Goal: Task Accomplishment & Management: Use online tool/utility

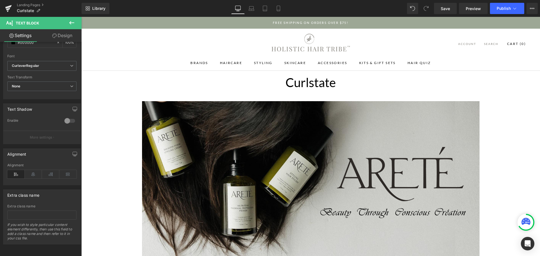
click at [76, 23] on button at bounding box center [72, 23] width 20 height 12
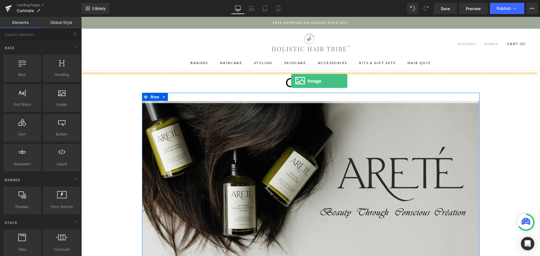
drag, startPoint x: 95, startPoint y: 100, endPoint x: 291, endPoint y: 81, distance: 197.2
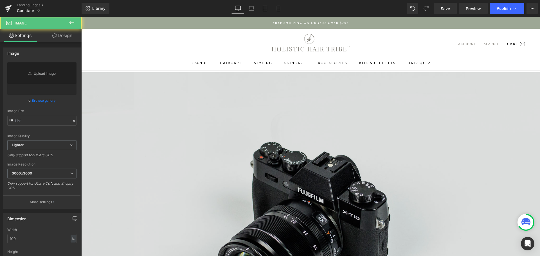
type input "//[DOMAIN_NAME][URL]"
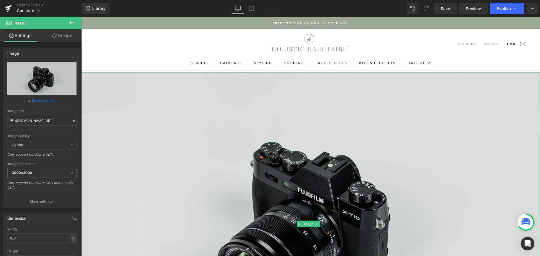
click at [249, 183] on img at bounding box center [310, 224] width 459 height 304
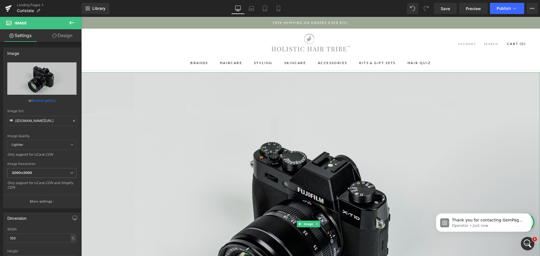
scroll to position [141, 0]
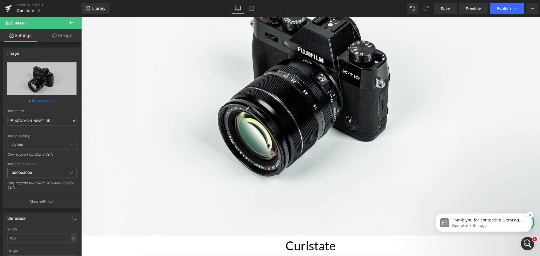
click at [480, 220] on span "Thank you for contacting GemPages Support! 👋 Our support team will assist you s…" at bounding box center [488, 234] width 72 height 32
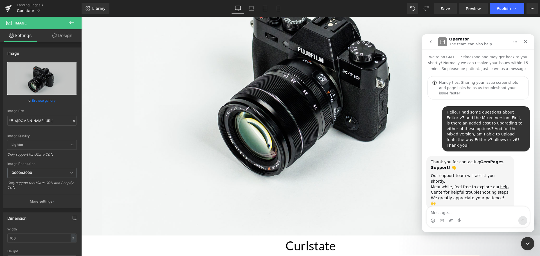
scroll to position [26, 0]
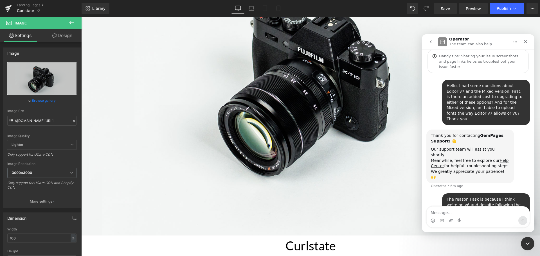
click at [271, 146] on div at bounding box center [270, 119] width 540 height 239
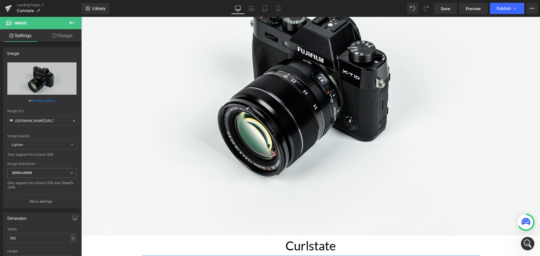
click at [519, 223] on div at bounding box center [526, 222] width 15 height 15
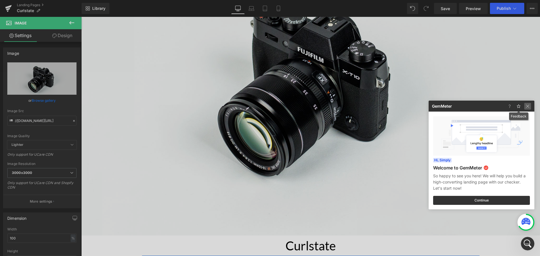
click at [529, 107] on img at bounding box center [527, 106] width 7 height 7
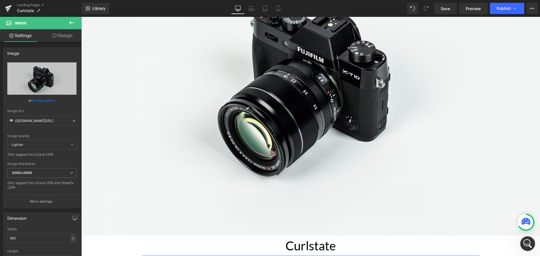
click at [527, 240] on icon "Open Intercom Messenger" at bounding box center [526, 243] width 9 height 9
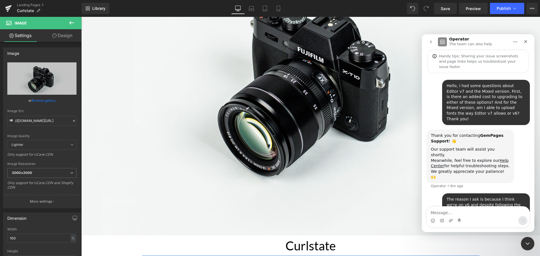
click at [201, 162] on div at bounding box center [270, 119] width 540 height 239
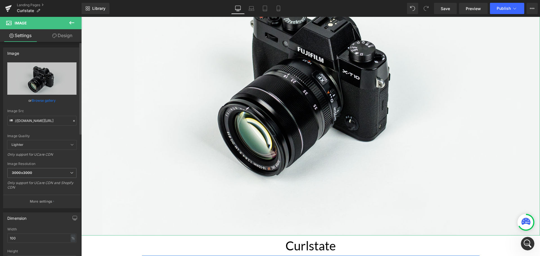
click at [74, 121] on div at bounding box center [73, 121] width 5 height 6
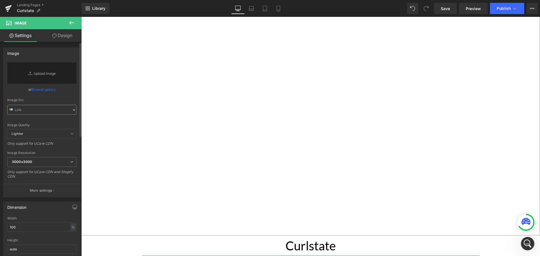
click at [55, 109] on input "text" at bounding box center [41, 110] width 69 height 10
paste input "https://cdn.shopify.com/s/files/1/0148/9272/8420/files/Curlstate_PrimaryLogo_Bl…"
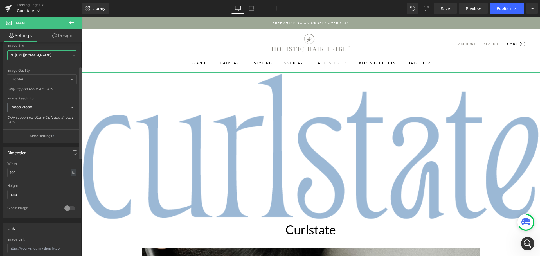
scroll to position [141, 0]
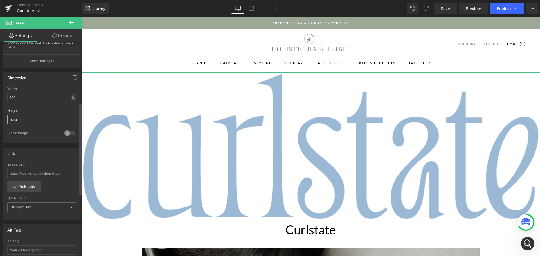
type input "https://cdn.shopify.com/s/files/1/0148/9272/8420/files/Curlstate_PrimaryLogo_Bl…"
click at [64, 122] on input "auto" at bounding box center [41, 119] width 69 height 9
click at [62, 95] on input "100" at bounding box center [41, 97] width 69 height 9
click at [73, 97] on div "%" at bounding box center [73, 98] width 5 height 8
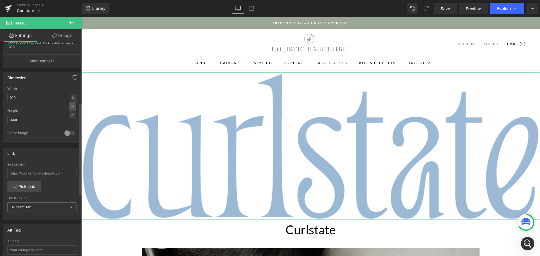
click at [69, 105] on li "%" at bounding box center [72, 106] width 7 height 8
drag, startPoint x: 31, startPoint y: 98, endPoint x: -2, endPoint y: 99, distance: 32.4
click at [0, 99] on html "Image You are previewing how the will restyle your page. You can not edit Eleme…" at bounding box center [270, 128] width 540 height 256
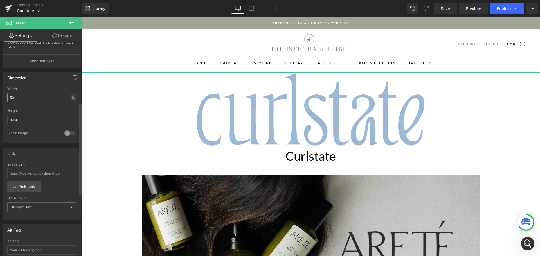
type input "50"
click at [38, 110] on div "Height" at bounding box center [41, 111] width 69 height 4
click at [336, 154] on h1 "Curlstate" at bounding box center [310, 156] width 459 height 21
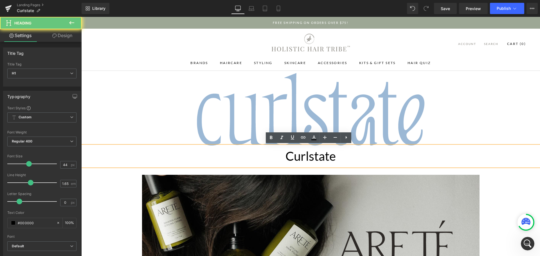
click at [336, 154] on h1 "Curlstate" at bounding box center [310, 156] width 459 height 21
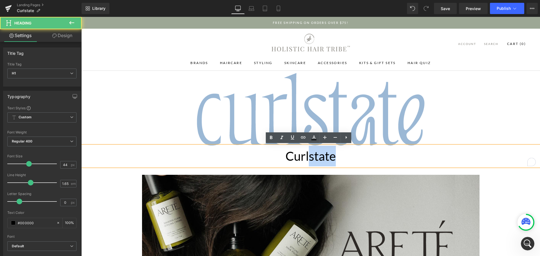
drag, startPoint x: 336, startPoint y: 154, endPoint x: 280, endPoint y: 159, distance: 55.6
click at [280, 159] on h1 "Curlstate" at bounding box center [310, 156] width 459 height 21
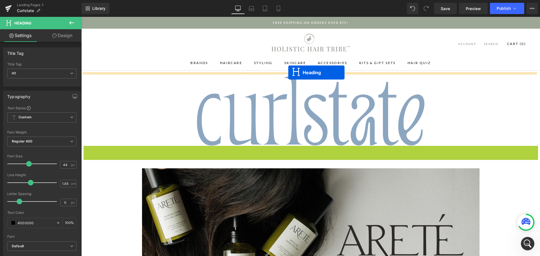
drag, startPoint x: 294, startPoint y: 155, endPoint x: 288, endPoint y: 73, distance: 82.6
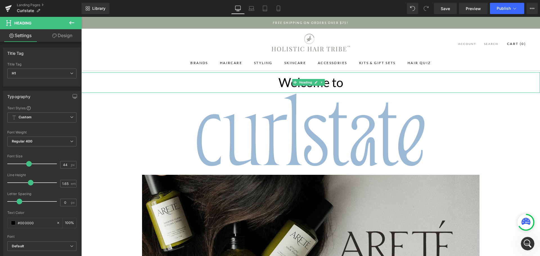
click at [347, 82] on h1 "Welcome to" at bounding box center [310, 82] width 459 height 21
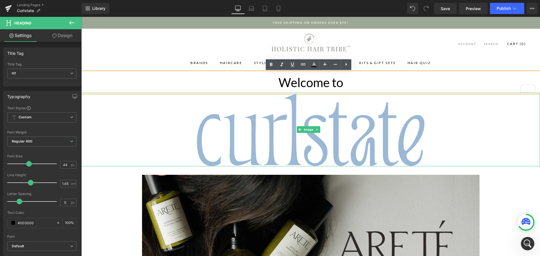
click at [147, 146] on div at bounding box center [310, 130] width 459 height 74
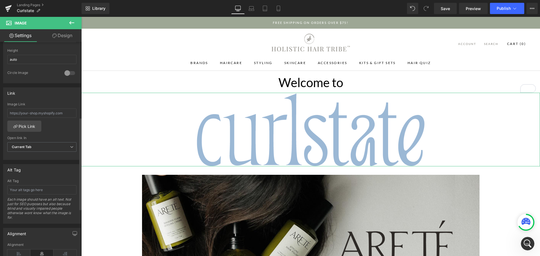
scroll to position [172, 0]
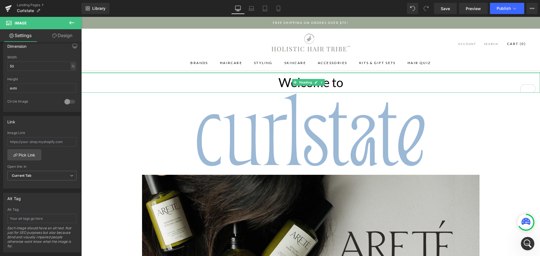
click at [104, 73] on div at bounding box center [310, 72] width 459 height 1
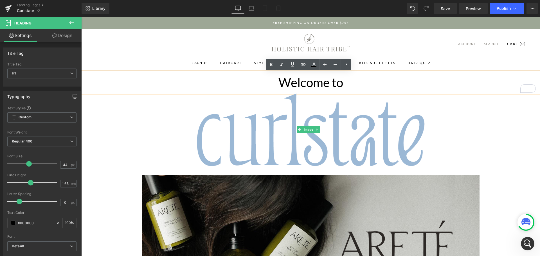
click at [83, 102] on div at bounding box center [310, 130] width 459 height 74
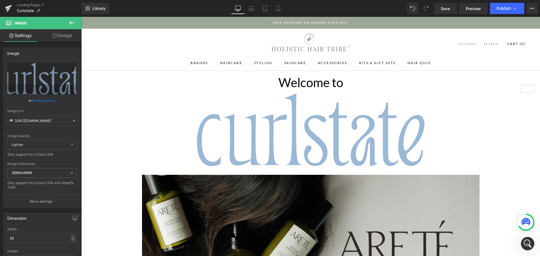
click at [68, 23] on icon at bounding box center [71, 22] width 7 height 7
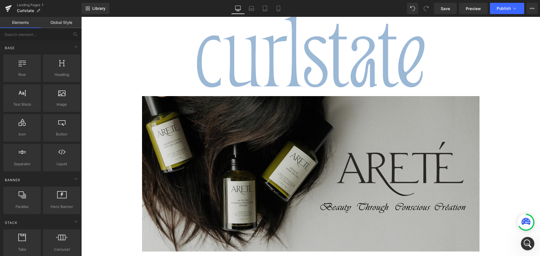
scroll to position [113, 0]
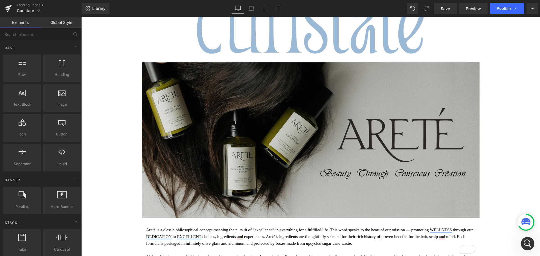
drag, startPoint x: 226, startPoint y: 125, endPoint x: 232, endPoint y: 121, distance: 6.7
click at [226, 125] on img at bounding box center [311, 140] width 338 height 156
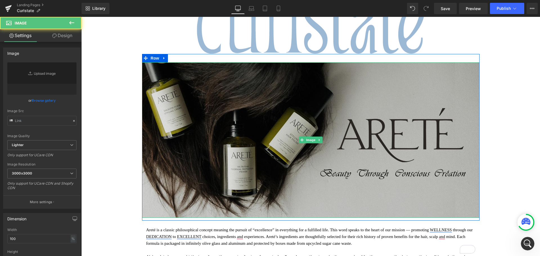
type input "https://cdn.shopify.com/s/files/1/0148/9272/8420/files/HHT_Arete_Brand_Page_Hea…"
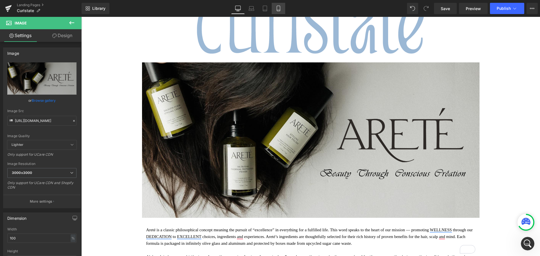
click at [280, 10] on icon at bounding box center [278, 8] width 3 height 5
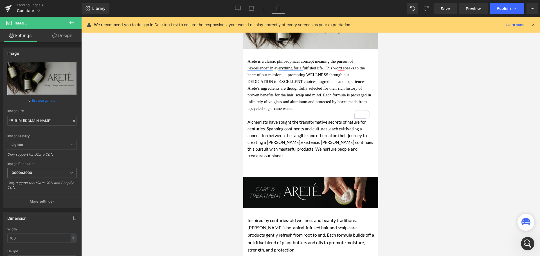
scroll to position [1, 0]
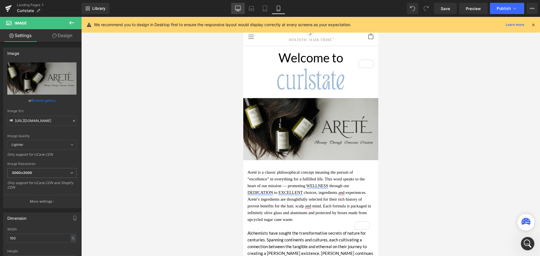
click at [241, 11] on link "Desktop" at bounding box center [238, 8] width 14 height 11
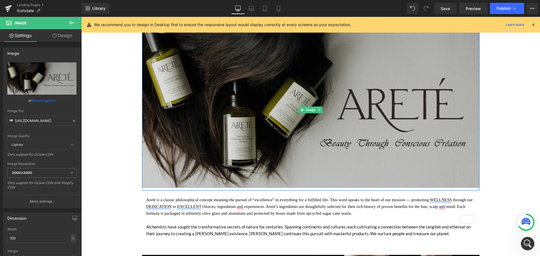
scroll to position [169, 0]
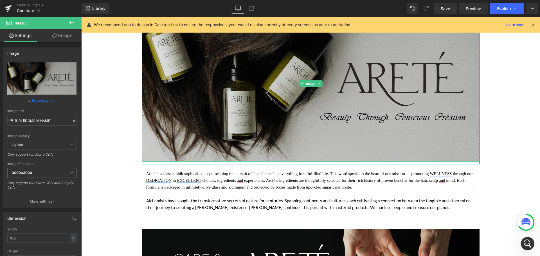
click at [181, 97] on img at bounding box center [311, 84] width 338 height 156
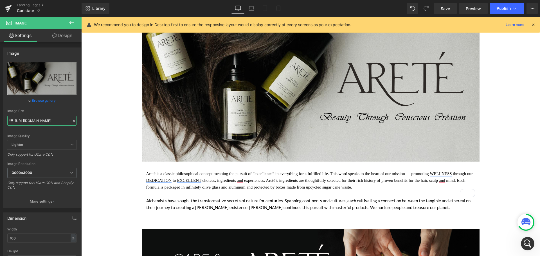
scroll to position [0, 0]
drag, startPoint x: 15, startPoint y: 121, endPoint x: -14, endPoint y: 126, distance: 29.2
click at [0, 126] on html "Heading You are previewing how the will restyle your page. You can not edit Ele…" at bounding box center [270, 128] width 540 height 256
drag, startPoint x: 54, startPoint y: 122, endPoint x: 70, endPoint y: 125, distance: 16.1
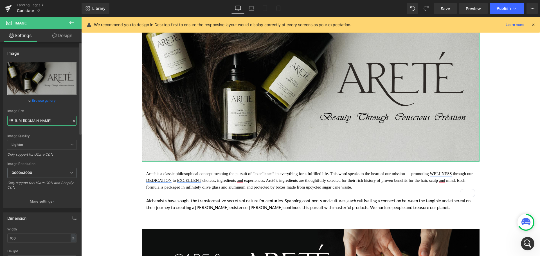
click at [70, 125] on input "https://cdn.shopify.com/s/files/1/0148/9272/8420/files/HHT_Arete_Brand_Page_Hea…" at bounding box center [41, 121] width 69 height 10
click at [40, 122] on input "https://cdn.shopify.com/s/files/1/0148/9272/8420/files/HHT_Arete_Brand_Page_Hea…" at bounding box center [41, 121] width 69 height 10
drag, startPoint x: 34, startPoint y: 121, endPoint x: 18, endPoint y: 122, distance: 16.1
click at [18, 122] on input "https://cdn.shopify.com/s/files/1/0148/9272/8420/files/HHT_Arete_Brand_Page_Hea…" at bounding box center [41, 121] width 69 height 10
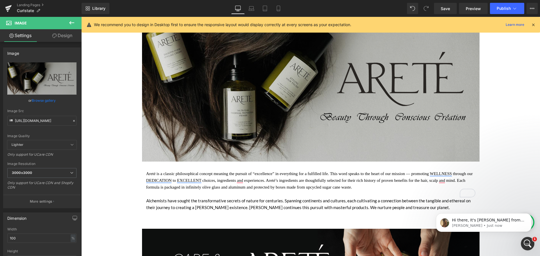
scroll to position [147, 0]
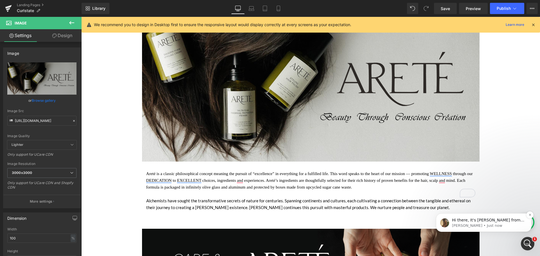
click at [478, 225] on p "Abraham • Just now" at bounding box center [488, 225] width 73 height 5
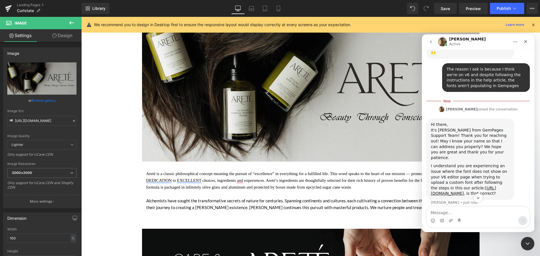
scroll to position [156, 0]
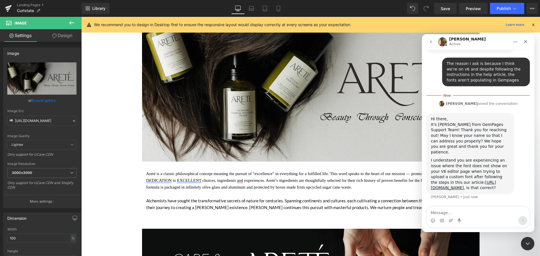
click at [487, 213] on textarea "Message…" at bounding box center [478, 212] width 103 height 10
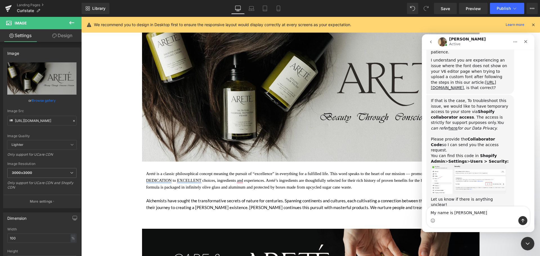
scroll to position [247, 0]
drag, startPoint x: 435, startPoint y: 215, endPoint x: 427, endPoint y: 214, distance: 8.5
click at [427, 214] on textarea "My name is Monet" at bounding box center [478, 212] width 103 height 10
type textarea "Hi, my name is Monet"
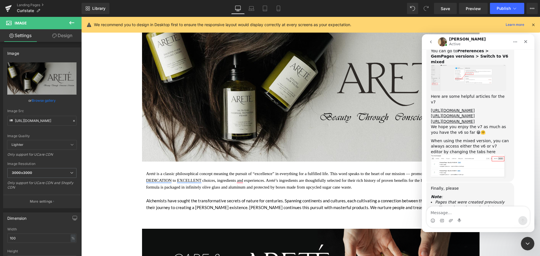
scroll to position [472, 0]
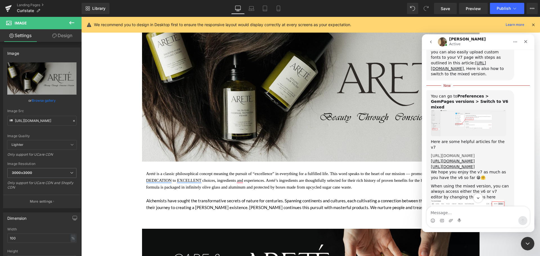
click at [460, 154] on link "https://help.gempages.net/articles/introduction-to-gempages-v7" at bounding box center [453, 156] width 44 height 5
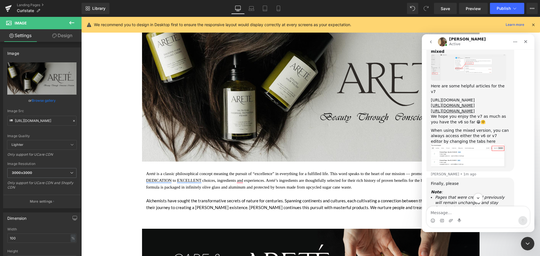
scroll to position [540, 0]
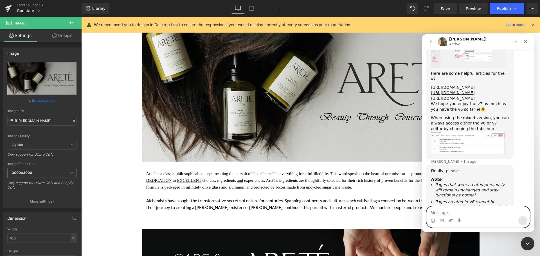
click at [476, 212] on textarea "Message…" at bounding box center [478, 212] width 103 height 10
type textarea "B"
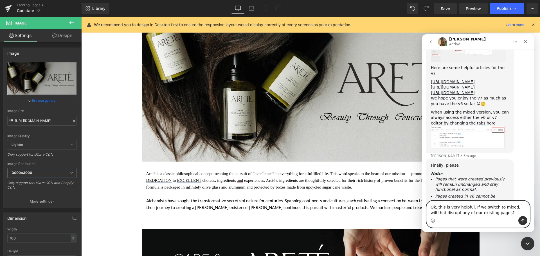
type textarea "Ok, this is very helpful. If we switch to mixed, will that disrupt any of our e…"
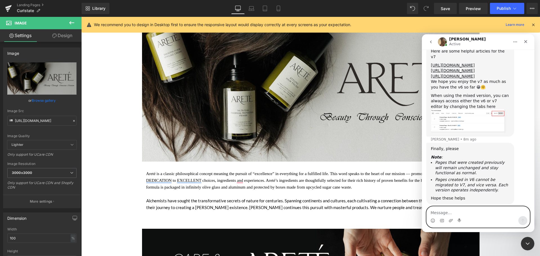
scroll to position [651, 0]
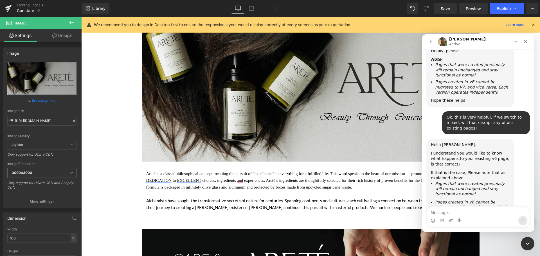
click at [510, 139] on div "Hello Monet. I understand you would like to know what happens to your existing …" at bounding box center [470, 188] width 88 height 99
click at [444, 10] on div at bounding box center [270, 119] width 540 height 239
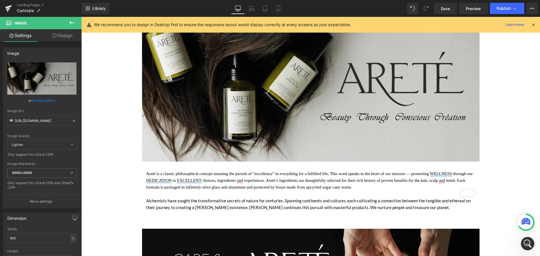
click at [444, 10] on span "Save" at bounding box center [445, 9] width 9 height 6
click at [528, 241] on icon "Open Intercom Messenger" at bounding box center [526, 243] width 9 height 9
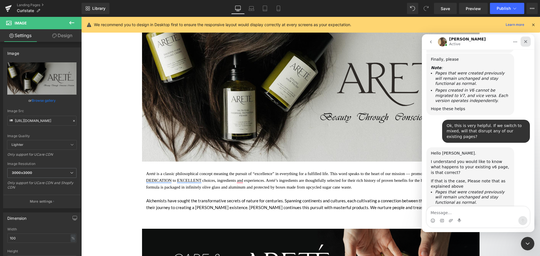
scroll to position [645, 0]
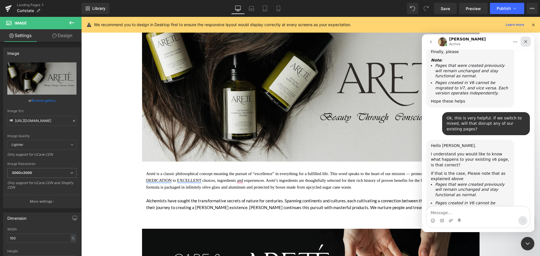
click at [528, 42] on icon "Close" at bounding box center [525, 41] width 5 height 5
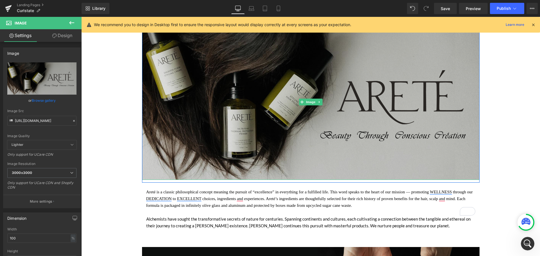
scroll to position [141, 0]
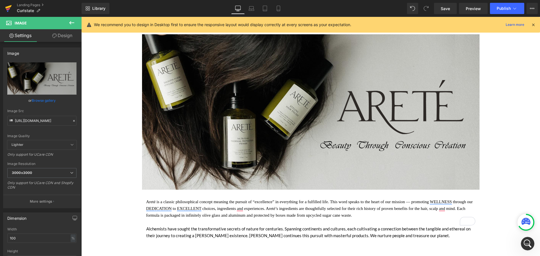
click at [8, 10] on icon at bounding box center [8, 8] width 7 height 14
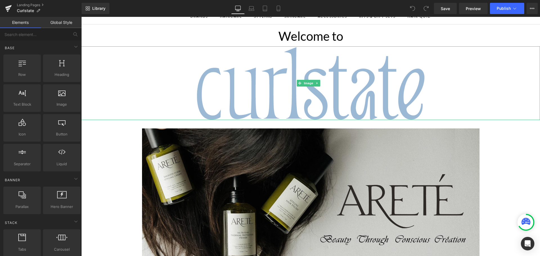
scroll to position [28, 0]
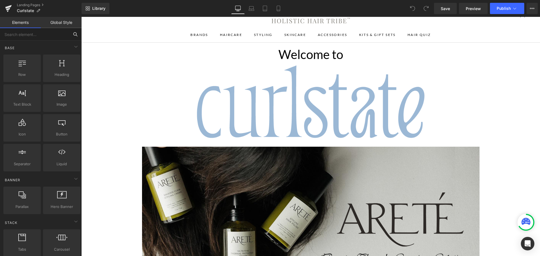
click at [50, 36] on input "text" at bounding box center [34, 34] width 69 height 12
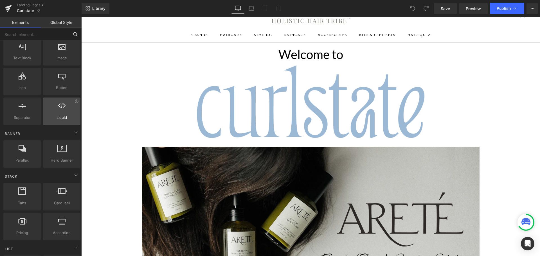
scroll to position [0, 0]
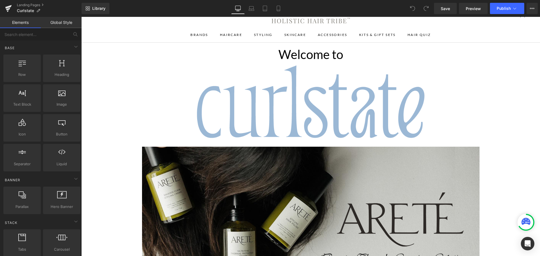
click at [66, 22] on link "Global Style" at bounding box center [61, 22] width 41 height 11
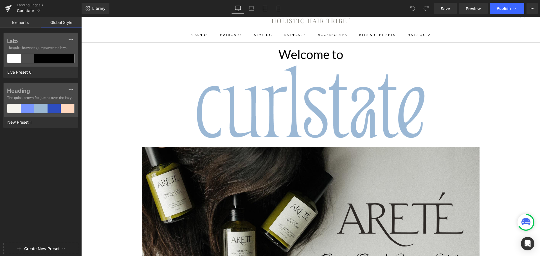
click at [23, 19] on link "Elements" at bounding box center [20, 22] width 41 height 11
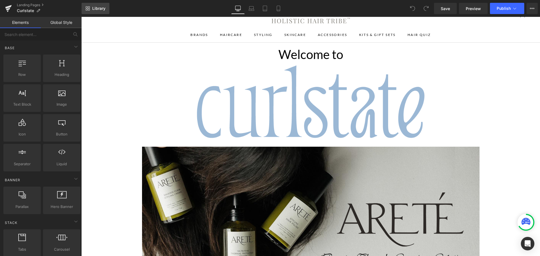
click at [93, 8] on span "Library" at bounding box center [98, 8] width 13 height 5
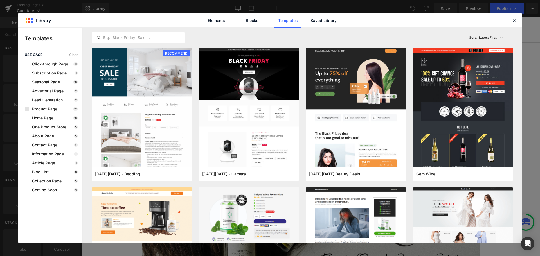
click at [29, 109] on span "Product Page" at bounding box center [43, 109] width 28 height 5
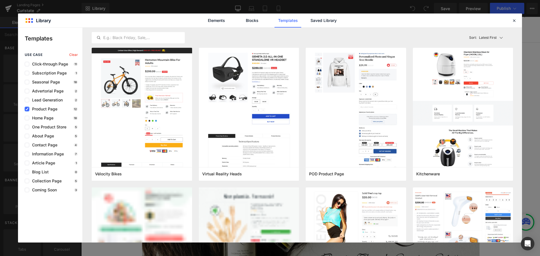
click at [28, 109] on icon at bounding box center [27, 109] width 3 height 0
click at [27, 109] on input "checkbox" at bounding box center [27, 109] width 0 height 0
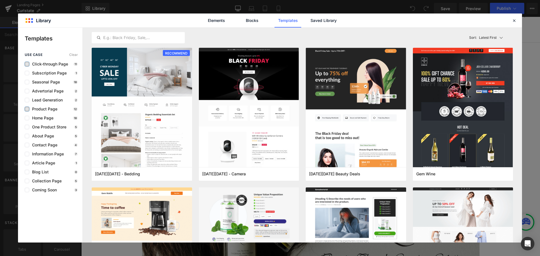
click at [27, 64] on label at bounding box center [27, 64] width 5 height 5
click at [27, 64] on input "checkbox" at bounding box center [27, 64] width 0 height 0
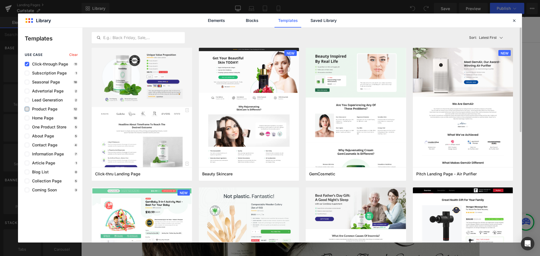
click at [487, 35] on p "Latest First" at bounding box center [488, 37] width 18 height 5
click at [489, 64] on p "Most View" at bounding box center [489, 62] width 19 height 5
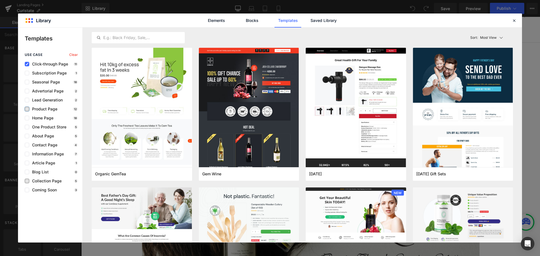
click at [49, 179] on span "Collection Page" at bounding box center [45, 181] width 32 height 5
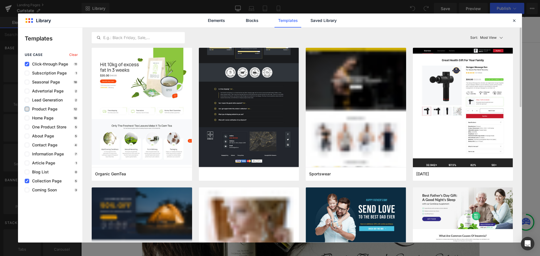
scroll to position [113, 0]
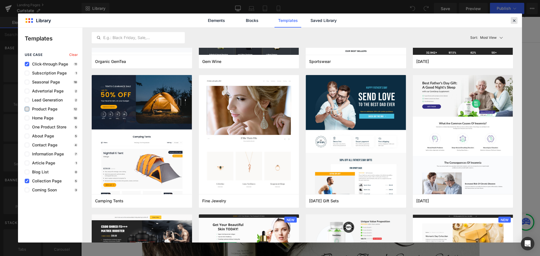
click at [511, 22] on div at bounding box center [514, 20] width 7 height 7
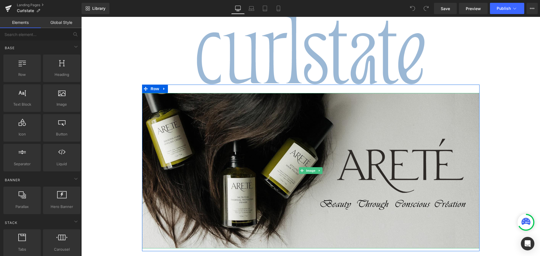
scroll to position [169, 0]
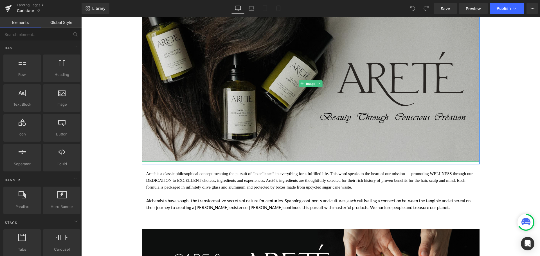
click at [242, 92] on img at bounding box center [311, 84] width 338 height 156
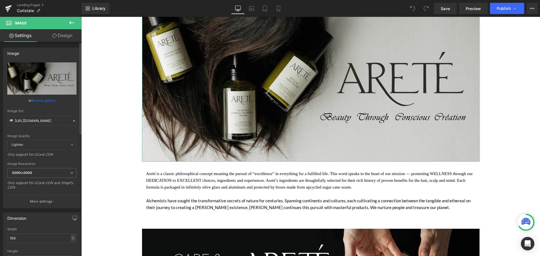
drag, startPoint x: 72, startPoint y: 120, endPoint x: 69, endPoint y: 120, distance: 3.1
click at [72, 120] on icon at bounding box center [74, 121] width 4 height 4
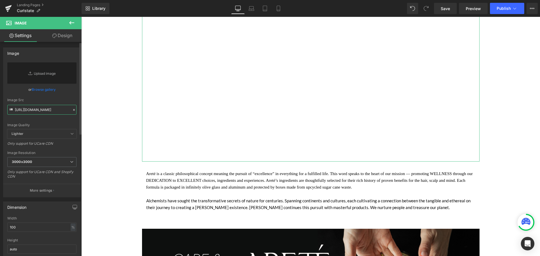
click at [61, 110] on input "https://cdn.shopify.com/s/files/1/0148/9272/8420/files/HHT_Arete_Brand_Page_Hea…" at bounding box center [41, 110] width 69 height 10
paste input "https://cdn.shopify.com/s/files/1/0148/9272/8420/files/Curlstate_Brand_Page_Her…"
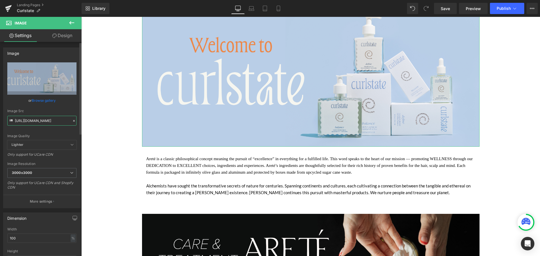
type input "https://cdn.shopify.com/s/files/1/0148/9272/8420/files/Curlstate_Brand_Page_Her…"
click at [56, 135] on div "Image Quality" at bounding box center [41, 136] width 69 height 4
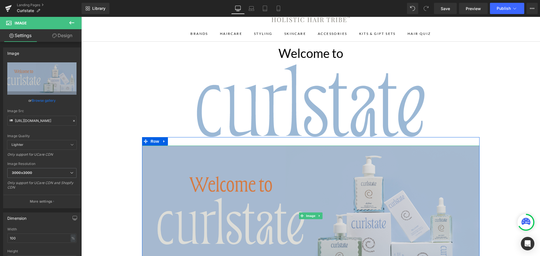
scroll to position [28, 0]
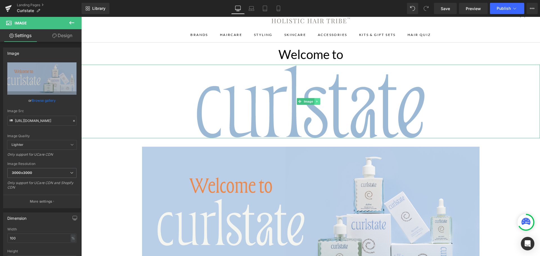
click at [317, 102] on icon at bounding box center [317, 101] width 1 height 2
click at [321, 101] on icon at bounding box center [320, 101] width 3 height 3
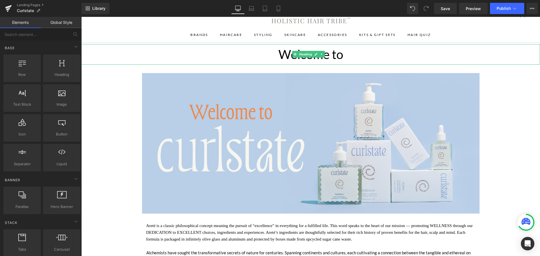
click at [339, 55] on h1 "Welcome to" at bounding box center [310, 54] width 459 height 21
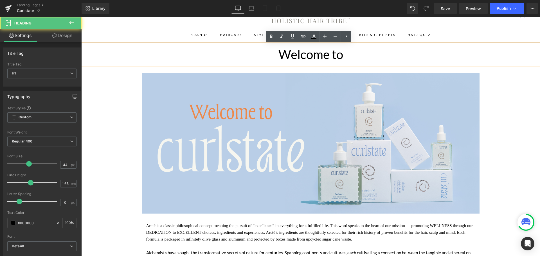
click at [319, 55] on h1 "Welcome to" at bounding box center [310, 54] width 459 height 21
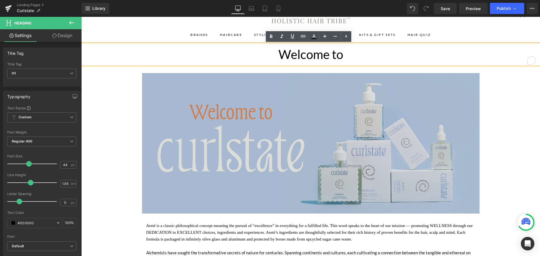
click at [369, 79] on img at bounding box center [311, 143] width 338 height 141
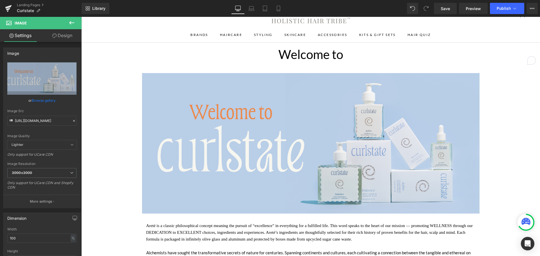
click at [350, 53] on h1 "Welcome to" at bounding box center [310, 54] width 459 height 21
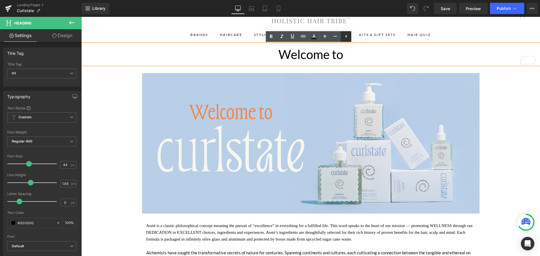
click at [345, 39] on icon at bounding box center [346, 36] width 7 height 7
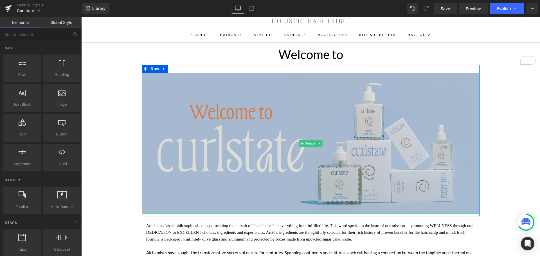
click at [196, 140] on img at bounding box center [311, 143] width 338 height 141
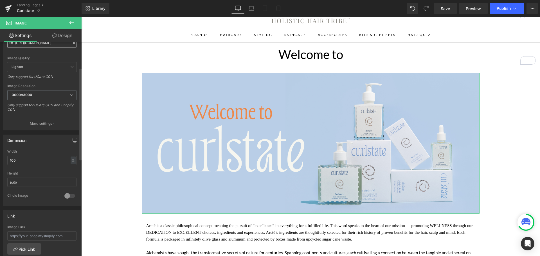
scroll to position [60, 0]
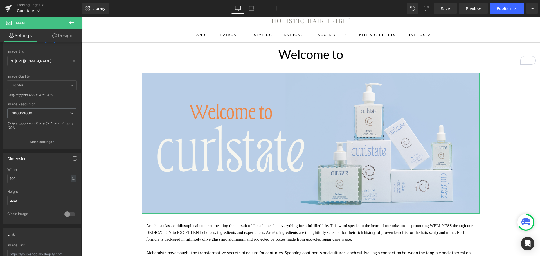
click at [62, 41] on link "Design" at bounding box center [62, 35] width 41 height 13
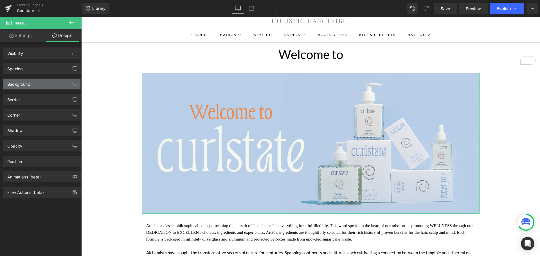
click at [45, 85] on div "Background" at bounding box center [41, 84] width 77 height 11
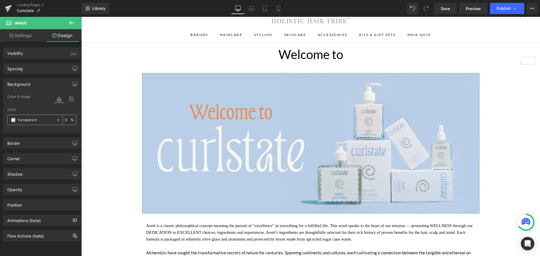
click at [56, 121] on icon at bounding box center [58, 120] width 4 height 4
click at [32, 121] on input "text" at bounding box center [36, 120] width 36 height 6
click at [15, 119] on span at bounding box center [13, 120] width 5 height 5
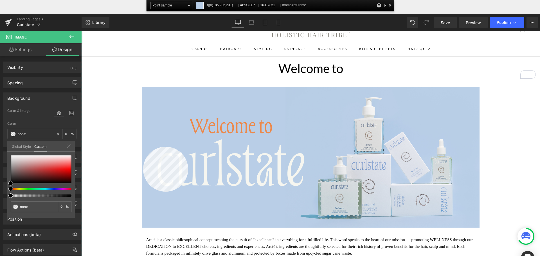
click at [143, 147] on div at bounding box center [310, 164] width 459 height 239
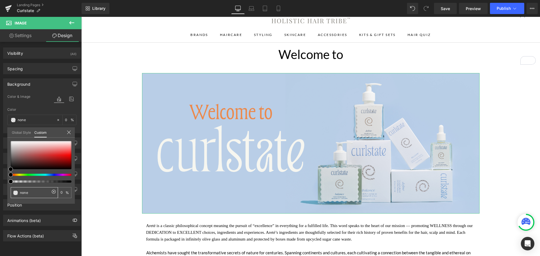
drag, startPoint x: 29, startPoint y: 193, endPoint x: 15, endPoint y: 193, distance: 14.1
click at [15, 193] on div "none" at bounding box center [34, 192] width 47 height 11
paste input "#B9CEE7"
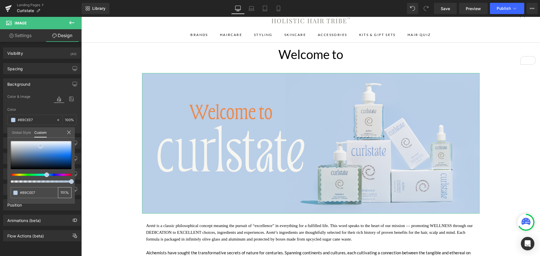
type input "#B9CEE7"
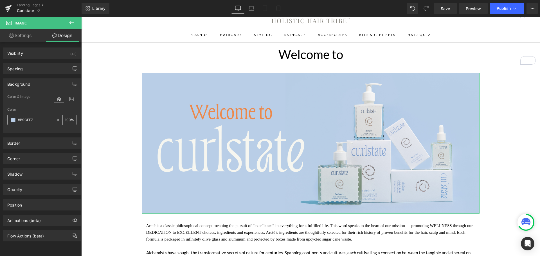
type input "#B9CEE7"
click at [36, 104] on div "Color & Image color" at bounding box center [41, 100] width 69 height 14
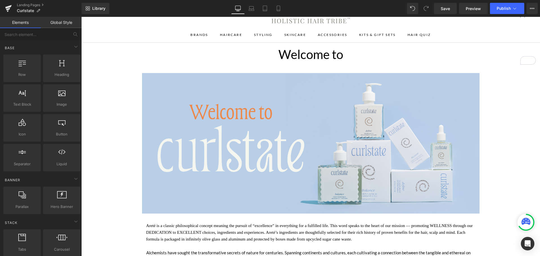
click at [213, 55] on h1 "Welcome to" at bounding box center [310, 54] width 459 height 21
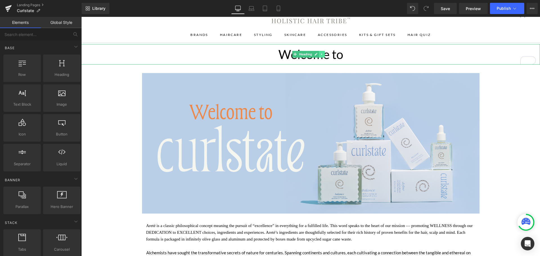
click at [322, 54] on icon at bounding box center [321, 54] width 3 height 3
click at [325, 55] on icon at bounding box center [324, 54] width 3 height 3
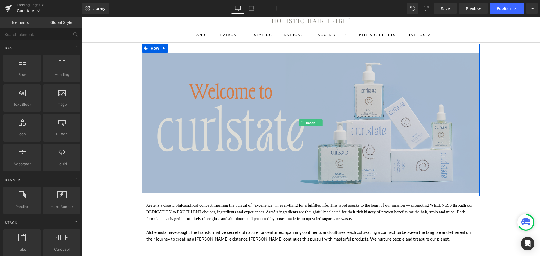
click at [206, 126] on img at bounding box center [311, 123] width 338 height 141
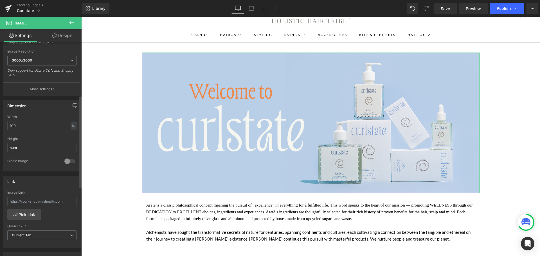
scroll to position [281, 0]
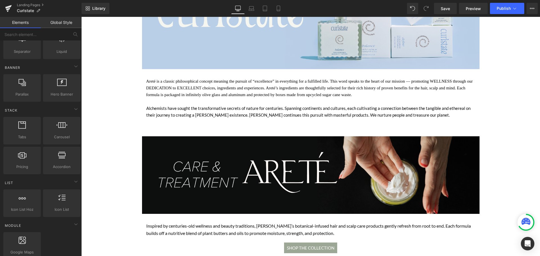
scroll to position [169, 0]
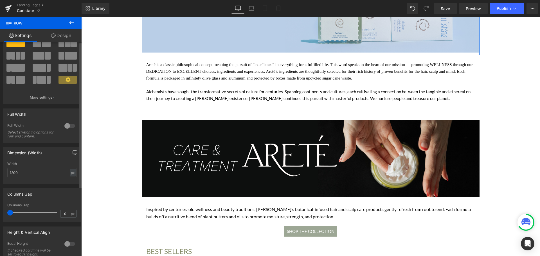
scroll to position [0, 0]
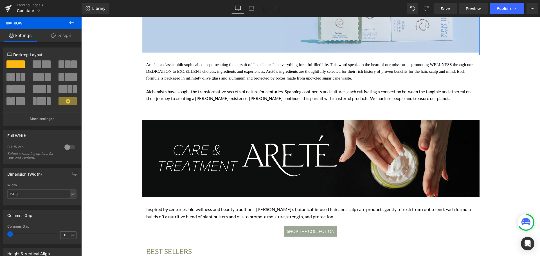
click at [60, 38] on link "Design" at bounding box center [61, 35] width 41 height 13
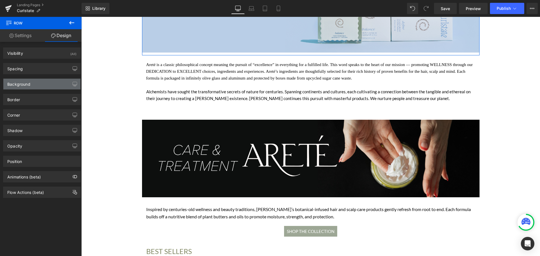
click at [55, 80] on div "Background" at bounding box center [41, 84] width 77 height 11
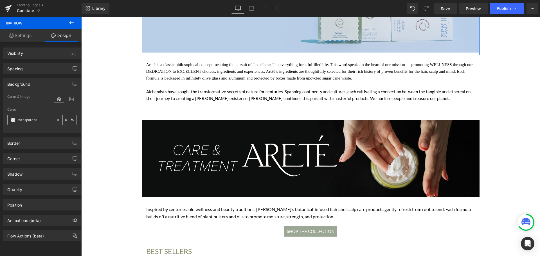
paste input "#B9CEE7"
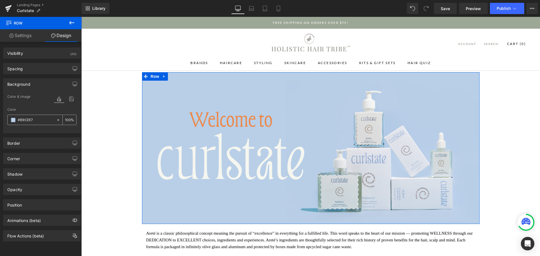
type input "#B9CEE7"
click at [57, 120] on icon at bounding box center [58, 120] width 2 height 2
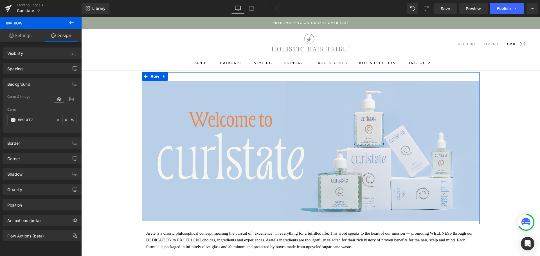
click at [57, 136] on div "Border Border Style Custom Custom Setup Global Style Custom Setup Global Style …" at bounding box center [42, 140] width 84 height 15
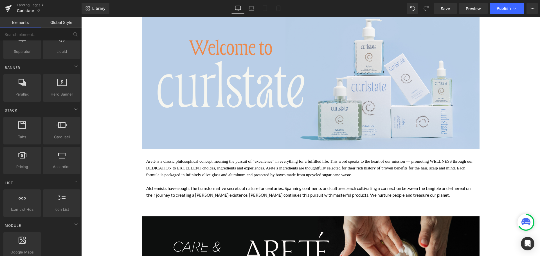
scroll to position [113, 0]
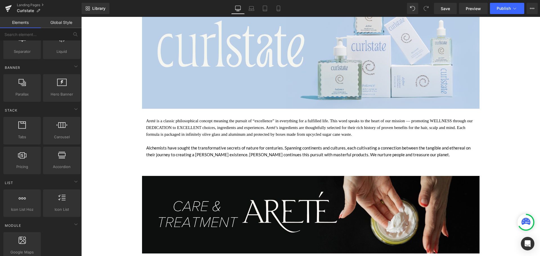
click at [209, 123] on div "Areté is a classic philosophical concept meaning the pursuit of “excellence” in…" at bounding box center [310, 131] width 329 height 27
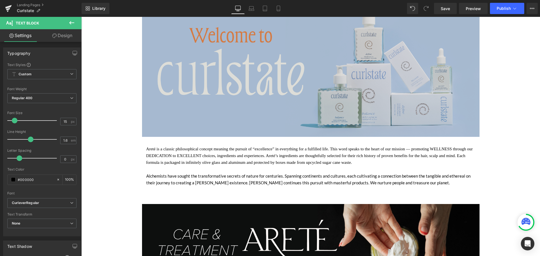
scroll to position [0, 0]
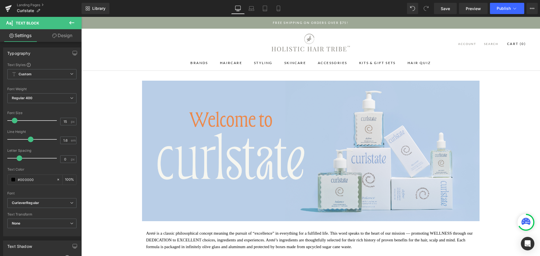
click at [72, 23] on icon at bounding box center [71, 22] width 5 height 3
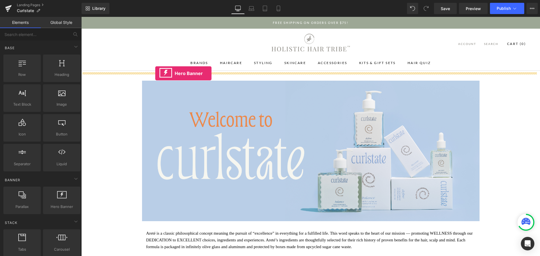
drag, startPoint x: 143, startPoint y: 225, endPoint x: 155, endPoint y: 73, distance: 152.4
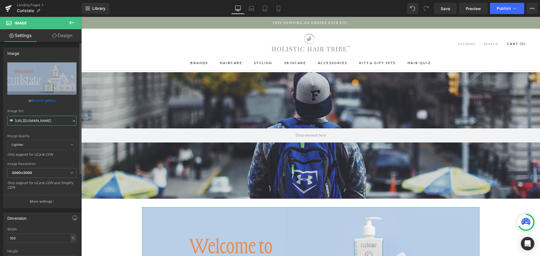
scroll to position [0, 134]
drag, startPoint x: 52, startPoint y: 120, endPoint x: 75, endPoint y: 120, distance: 23.3
click at [75, 120] on div "https://cdn.shopify.com/s/files/1/0148/9272/8420/files/Curlstate_Brand_Page_Her…" at bounding box center [41, 135] width 77 height 146
drag, startPoint x: 68, startPoint y: 132, endPoint x: 185, endPoint y: 109, distance: 118.8
click at [68, 132] on div "Image Quality Lighter Lightest Lighter Lighter Lightest Only support for UCare …" at bounding box center [41, 101] width 69 height 78
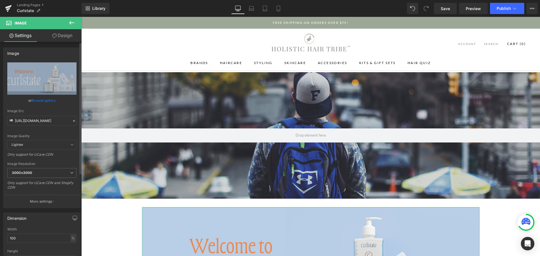
scroll to position [0, 0]
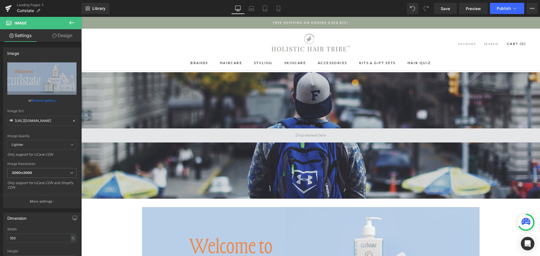
drag, startPoint x: 267, startPoint y: 126, endPoint x: 227, endPoint y: 132, distance: 40.1
click at [267, 126] on div at bounding box center [310, 135] width 459 height 127
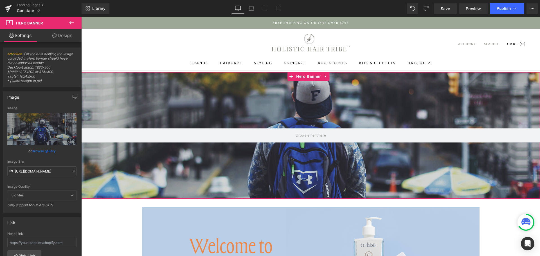
click at [72, 170] on icon at bounding box center [74, 172] width 4 height 4
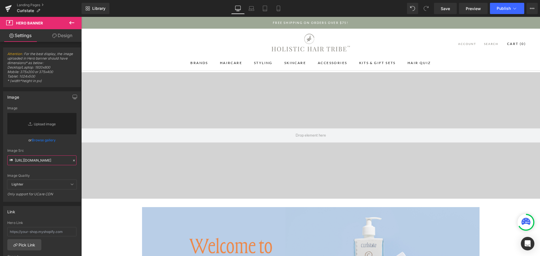
click at [47, 162] on input "https://d1um8515vdn9kb.cloudfront.net/images/hero.jpg" at bounding box center [41, 161] width 69 height 10
paste input "https://cdn.shopify.com/s/files/1/0148/9272/8420/files/Curlstate_Brand_Page_Her…"
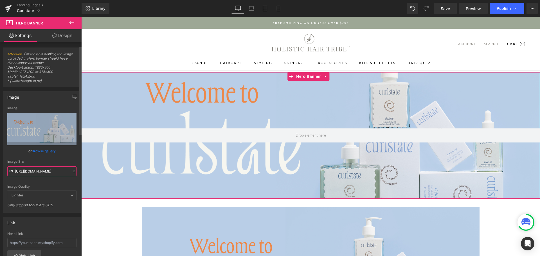
scroll to position [141, 0]
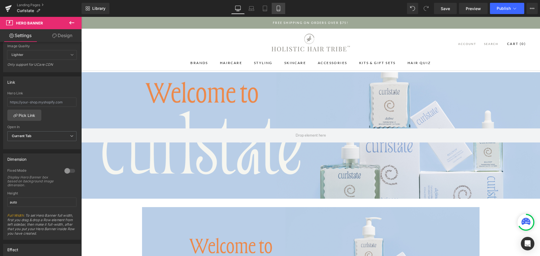
type input "https://cdn.shopify.com/s/files/1/0148/9272/8420/files/Curlstate_Brand_Page_Her…"
drag, startPoint x: 278, startPoint y: 8, endPoint x: 31, endPoint y: 42, distance: 248.9
click at [278, 8] on icon at bounding box center [279, 9] width 6 height 6
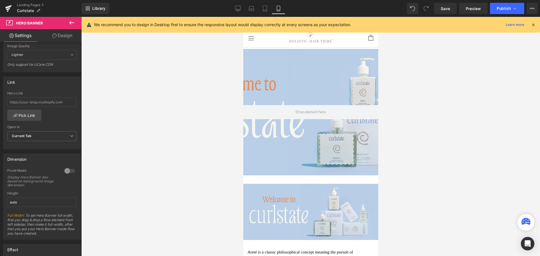
scroll to position [0, 0]
click at [268, 8] on link "Tablet" at bounding box center [265, 8] width 14 height 11
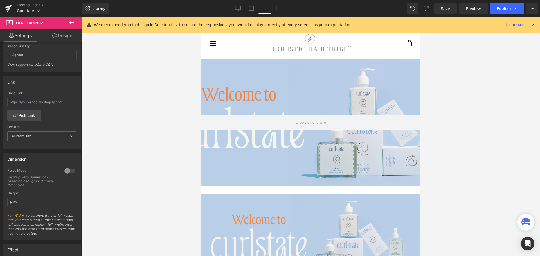
scroll to position [10, 0]
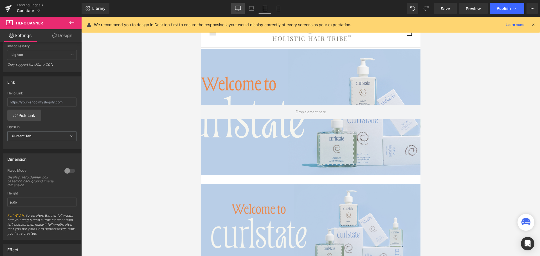
click at [237, 8] on icon at bounding box center [238, 9] width 6 height 6
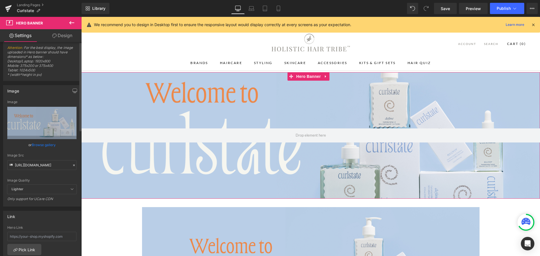
scroll to position [0, 0]
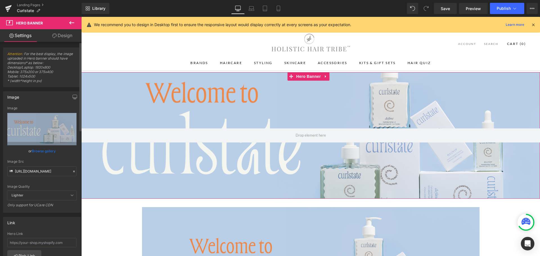
drag, startPoint x: 70, startPoint y: 172, endPoint x: 63, endPoint y: 172, distance: 7.3
click at [72, 172] on icon at bounding box center [74, 172] width 4 height 4
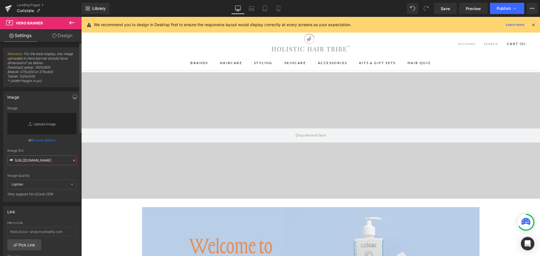
click at [48, 157] on input "https://cdn.shopify.com/s/files/1/0148/9272/8420/files/Curlstate_Brand_Page_Her…" at bounding box center [41, 161] width 69 height 10
paste input "https://cdn.shopify.com/s/files/1/0148/9272/8420/files/CurlstateTrio.png?v=1758…"
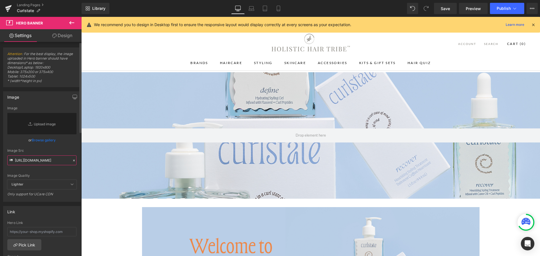
type input "https://cdn.shopify.com/s/files/1/0148/9272/8420/files/CurlstateTrio.png?v=1758…"
click at [64, 149] on div "Image Src" at bounding box center [41, 151] width 69 height 4
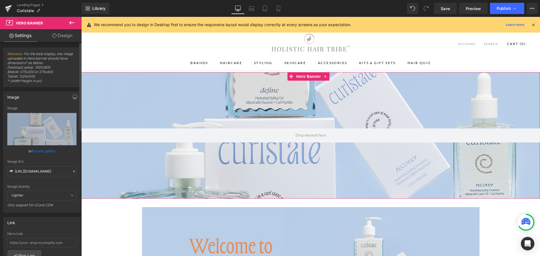
click at [73, 173] on icon at bounding box center [74, 172] width 4 height 4
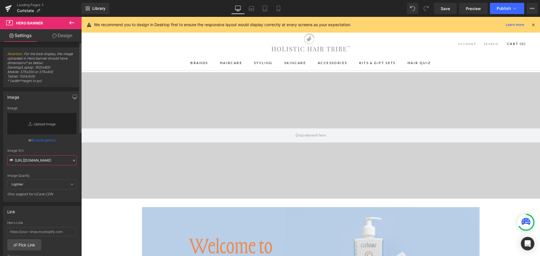
click at [59, 161] on input "https://cdn.shopify.com/s/files/1/0148/9272/8420/files/CurlstateTrio.png?v=1758…" at bounding box center [41, 161] width 69 height 10
paste input "https://cdn.shopify.com/s/files/1/0148/9272/8420/files/0A8A8841-Edit.jpg?v=1758…"
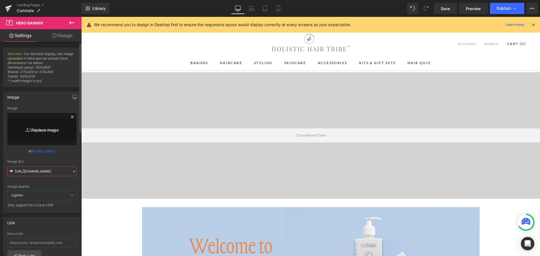
type input "https://cdn.shopify.com/s/files/1/0148/9272/8420/files/0A8A8841-Edit.jpg?v=1758…"
click at [66, 140] on link "Replace Image" at bounding box center [41, 129] width 69 height 32
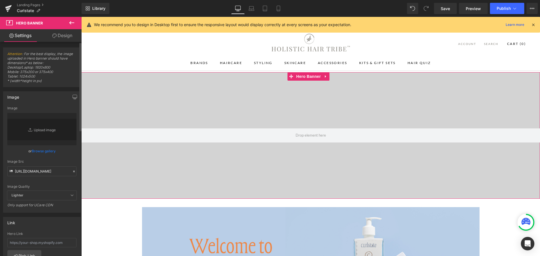
drag, startPoint x: 72, startPoint y: 172, endPoint x: 4, endPoint y: 171, distance: 67.8
click at [73, 172] on icon at bounding box center [74, 172] width 2 height 2
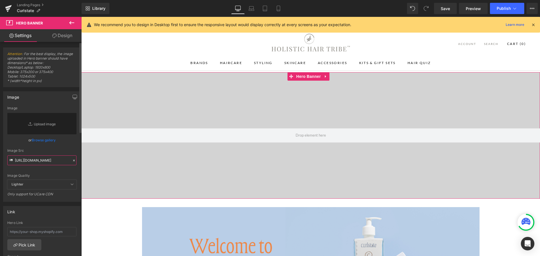
click at [50, 159] on input "https://cdn.shopify.com/s/files/1/0148/9272/8420/files/0A8A8841-Edit.jpg?v=1758…" at bounding box center [41, 161] width 69 height 10
paste input "https://cdn.shopify.com/s/files/1/0148/9272/8420/files/0A8A8841-Edit_0a60acd0-2…"
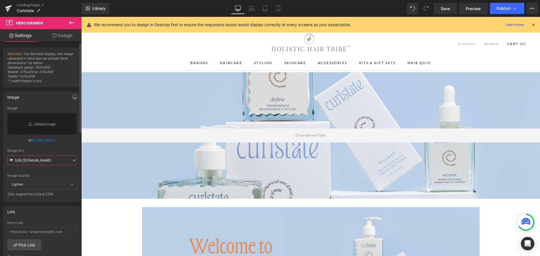
type input "https://cdn.shopify.com/s/files/1/0148/9272/8420/files/0A8A8841-Edit_0a60acd0-2…"
click at [64, 147] on div "Image Quality Lighter Lightest Lighter Lighter Lightest Only support for UCare …" at bounding box center [41, 143] width 69 height 74
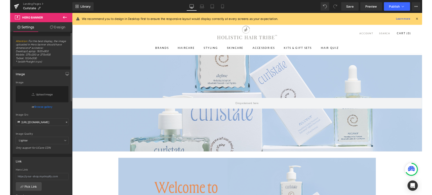
scroll to position [0, 0]
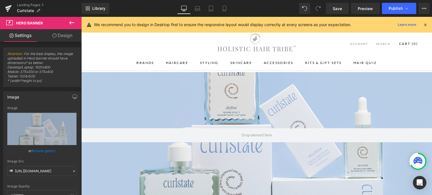
click at [71, 21] on icon at bounding box center [71, 22] width 5 height 3
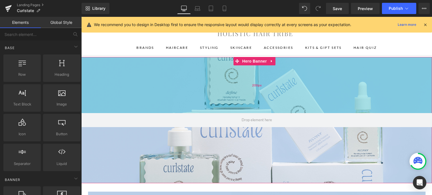
scroll to position [28, 0]
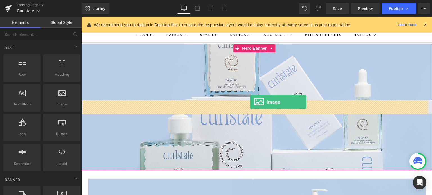
drag, startPoint x: 134, startPoint y: 118, endPoint x: 250, endPoint y: 102, distance: 116.7
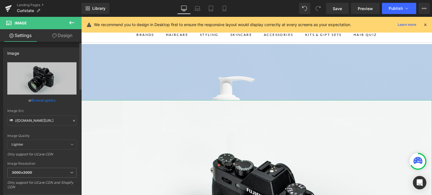
drag, startPoint x: 72, startPoint y: 121, endPoint x: 64, endPoint y: 121, distance: 7.9
click at [73, 121] on icon at bounding box center [74, 121] width 2 height 2
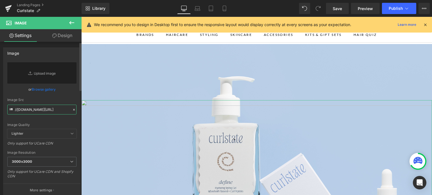
click at [53, 113] on input "//[DOMAIN_NAME][URL]" at bounding box center [41, 110] width 69 height 10
paste input "https://cdn.shopify.com/s/files/1/0148/9272/8420/files/Curlstate_PrimaryLogo_Bl…"
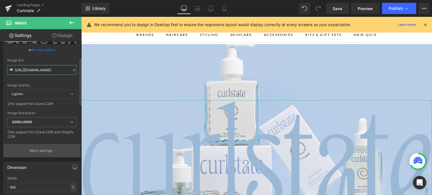
scroll to position [84, 0]
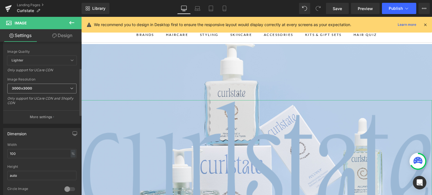
type input "https://cdn.shopify.com/s/files/1/0148/9272/8420/files/Curlstate_PrimaryLogo_Bl…"
click at [35, 87] on span "3000x3000" at bounding box center [41, 89] width 69 height 10
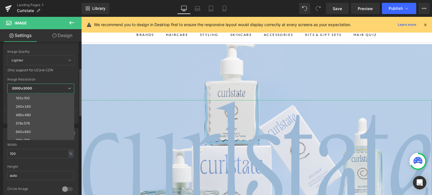
click at [44, 79] on div "Image Resolution" at bounding box center [40, 80] width 67 height 4
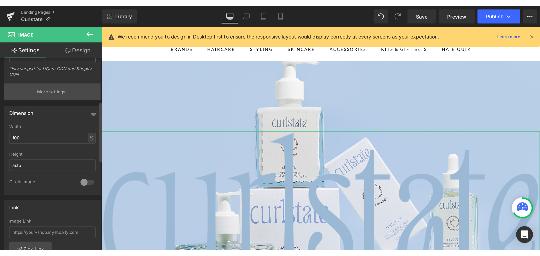
scroll to position [113, 0]
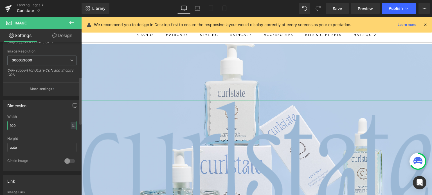
drag, startPoint x: 35, startPoint y: 127, endPoint x: 9, endPoint y: 123, distance: 26.1
click at [9, 123] on input "100" at bounding box center [41, 125] width 69 height 9
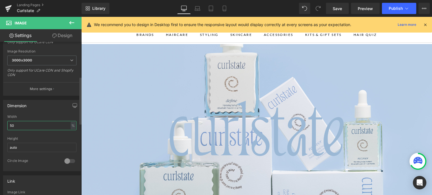
type input "50"
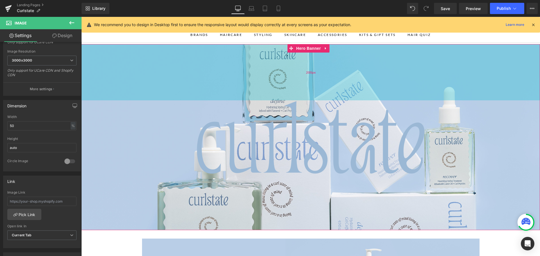
click at [145, 67] on div "200px" at bounding box center [310, 72] width 459 height 56
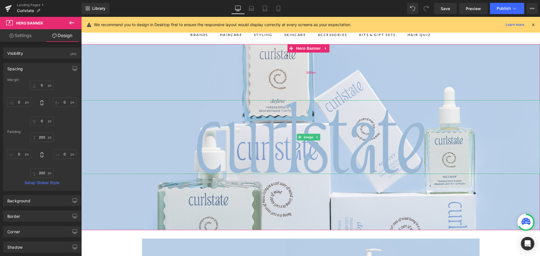
drag, startPoint x: 181, startPoint y: 119, endPoint x: 180, endPoint y: 86, distance: 33.2
click at [181, 119] on div at bounding box center [310, 137] width 459 height 74
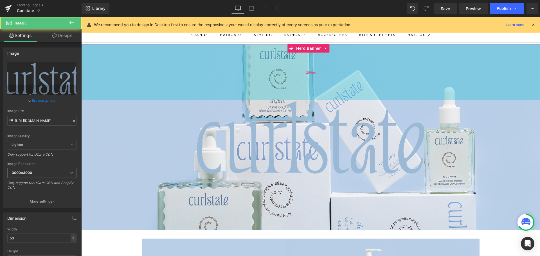
click at [180, 67] on div "200px" at bounding box center [310, 72] width 459 height 56
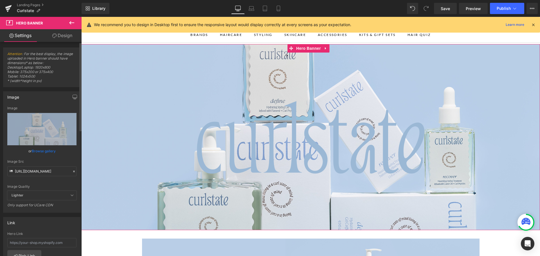
click at [72, 170] on icon at bounding box center [74, 172] width 4 height 4
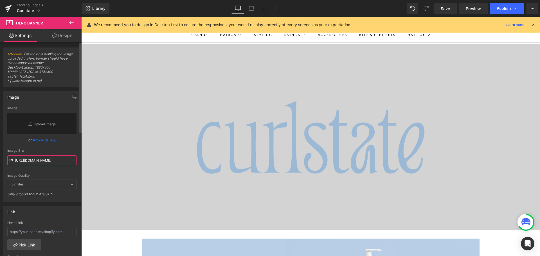
click at [44, 163] on input "https://cdn.shopify.com/s/files/1/0148/9272/8420/files/0A8A8841-Edit_0a60acd0-2…" at bounding box center [41, 161] width 69 height 10
paste input "https://cdn.shopify.com/s/files/1/0148/9272/8420/files/Curlstate_Brand_Page_Her…"
type input "https://cdn.shopify.com/s/files/1/0148/9272/8420/files/Curlstate_Brand_Page_Her…"
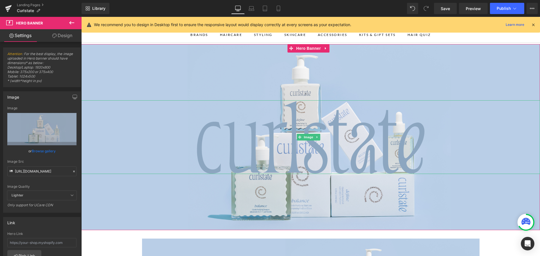
drag, startPoint x: 264, startPoint y: 150, endPoint x: 248, endPoint y: 149, distance: 16.1
click at [264, 150] on img at bounding box center [311, 137] width 230 height 74
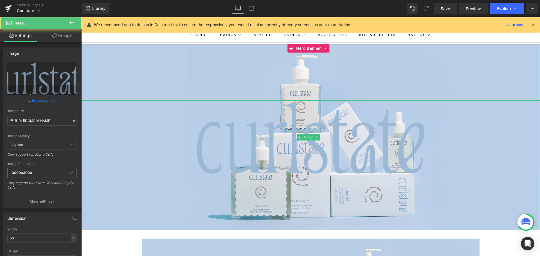
click at [162, 124] on div at bounding box center [310, 137] width 459 height 74
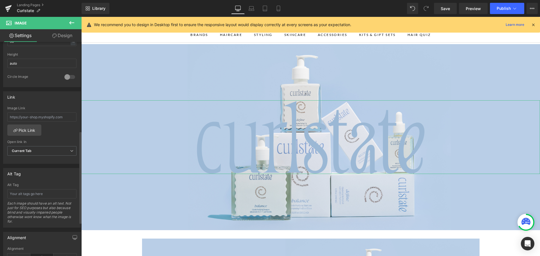
scroll to position [285, 0]
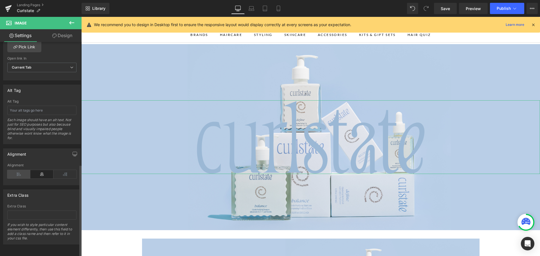
click at [18, 172] on icon at bounding box center [18, 174] width 23 height 8
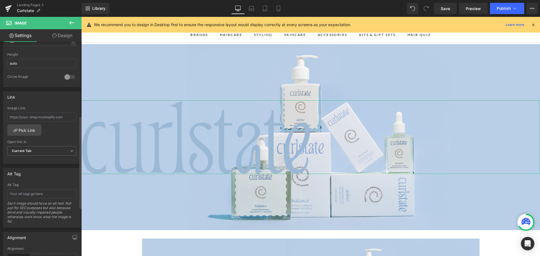
scroll to position [172, 0]
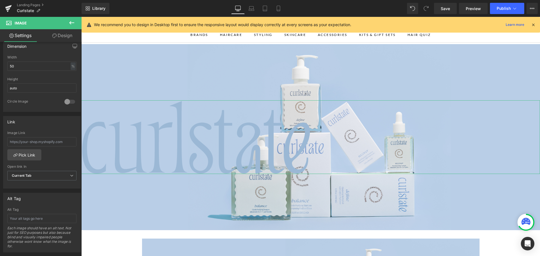
click at [59, 33] on link "Design" at bounding box center [62, 35] width 41 height 13
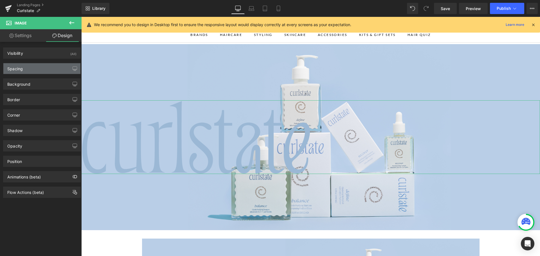
click at [37, 69] on div "Spacing" at bounding box center [41, 68] width 77 height 11
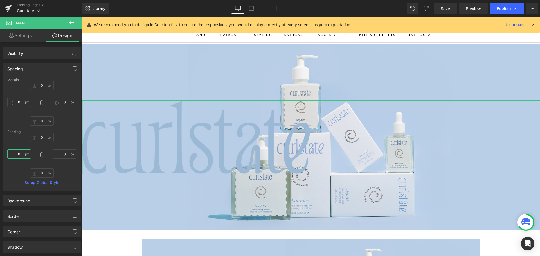
click at [22, 154] on input "text" at bounding box center [19, 154] width 24 height 9
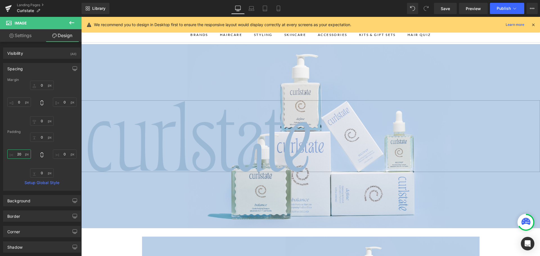
type input "2"
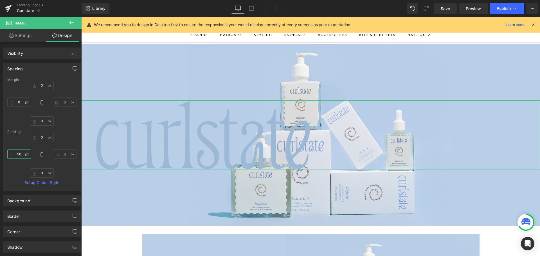
type input "5"
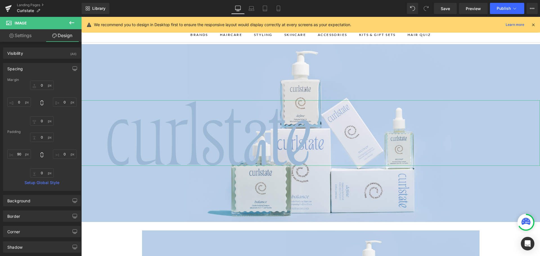
click at [62, 126] on div "Margin Padding 90 Setup Global Style" at bounding box center [41, 134] width 77 height 113
drag, startPoint x: 66, startPoint y: 175, endPoint x: 69, endPoint y: 174, distance: 2.8
click at [66, 175] on div "90" at bounding box center [41, 155] width 69 height 45
click at [279, 6] on icon at bounding box center [278, 8] width 3 height 5
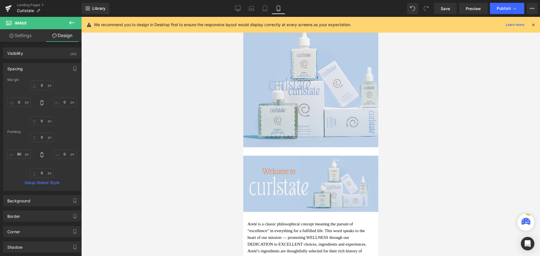
scroll to position [5, 0]
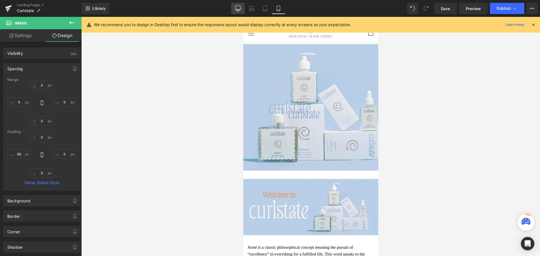
click at [240, 10] on icon at bounding box center [238, 9] width 6 height 6
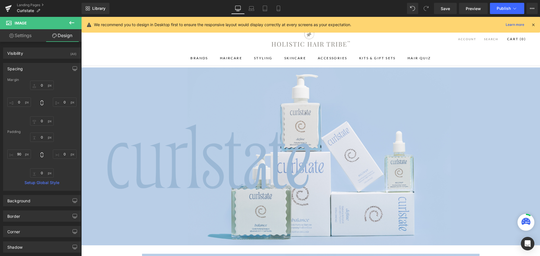
scroll to position [28, 0]
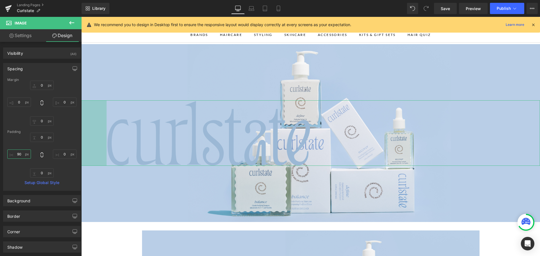
click at [21, 152] on input "90" at bounding box center [19, 154] width 24 height 9
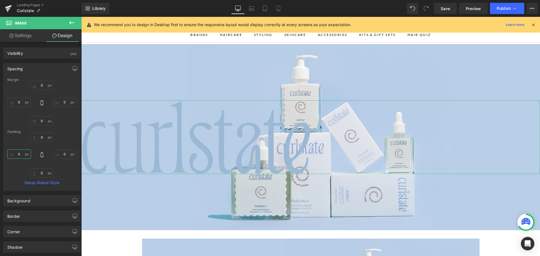
type input "0"
click at [71, 125] on div at bounding box center [41, 103] width 69 height 45
click at [275, 8] on link "Mobile" at bounding box center [279, 8] width 14 height 11
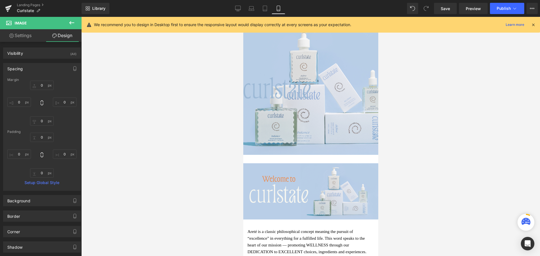
scroll to position [5, 0]
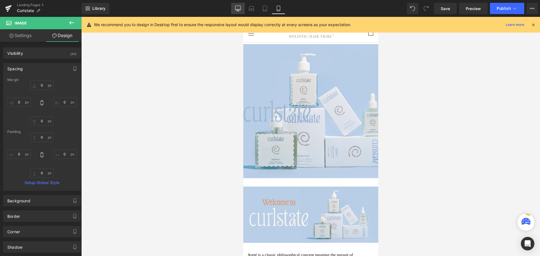
click at [241, 8] on link "Desktop" at bounding box center [238, 8] width 14 height 11
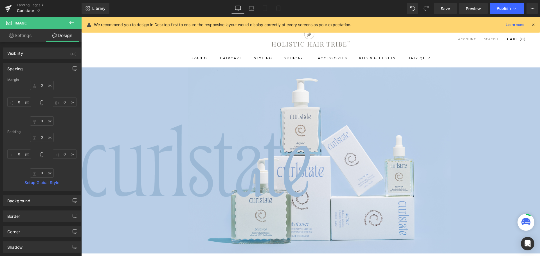
scroll to position [28, 0]
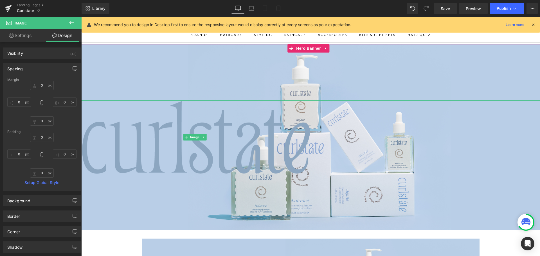
click at [114, 143] on img at bounding box center [196, 137] width 230 height 74
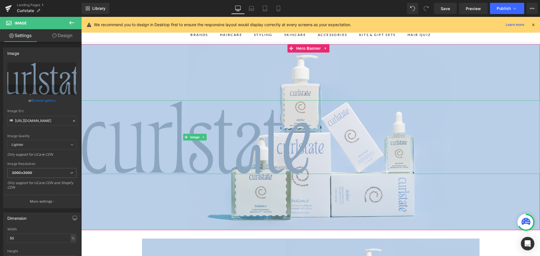
click at [232, 146] on img at bounding box center [196, 137] width 230 height 74
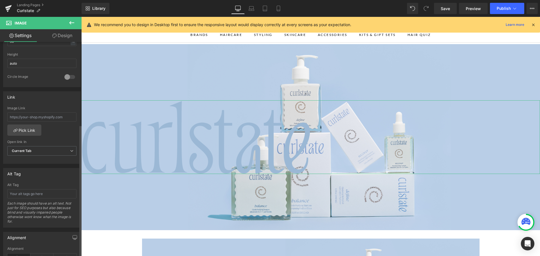
scroll to position [281, 0]
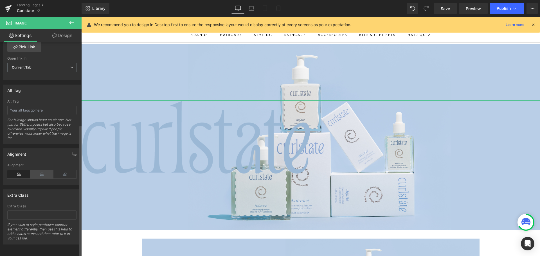
click at [36, 173] on icon at bounding box center [41, 174] width 23 height 8
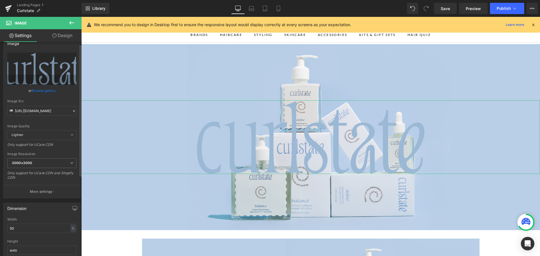
scroll to position [0, 0]
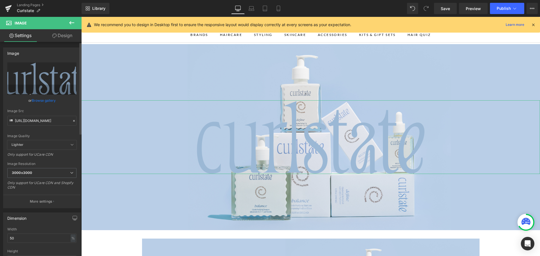
drag, startPoint x: 71, startPoint y: 121, endPoint x: 54, endPoint y: 121, distance: 16.6
click at [72, 121] on icon at bounding box center [74, 121] width 4 height 4
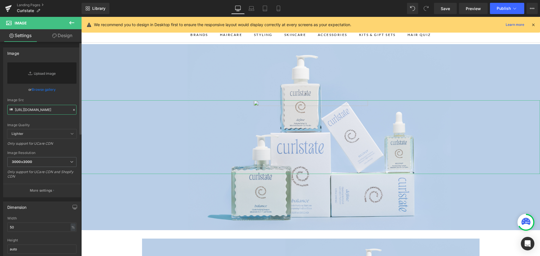
click at [54, 111] on input "https://cdn.shopify.com/s/files/1/0148/9272/8420/files/Curlstate_PrimaryLogo_Bl…" at bounding box center [41, 110] width 69 height 10
paste input "https://cdn.shopify.com/s/files/1/0148/9272/8420/files/Curlstate_PrimaryLogo_Co…"
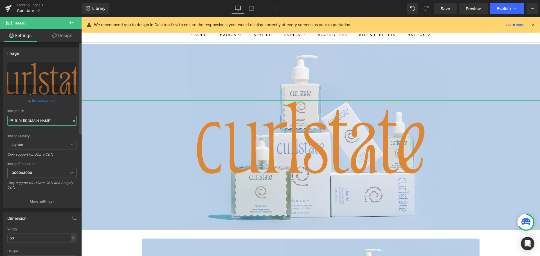
type input "https://cdn.shopify.com/s/files/1/0148/9272/8420/files/Curlstate_PrimaryLogo_Co…"
click at [55, 131] on div "Image Quality Lighter Lightest Lighter Lighter Lightest Only support for UCare …" at bounding box center [41, 101] width 69 height 78
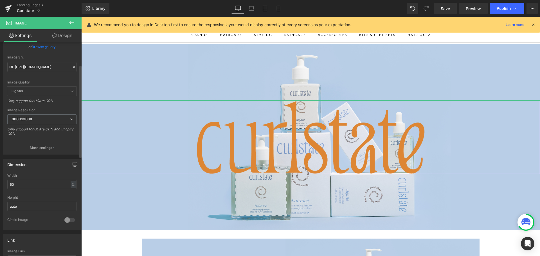
scroll to position [84, 0]
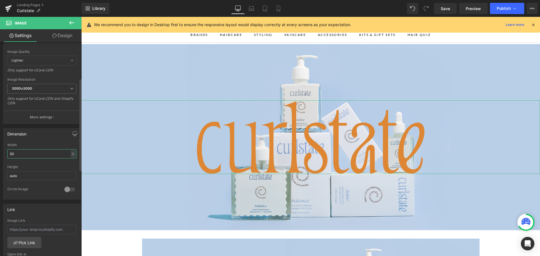
drag, startPoint x: 28, startPoint y: 154, endPoint x: 8, endPoint y: 154, distance: 20.5
click at [8, 154] on input "50" at bounding box center [41, 153] width 69 height 9
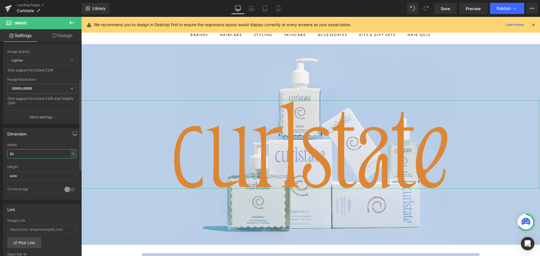
type input "60"
click at [42, 135] on div "Dimension" at bounding box center [41, 134] width 77 height 11
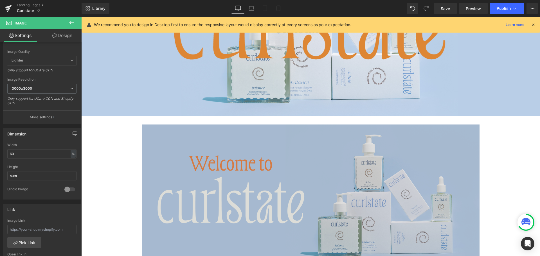
scroll to position [141, 0]
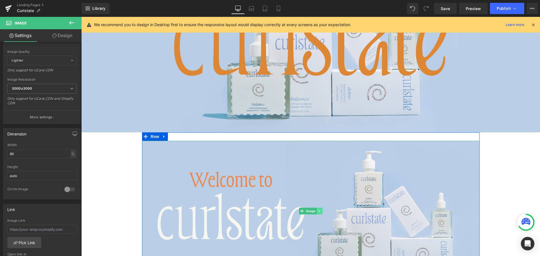
click at [318, 210] on icon at bounding box center [319, 211] width 3 height 3
click at [322, 210] on link at bounding box center [323, 211] width 6 height 7
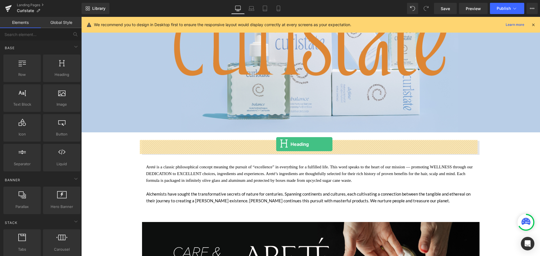
drag, startPoint x: 137, startPoint y: 87, endPoint x: 276, endPoint y: 144, distance: 150.4
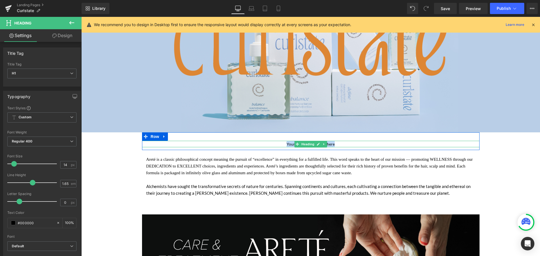
drag, startPoint x: 338, startPoint y: 143, endPoint x: 286, endPoint y: 143, distance: 51.8
click at [286, 143] on h1 "Your heading text goes here" at bounding box center [311, 144] width 338 height 6
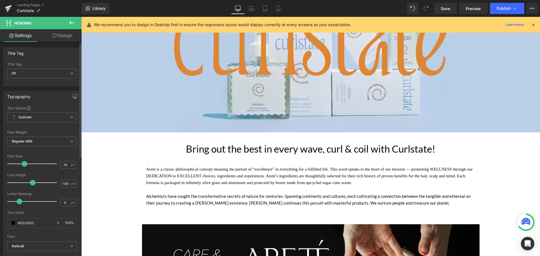
drag, startPoint x: 15, startPoint y: 165, endPoint x: 25, endPoint y: 165, distance: 9.9
click at [25, 165] on span at bounding box center [25, 164] width 6 height 6
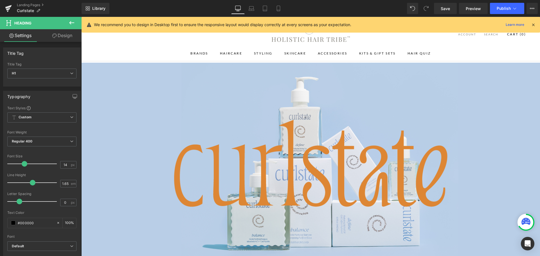
scroll to position [0, 0]
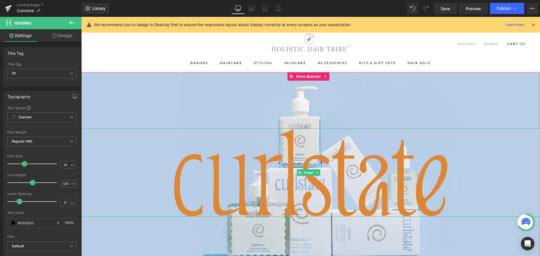
click at [125, 166] on div at bounding box center [310, 173] width 459 height 88
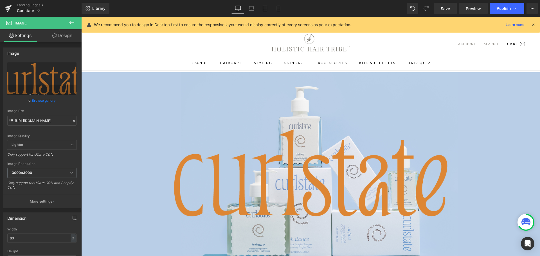
click at [71, 23] on icon at bounding box center [71, 22] width 5 height 3
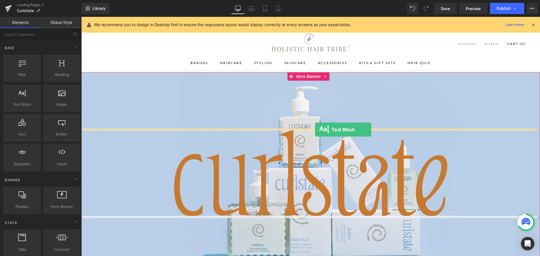
drag, startPoint x: 98, startPoint y: 118, endPoint x: 315, endPoint y: 130, distance: 216.9
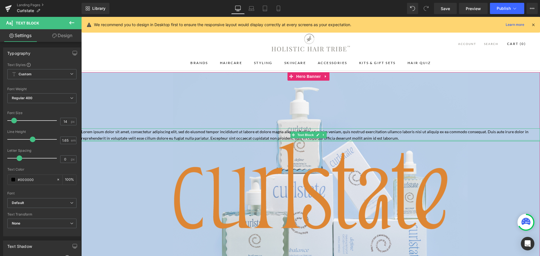
drag, startPoint x: 398, startPoint y: 141, endPoint x: 267, endPoint y: 134, distance: 131.2
click at [267, 134] on div "Lorem ipsum dolor sit amet, consectetur adipiscing elit, sed do eiusmod tempor …" at bounding box center [310, 135] width 459 height 13
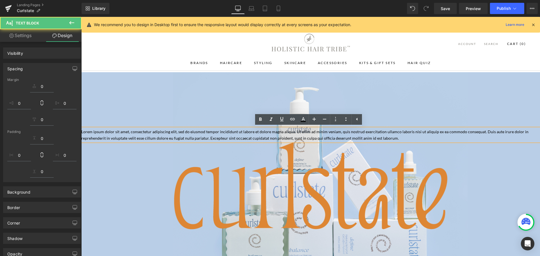
click at [400, 140] on p "Lorem ipsum dolor sit amet, consectetur adipiscing elit, sed do eiusmod tempor …" at bounding box center [310, 135] width 459 height 13
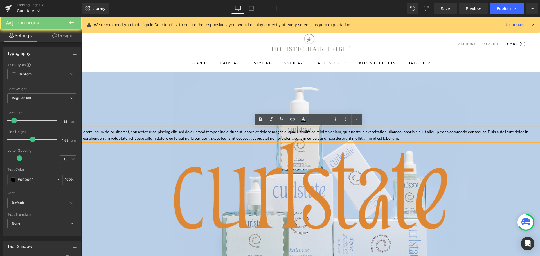
click at [392, 138] on p "Lorem ipsum dolor sit amet, consectetur adipiscing elit, sed do eiusmod tempor …" at bounding box center [310, 135] width 459 height 13
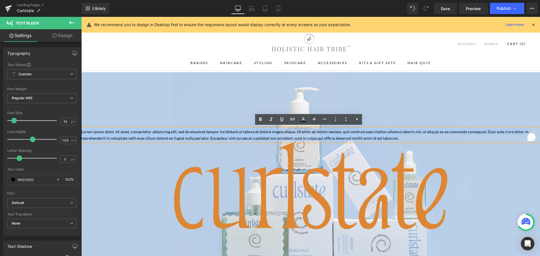
drag, startPoint x: 392, startPoint y: 138, endPoint x: 78, endPoint y: 125, distance: 314.4
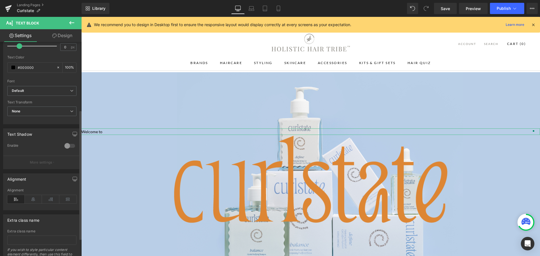
scroll to position [113, 0]
click at [30, 197] on icon at bounding box center [33, 199] width 17 height 8
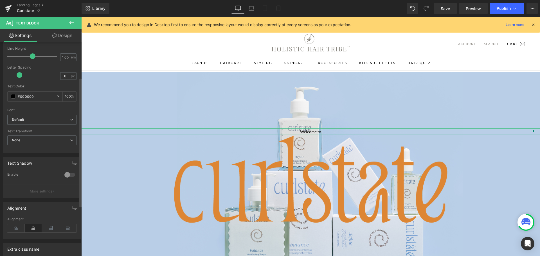
scroll to position [56, 0]
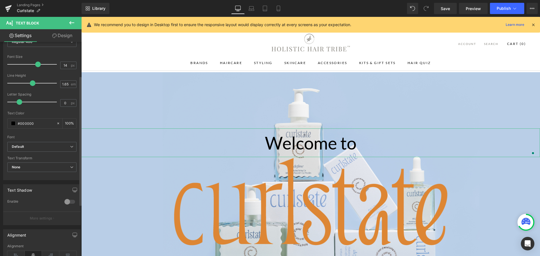
drag, startPoint x: 14, startPoint y: 66, endPoint x: 37, endPoint y: 61, distance: 23.6
click at [37, 61] on div at bounding box center [33, 64] width 47 height 11
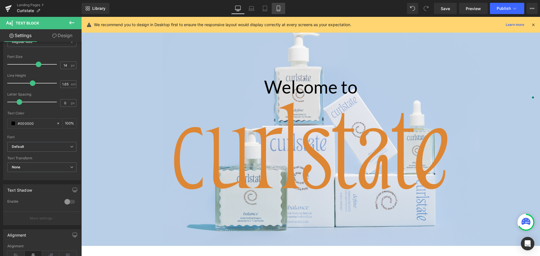
drag, startPoint x: 282, startPoint y: 10, endPoint x: 86, endPoint y: 60, distance: 202.2
click at [282, 10] on link "Mobile" at bounding box center [279, 8] width 14 height 11
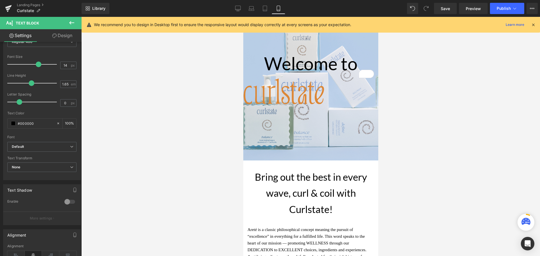
scroll to position [33, 0]
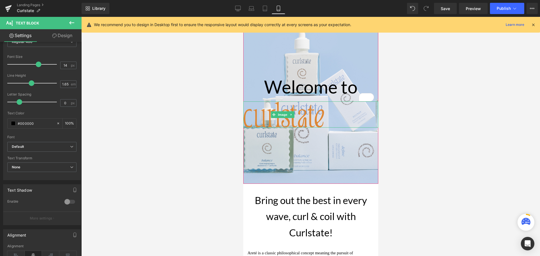
click at [352, 116] on div at bounding box center [310, 115] width 135 height 26
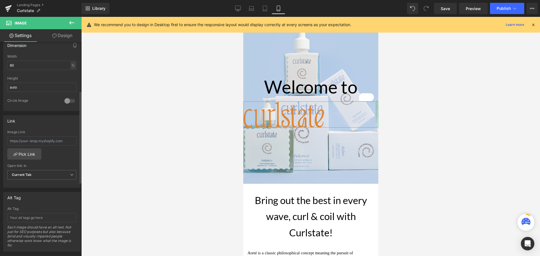
scroll to position [253, 0]
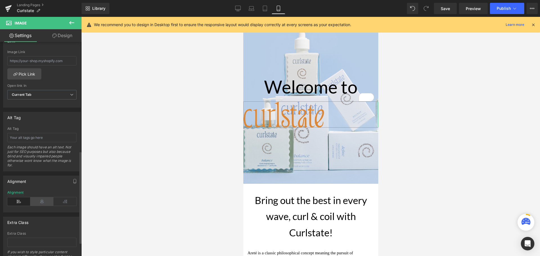
click at [37, 203] on icon at bounding box center [41, 201] width 23 height 8
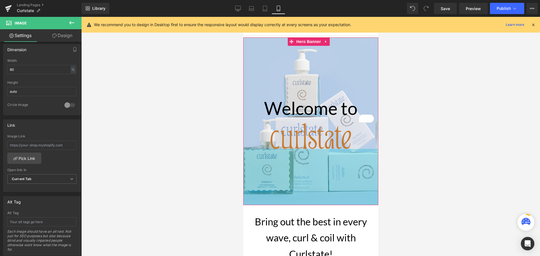
scroll to position [0, 0]
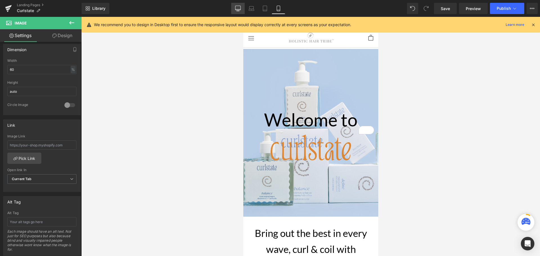
drag, startPoint x: 234, startPoint y: 7, endPoint x: 321, endPoint y: 97, distance: 125.9
click at [234, 7] on link "Desktop" at bounding box center [238, 8] width 14 height 11
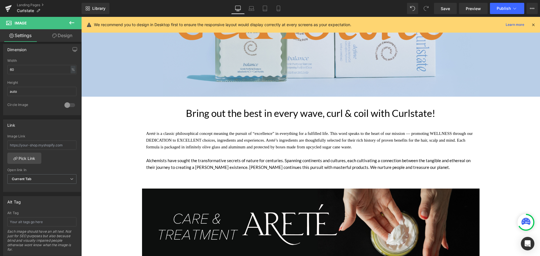
scroll to position [192, 0]
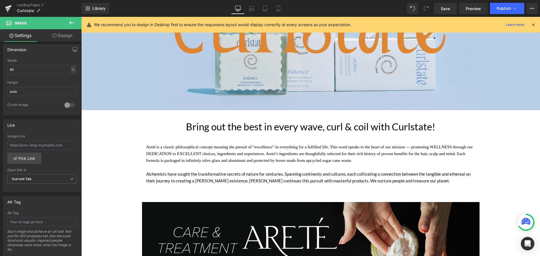
click at [74, 20] on icon at bounding box center [71, 22] width 7 height 7
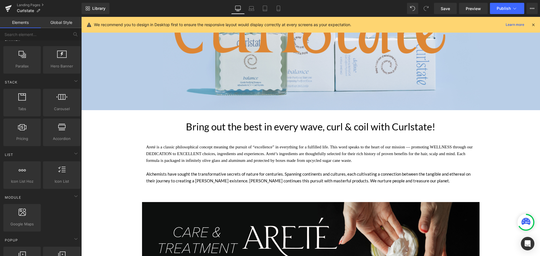
scroll to position [0, 0]
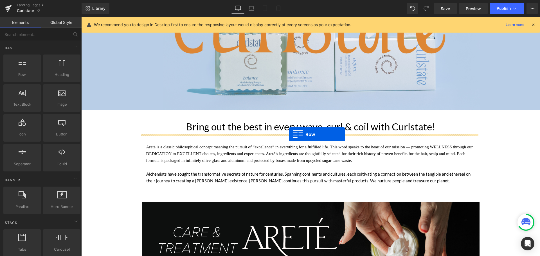
drag, startPoint x: 176, startPoint y: 122, endPoint x: 289, endPoint y: 134, distance: 113.5
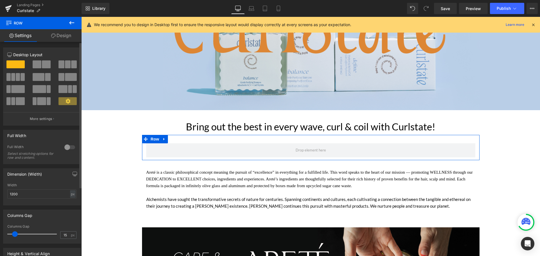
click at [40, 62] on span at bounding box center [37, 64] width 9 height 8
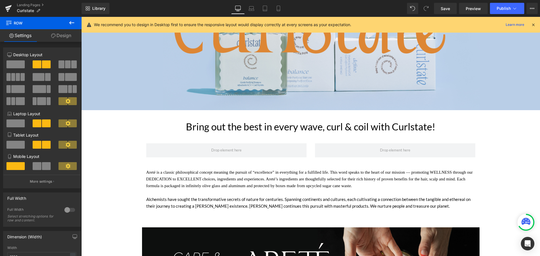
click at [69, 22] on icon at bounding box center [71, 22] width 7 height 7
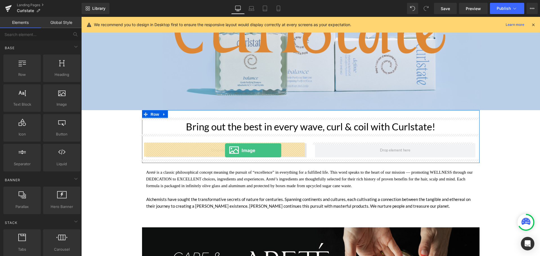
drag, startPoint x: 148, startPoint y: 116, endPoint x: 225, endPoint y: 150, distance: 84.8
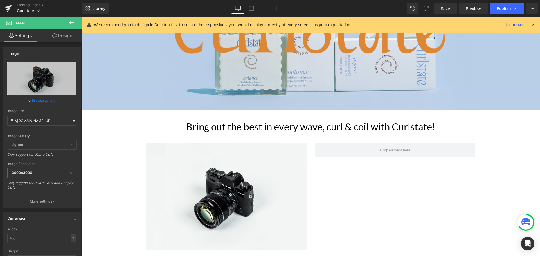
click at [69, 22] on icon at bounding box center [71, 22] width 7 height 7
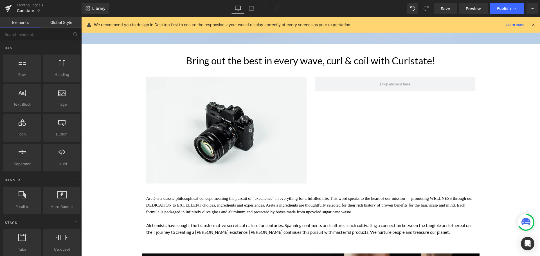
scroll to position [276, 0]
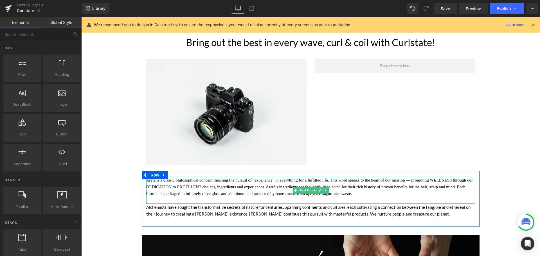
click at [290, 184] on div "Areté is a classic philosophical concept meaning the pursuit of “excellence” in…" at bounding box center [310, 190] width 329 height 27
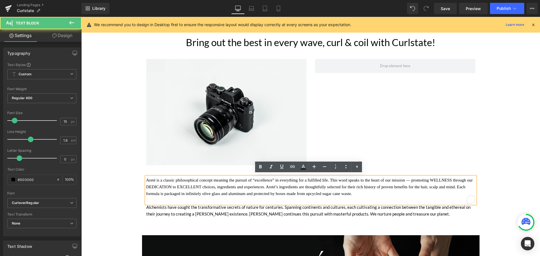
click at [357, 133] on div "Image Row" at bounding box center [311, 110] width 338 height 118
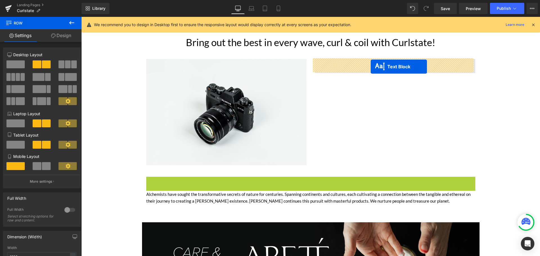
drag, startPoint x: 332, startPoint y: 150, endPoint x: 371, endPoint y: 67, distance: 91.7
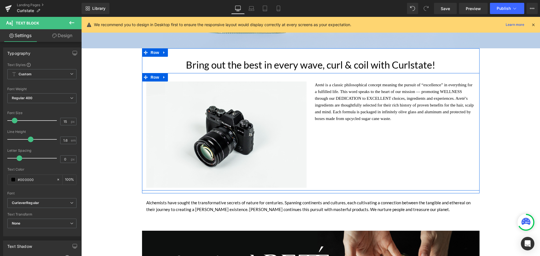
scroll to position [164, 0]
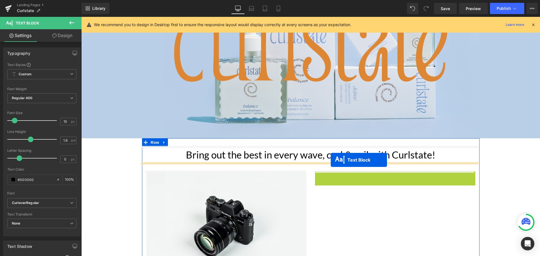
drag, startPoint x: 377, startPoint y: 194, endPoint x: 331, endPoint y: 160, distance: 57.2
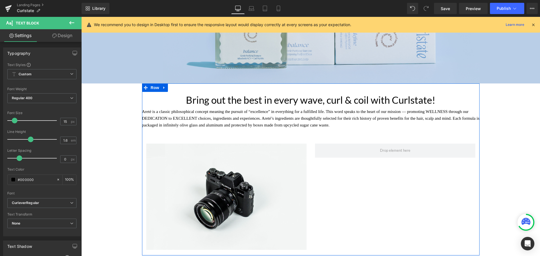
scroll to position [276, 0]
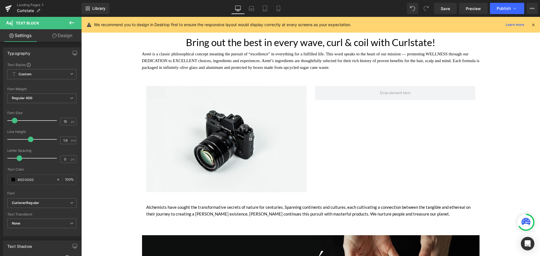
scroll to position [276, 0]
click at [263, 54] on div "Areté is a classic philosophical concept meaning the pursuit of “excellence” in…" at bounding box center [311, 64] width 338 height 27
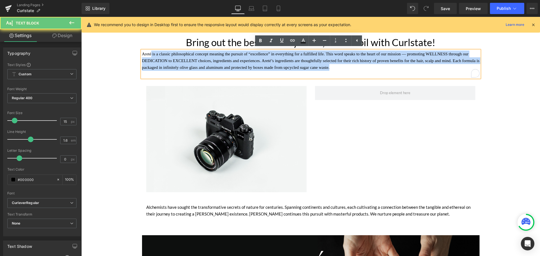
drag, startPoint x: 332, startPoint y: 68, endPoint x: 136, endPoint y: 50, distance: 196.9
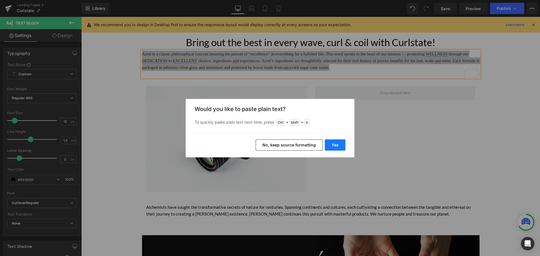
click at [333, 144] on button "Yes" at bounding box center [335, 145] width 21 height 11
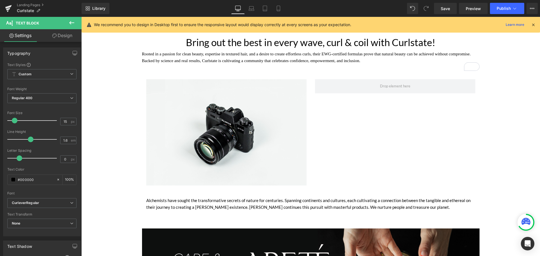
click at [71, 20] on icon at bounding box center [71, 22] width 7 height 7
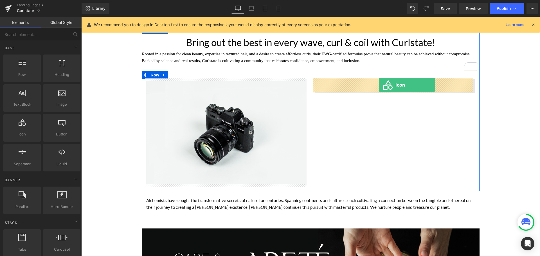
drag, startPoint x: 105, startPoint y: 152, endPoint x: 379, endPoint y: 84, distance: 281.9
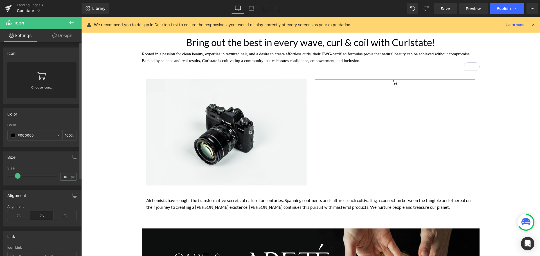
click at [37, 87] on link "Choose Icon..." at bounding box center [41, 91] width 69 height 13
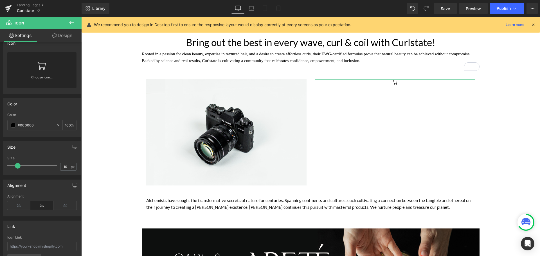
scroll to position [0, 0]
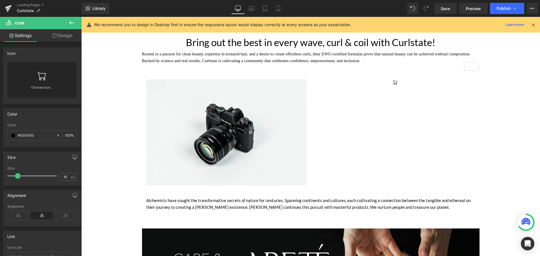
click at [68, 22] on button at bounding box center [72, 23] width 20 height 12
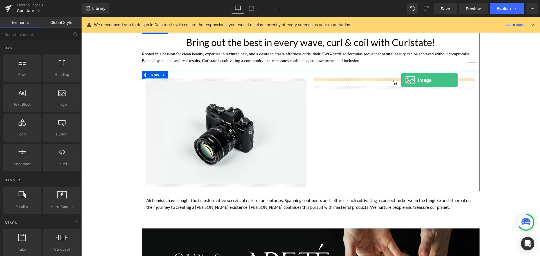
drag, startPoint x: 140, startPoint y: 118, endPoint x: 401, endPoint y: 80, distance: 263.8
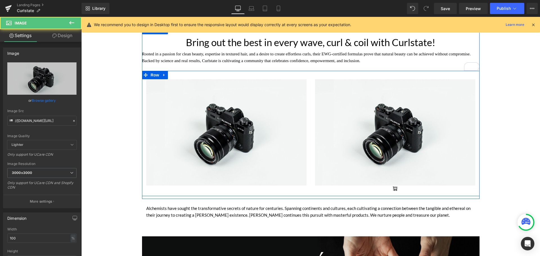
click at [393, 189] on span "Icon" at bounding box center [395, 189] width 9 height 7
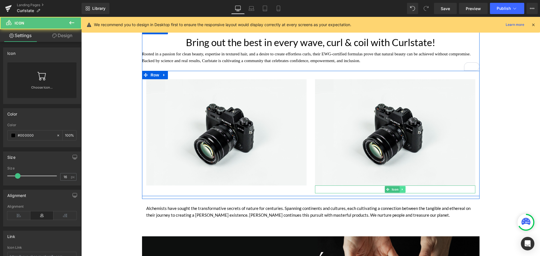
click at [401, 189] on icon at bounding box center [402, 189] width 3 height 3
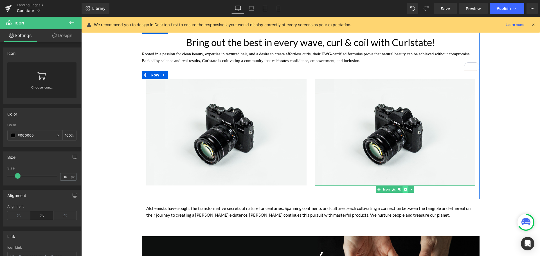
click at [404, 189] on icon at bounding box center [405, 189] width 3 height 3
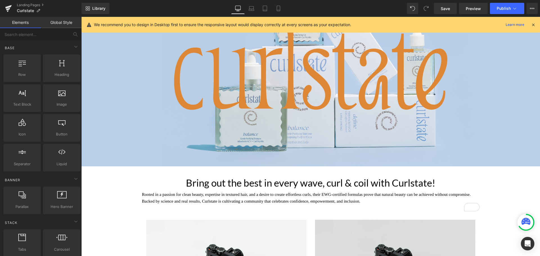
scroll to position [305, 0]
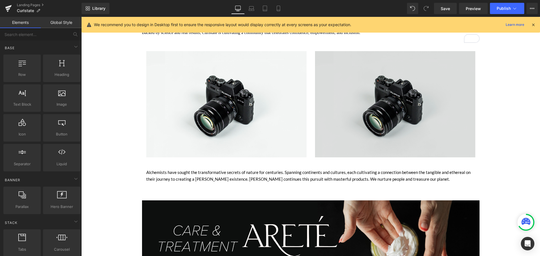
click at [386, 91] on img at bounding box center [395, 104] width 160 height 106
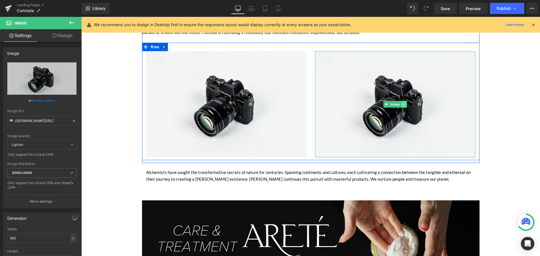
click at [404, 103] on link at bounding box center [404, 104] width 6 height 7
click at [406, 104] on icon at bounding box center [406, 104] width 3 height 3
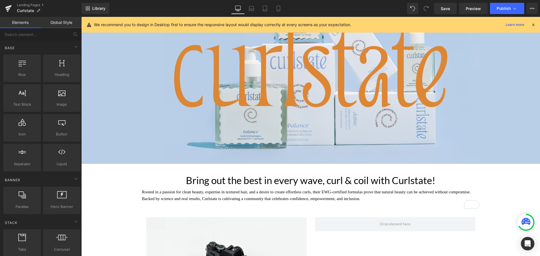
scroll to position [136, 0]
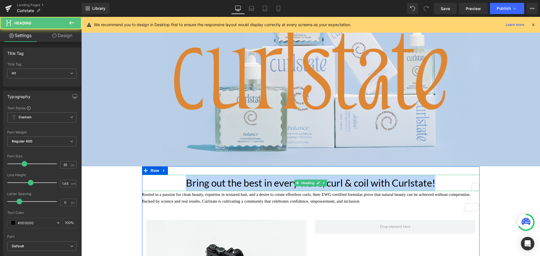
drag, startPoint x: 440, startPoint y: 180, endPoint x: 186, endPoint y: 182, distance: 254.0
click at [186, 182] on h1 "Bring out the best in every wave, curl & coil with Curlstate!" at bounding box center [311, 183] width 338 height 16
copy h1 "Bring out the best in every wave, curl & coil with Curlstate!"
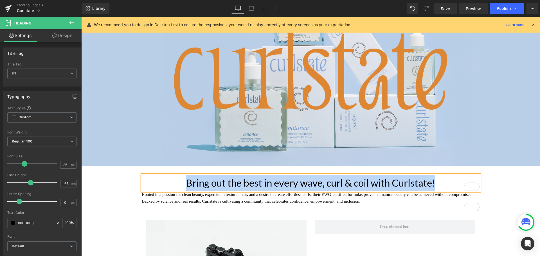
click at [143, 195] on div "Rooted in a passion for clean beauty, expertise in textured hair, and a desire …" at bounding box center [311, 201] width 338 height 20
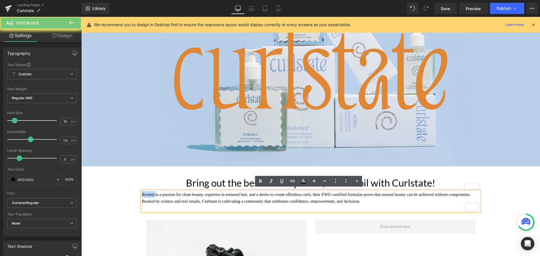
click at [142, 193] on div "Rooted in a passion for clean beauty, expertise in textured hair, and a desire …" at bounding box center [311, 201] width 338 height 20
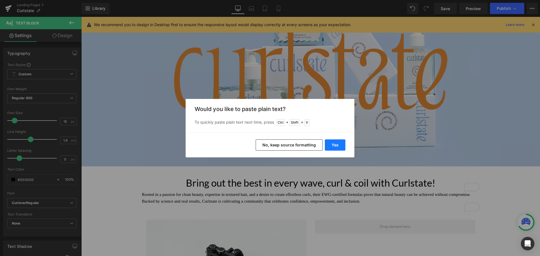
click at [335, 142] on button "Yes" at bounding box center [335, 145] width 21 height 11
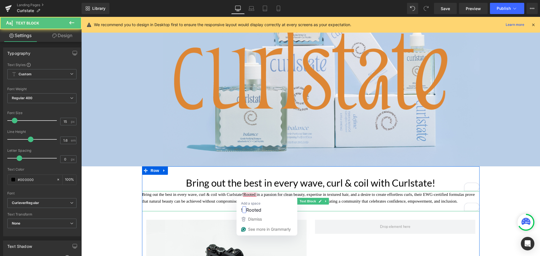
click at [242, 195] on div "Bring out the best in every wave, curl & coil with Curlstate!Rooted in a passio…" at bounding box center [311, 201] width 338 height 20
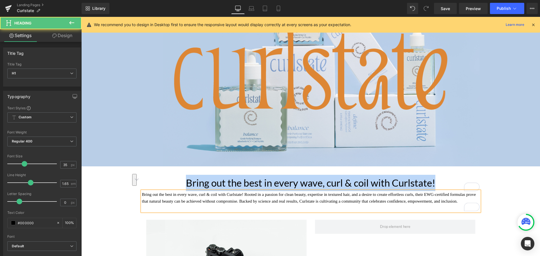
drag, startPoint x: 435, startPoint y: 181, endPoint x: 166, endPoint y: 171, distance: 268.8
click at [166, 171] on div "Bring out the best in every wave, curl & coil with Curlstate! Heading Bring out…" at bounding box center [311, 249] width 338 height 165
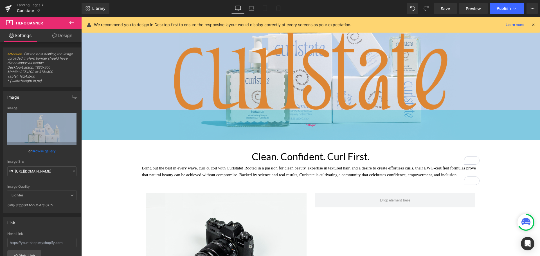
drag, startPoint x: 281, startPoint y: 153, endPoint x: 281, endPoint y: 126, distance: 27.3
click at [280, 126] on div "106px" at bounding box center [310, 125] width 459 height 30
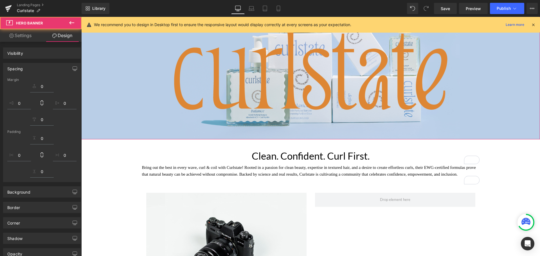
scroll to position [0, 0]
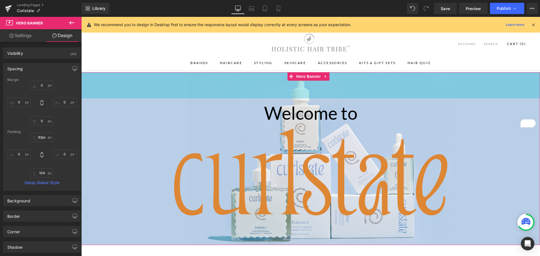
type input "92px"
drag, startPoint x: 308, startPoint y: 90, endPoint x: 317, endPoint y: 60, distance: 31.6
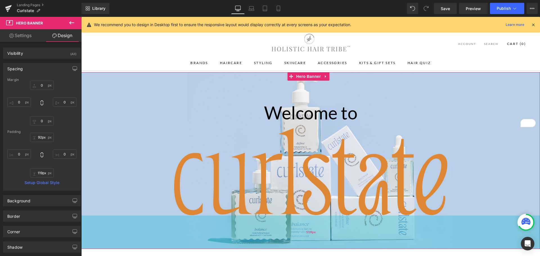
drag, startPoint x: 321, startPoint y: 231, endPoint x: 321, endPoint y: 235, distance: 4.5
click at [321, 235] on div "119px" at bounding box center [310, 232] width 459 height 33
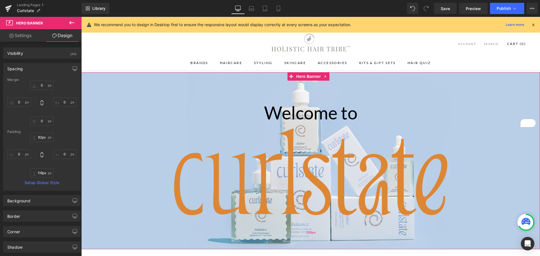
type input "120px"
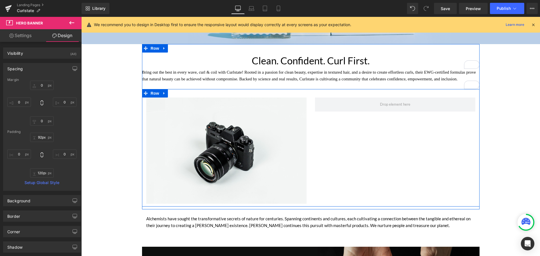
scroll to position [225, 0]
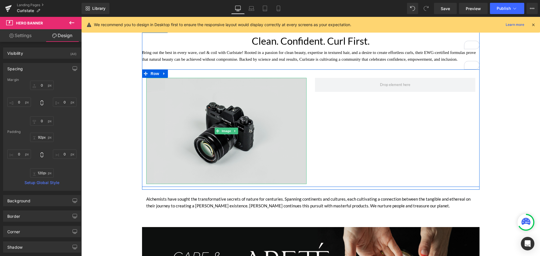
click at [204, 118] on img at bounding box center [226, 131] width 160 height 106
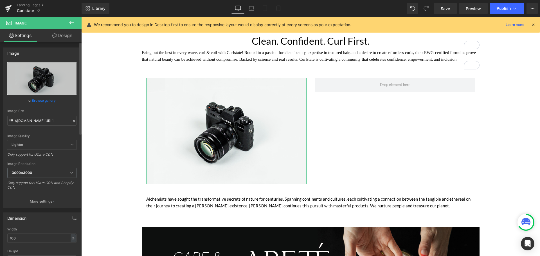
click at [72, 120] on icon at bounding box center [74, 121] width 4 height 4
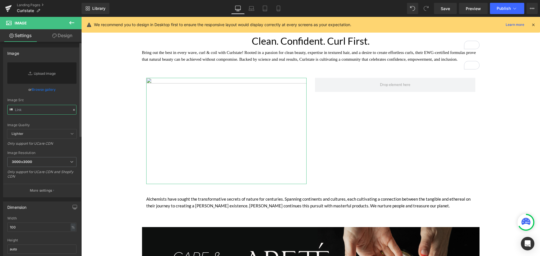
click at [54, 109] on input "text" at bounding box center [41, 110] width 69 height 10
paste input "https://cdn.shopify.com/s/files/1/0148/9272/8420/files/Icon_1.png?v=1758742640"
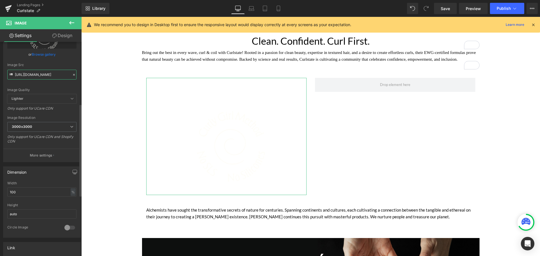
scroll to position [0, 0]
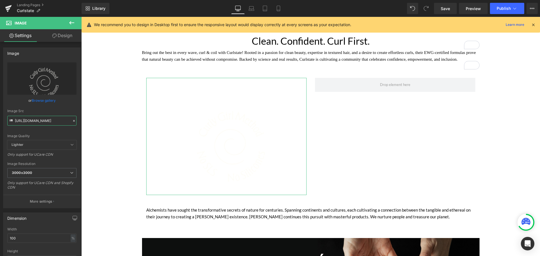
type input "https://cdn.shopify.com/s/files/1/0148/9272/8420/files/Icon_1_3000x3000.png?v=1…"
click at [57, 40] on link "Design" at bounding box center [62, 35] width 41 height 13
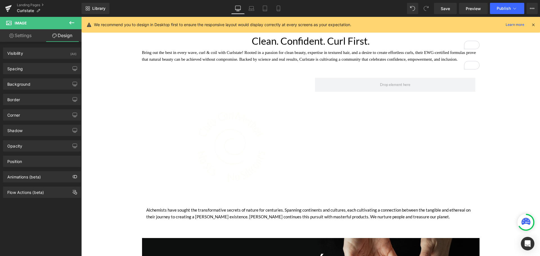
click at [71, 23] on icon at bounding box center [71, 22] width 5 height 3
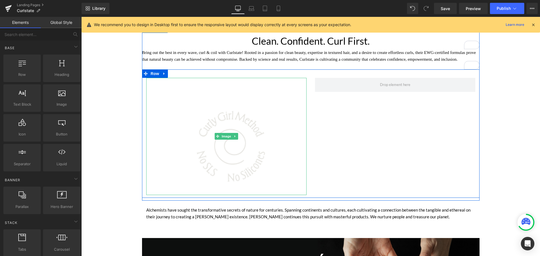
click at [223, 127] on img at bounding box center [226, 136] width 160 height 117
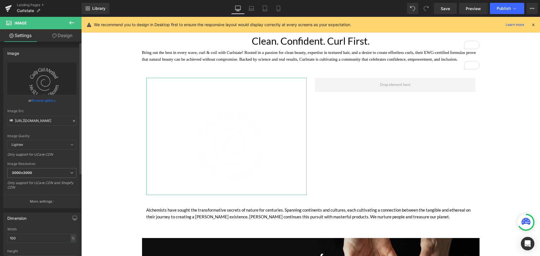
click at [72, 121] on icon at bounding box center [74, 121] width 4 height 4
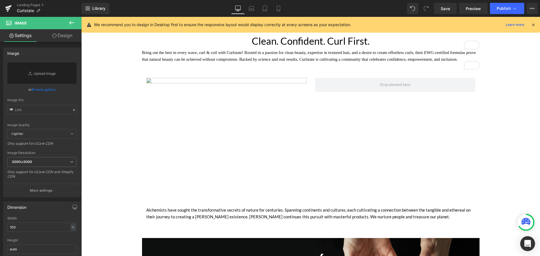
click at [524, 244] on div "Open Intercom Messenger" at bounding box center [527, 244] width 15 height 15
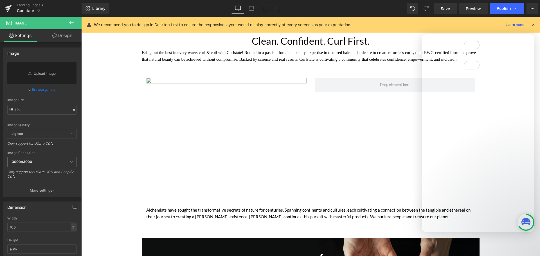
click at [109, 97] on div at bounding box center [270, 119] width 540 height 239
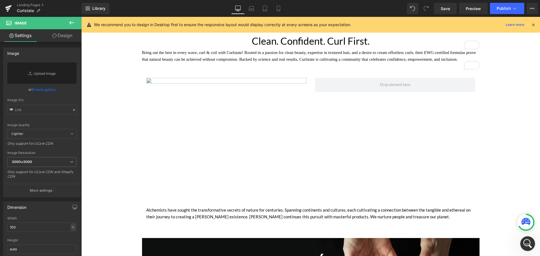
click at [520, 243] on html at bounding box center [527, 243] width 14 height 14
click at [525, 240] on icon "Open Intercom Messenger" at bounding box center [526, 243] width 9 height 9
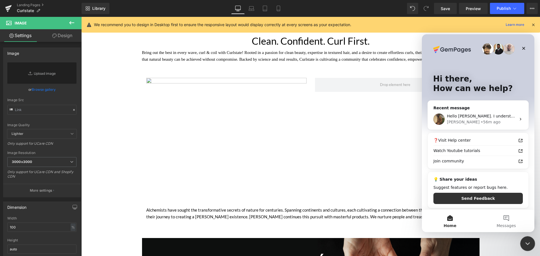
click at [525, 240] on icon "Close Intercom Messenger" at bounding box center [526, 243] width 7 height 7
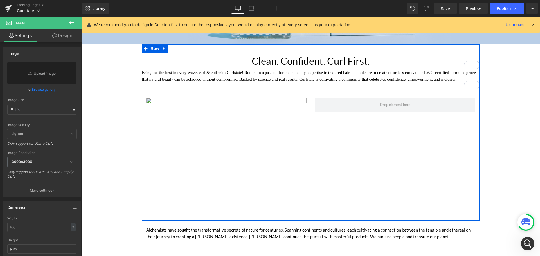
scroll to position [225, 0]
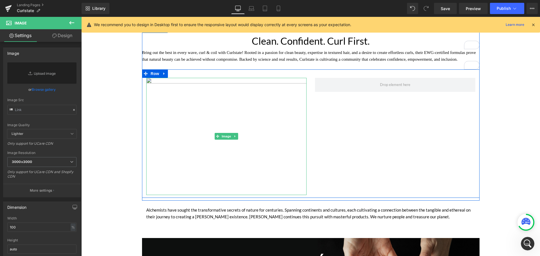
click at [186, 80] on img at bounding box center [226, 136] width 160 height 117
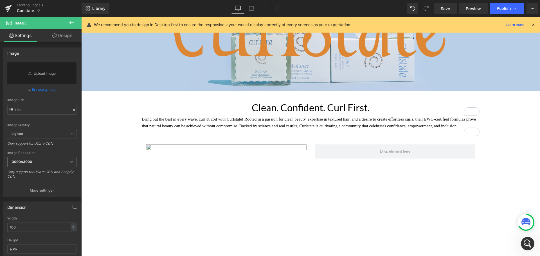
scroll to position [113, 0]
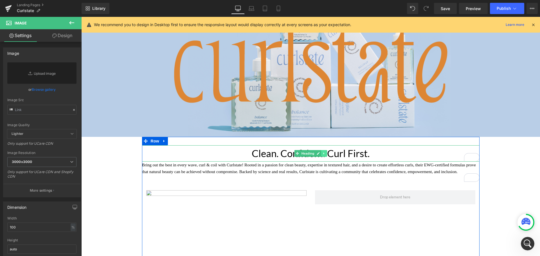
click at [323, 153] on icon at bounding box center [323, 154] width 1 height 2
click at [318, 153] on link at bounding box center [321, 153] width 6 height 7
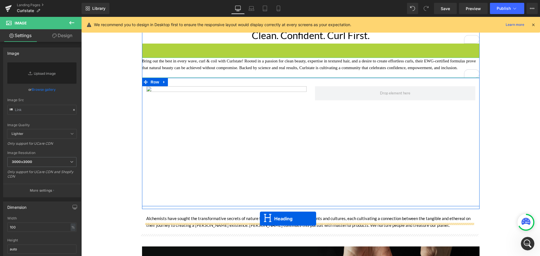
scroll to position [242, 0]
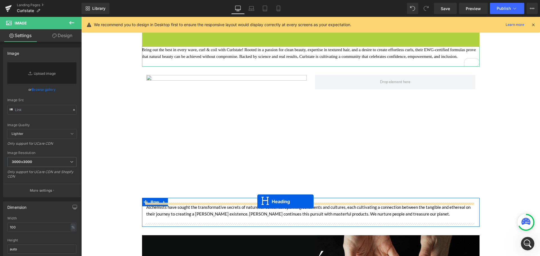
drag, startPoint x: 293, startPoint y: 57, endPoint x: 257, endPoint y: 202, distance: 148.7
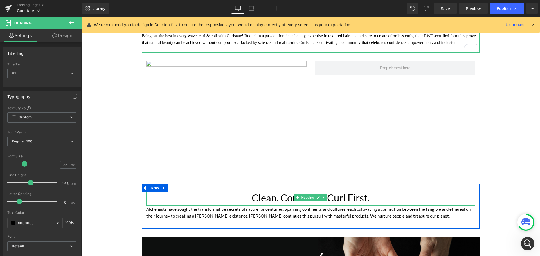
click at [370, 197] on h1 "Clean. Confident. Curl First." at bounding box center [310, 198] width 329 height 16
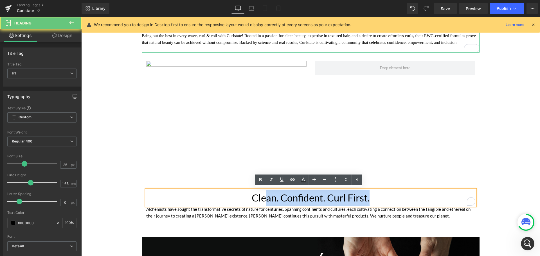
drag, startPoint x: 370, startPoint y: 197, endPoint x: 246, endPoint y: 194, distance: 124.1
click at [246, 194] on h1 "Clean. Confident. Curl First." at bounding box center [310, 198] width 329 height 16
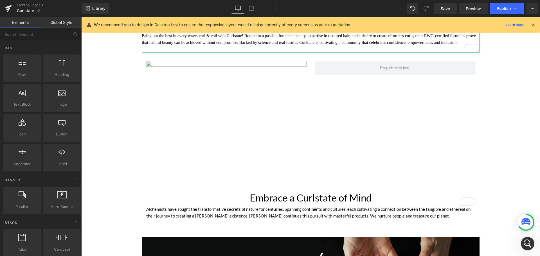
scroll to position [298, 0]
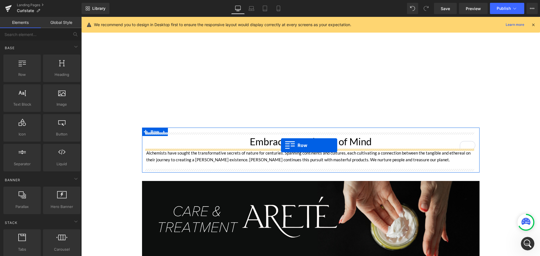
drag, startPoint x: 105, startPoint y: 90, endPoint x: 281, endPoint y: 145, distance: 184.0
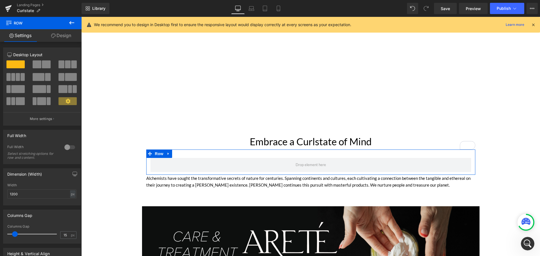
click at [49, 68] on span at bounding box center [46, 64] width 9 height 8
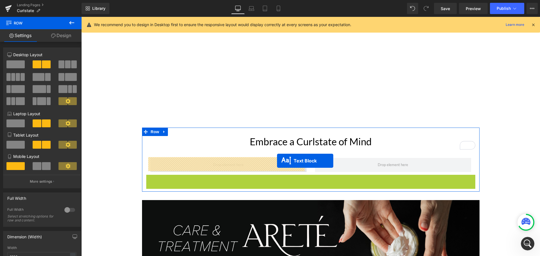
drag, startPoint x: 294, startPoint y: 184, endPoint x: 277, endPoint y: 161, distance: 29.0
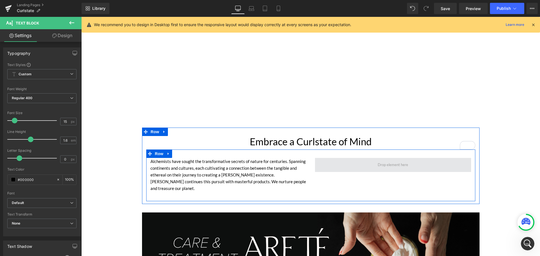
click at [372, 166] on span at bounding box center [393, 165] width 156 height 14
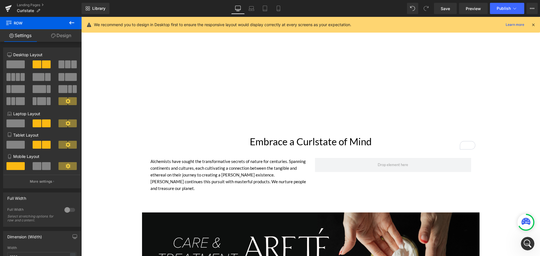
click at [69, 21] on icon at bounding box center [71, 22] width 7 height 7
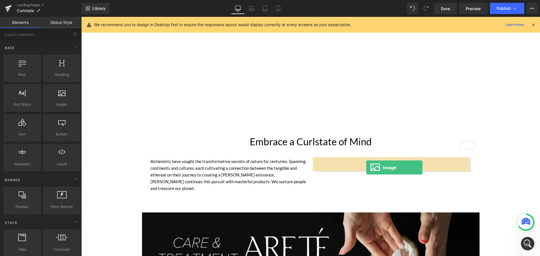
drag, startPoint x: 148, startPoint y: 121, endPoint x: 366, endPoint y: 167, distance: 223.0
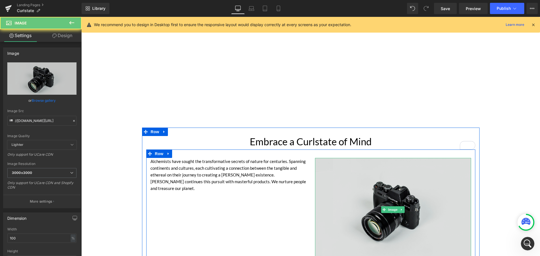
click at [370, 191] on img at bounding box center [393, 210] width 156 height 104
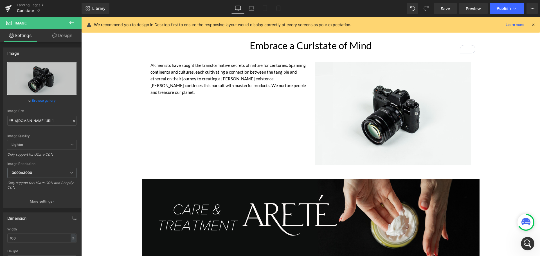
scroll to position [354, 0]
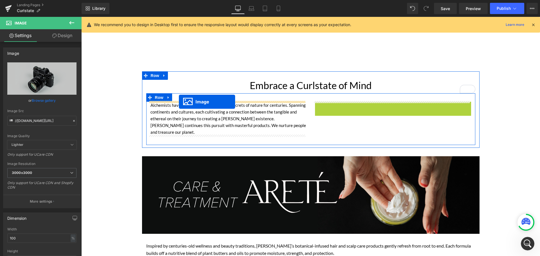
drag, startPoint x: 382, startPoint y: 151, endPoint x: 179, endPoint y: 102, distance: 209.3
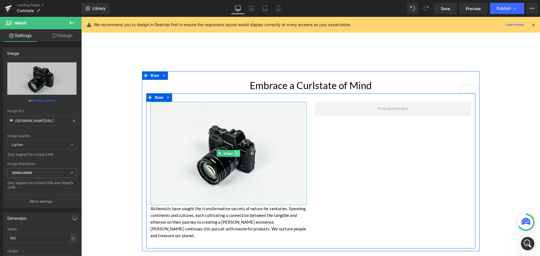
click at [234, 152] on link at bounding box center [237, 153] width 6 height 7
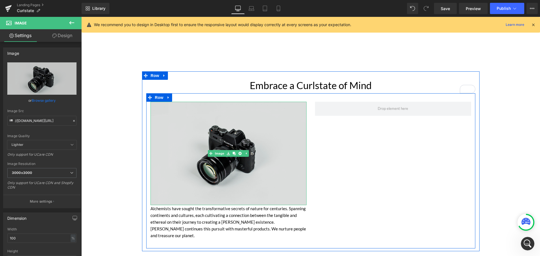
click at [186, 155] on img at bounding box center [228, 154] width 156 height 104
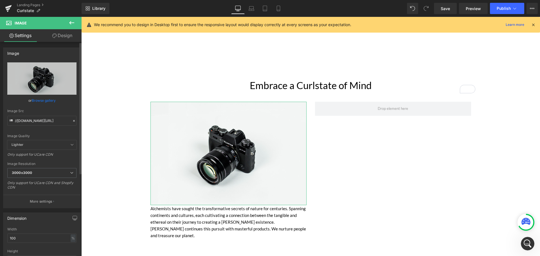
click at [73, 120] on icon at bounding box center [74, 121] width 4 height 4
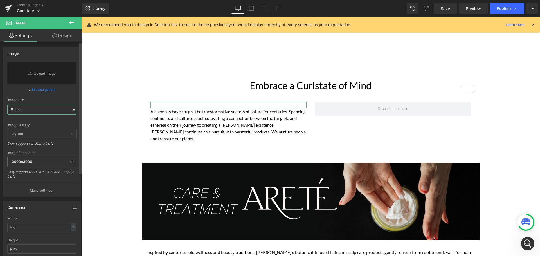
click at [64, 111] on input "text" at bounding box center [41, 110] width 69 height 10
paste input "https://cdn.shopify.com/s/files/1/0148/9272/8420/files/BalanceEcom.png?v=175865…"
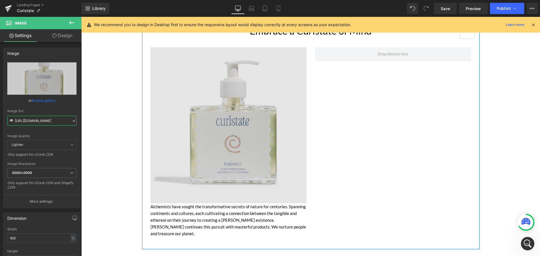
scroll to position [411, 0]
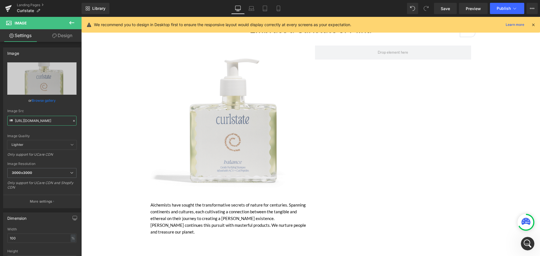
type input "[URL][DOMAIN_NAME]"
click at [74, 23] on icon at bounding box center [71, 22] width 5 height 3
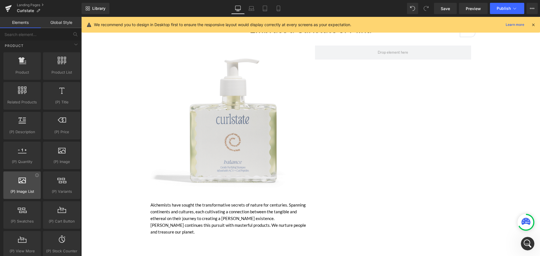
scroll to position [506, 0]
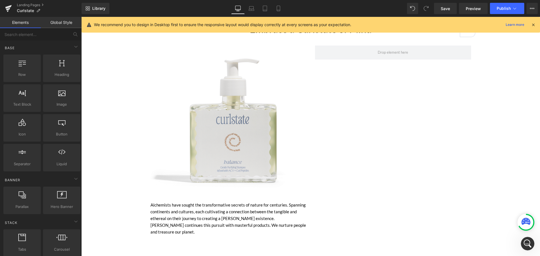
scroll to position [506, 0]
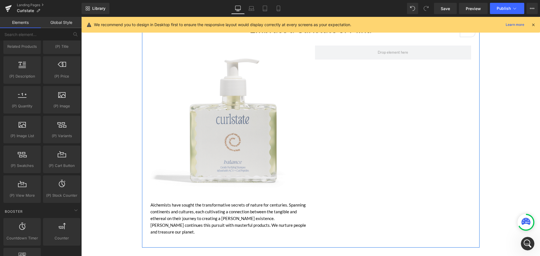
click at [474, 116] on div "Embrace a Curlstate of Mind Heading Image Alchemists have sought the transforma…" at bounding box center [311, 133] width 338 height 224
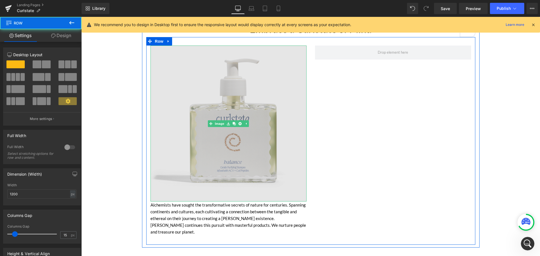
click at [203, 145] on img at bounding box center [228, 124] width 156 height 156
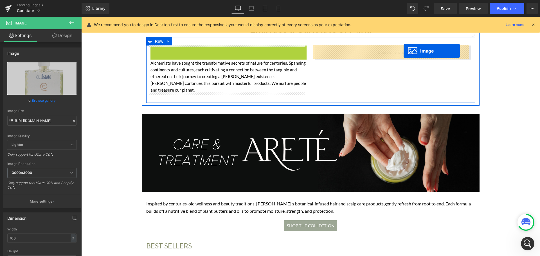
drag, startPoint x: 209, startPoint y: 123, endPoint x: 404, endPoint y: 51, distance: 208.0
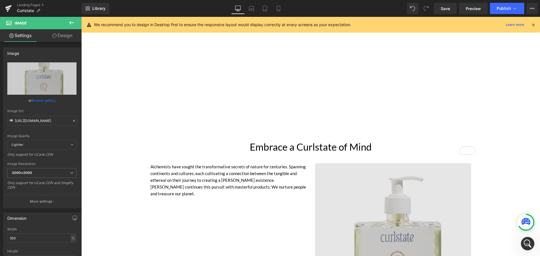
scroll to position [326, 0]
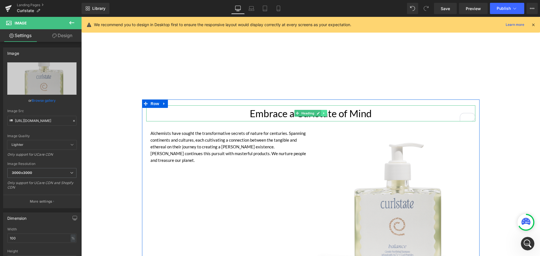
click at [323, 112] on icon at bounding box center [324, 113] width 3 height 3
click at [320, 113] on icon at bounding box center [321, 113] width 3 height 3
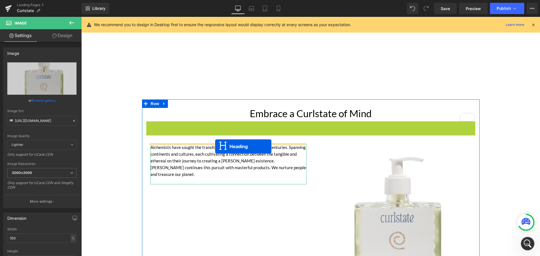
drag, startPoint x: 293, startPoint y: 129, endPoint x: 215, endPoint y: 147, distance: 80.0
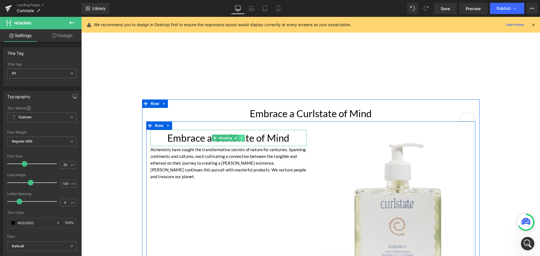
click at [240, 138] on icon at bounding box center [241, 137] width 3 height 3
click at [286, 135] on h1 "Embrace a Curlstate of Mind" at bounding box center [228, 138] width 156 height 16
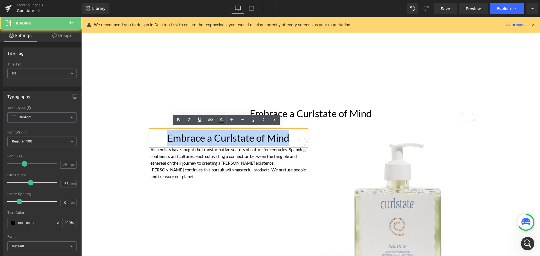
drag, startPoint x: 286, startPoint y: 139, endPoint x: 156, endPoint y: 142, distance: 129.4
click at [156, 142] on h1 "Embrace a Curlstate of Mind" at bounding box center [228, 138] width 156 height 16
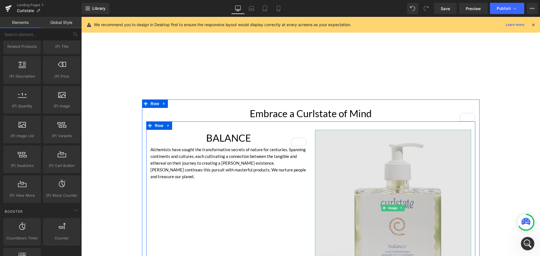
drag, startPoint x: 382, startPoint y: 197, endPoint x: 354, endPoint y: 195, distance: 28.3
click at [382, 197] on img at bounding box center [393, 208] width 156 height 156
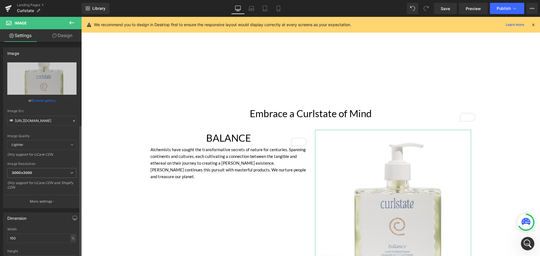
scroll to position [225, 0]
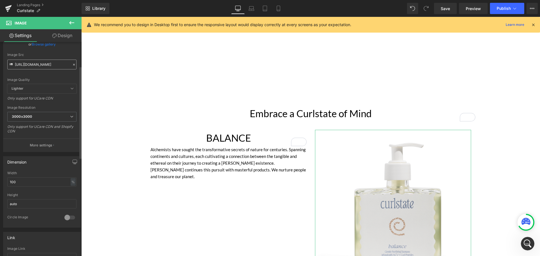
click at [72, 62] on div at bounding box center [73, 65] width 5 height 6
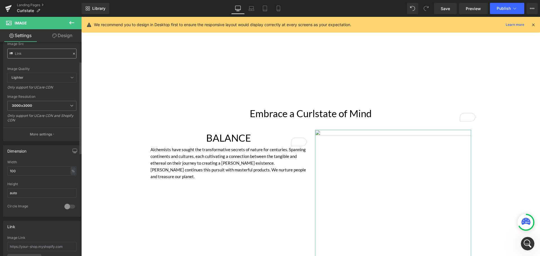
scroll to position [45, 0]
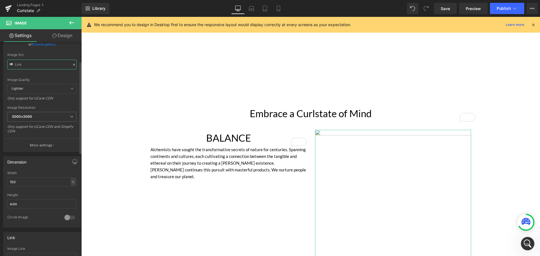
click at [52, 64] on input "text" at bounding box center [41, 65] width 69 height 10
paste input "https://cdn.shopify.com/s/files/1/0148/9272/8420/files/0A8A8826-Edit.jpg?v=1758…"
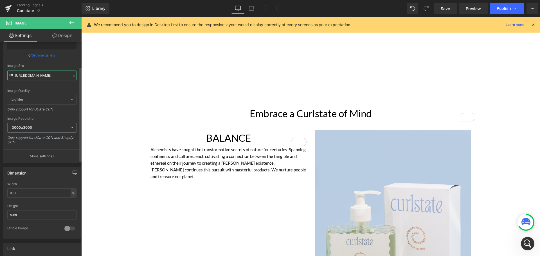
scroll to position [56, 0]
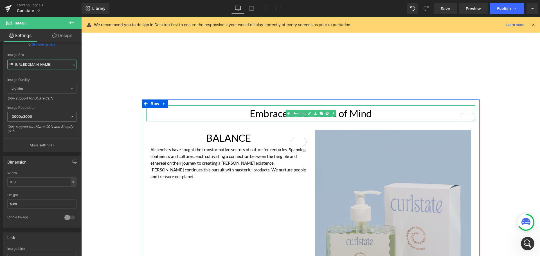
type input "https://cdn.shopify.com/s/files/1/0148/9272/8420/files/0A8A8826-Edit_3000x3000.…"
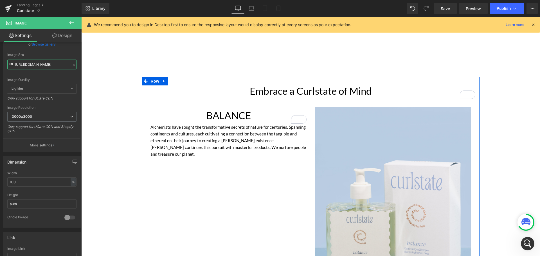
scroll to position [383, 0]
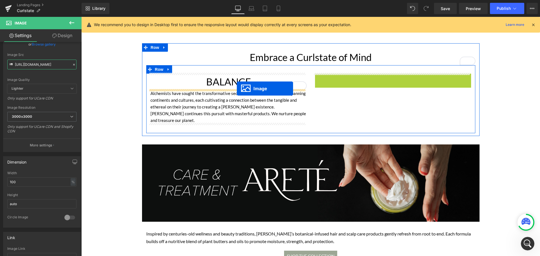
drag, startPoint x: 383, startPoint y: 170, endPoint x: 237, endPoint y: 89, distance: 166.8
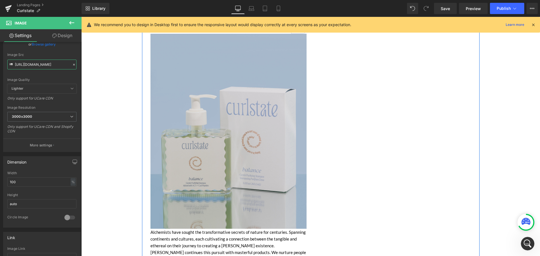
scroll to position [354, 0]
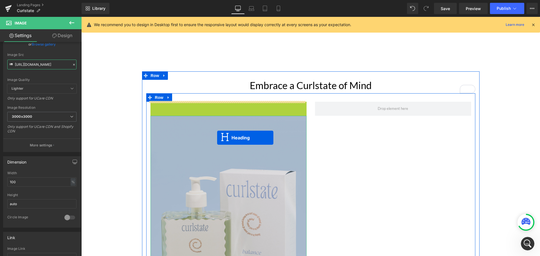
drag, startPoint x: 203, startPoint y: 109, endPoint x: 281, endPoint y: 188, distance: 111.4
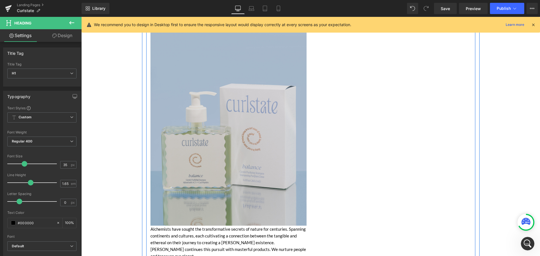
scroll to position [467, 0]
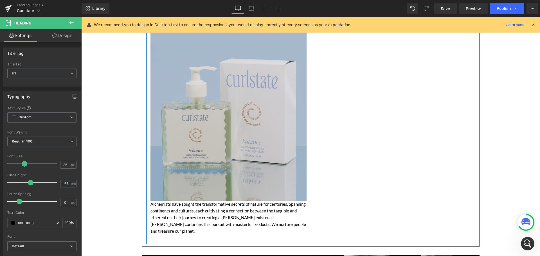
click at [259, 128] on img at bounding box center [228, 103] width 156 height 195
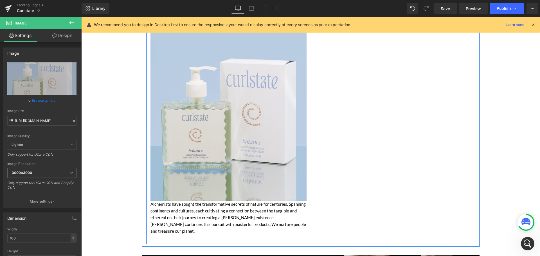
scroll to position [326, 0]
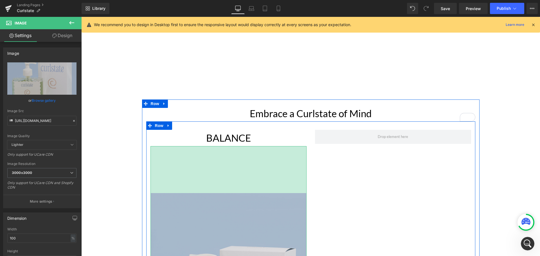
drag, startPoint x: 228, startPoint y: 147, endPoint x: 228, endPoint y: 194, distance: 47.0
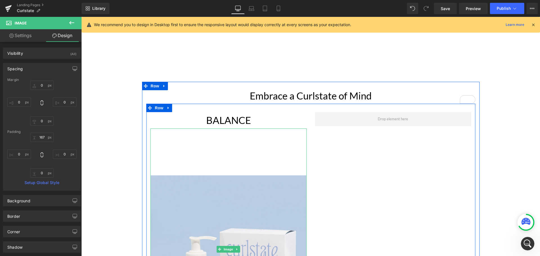
scroll to position [298, 0]
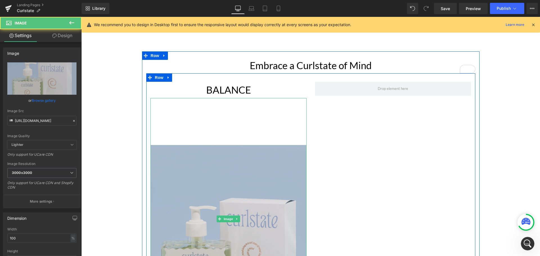
scroll to position [411, 0]
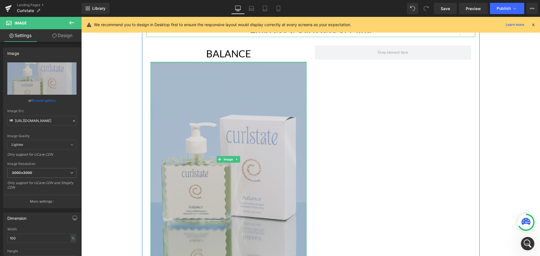
drag, startPoint x: 234, startPoint y: 106, endPoint x: 274, endPoint y: 68, distance: 54.9
click at [258, 27] on div "Embrace a Curlstate of Mind Heading BALANCE Heading Image Alchemists have sough…" at bounding box center [311, 160] width 338 height 279
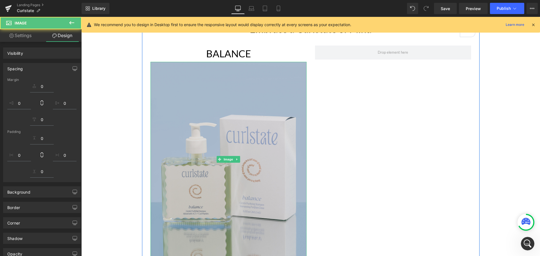
click at [200, 121] on img at bounding box center [228, 159] width 156 height 195
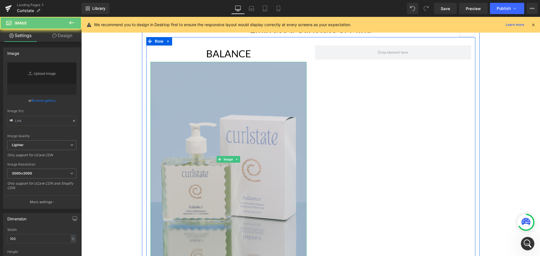
type input "https://cdn.shopify.com/s/files/1/0148/9272/8420/files/0A8A8826-Edit_3000x3000.…"
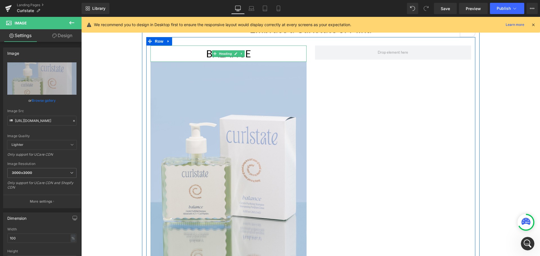
click at [249, 50] on h1 "BALANCE" at bounding box center [228, 54] width 156 height 16
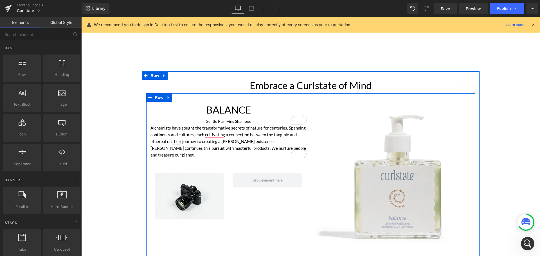
scroll to position [214, 0]
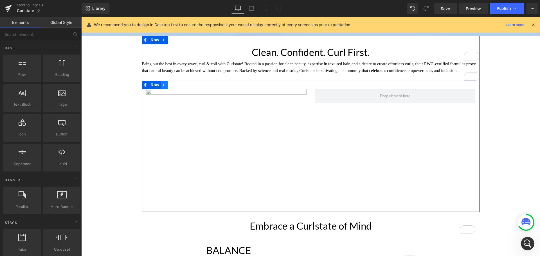
click at [165, 86] on link at bounding box center [164, 85] width 7 height 8
click at [177, 85] on icon at bounding box center [179, 85] width 4 height 4
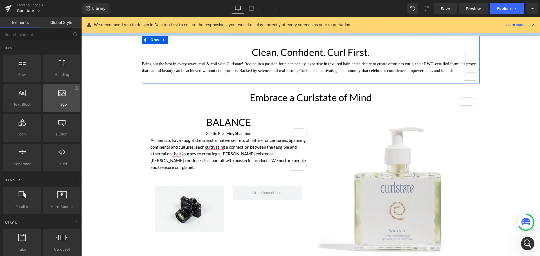
scroll to position [186, 0]
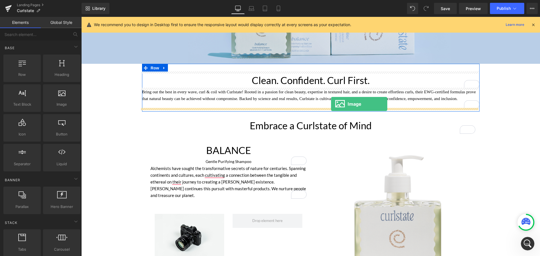
drag, startPoint x: 145, startPoint y: 117, endPoint x: 331, endPoint y: 104, distance: 186.3
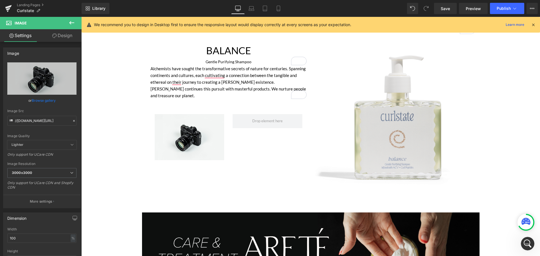
scroll to position [467, 0]
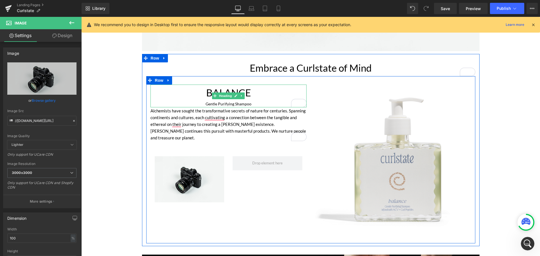
click at [205, 92] on h1 "BALANCE" at bounding box center [228, 93] width 156 height 16
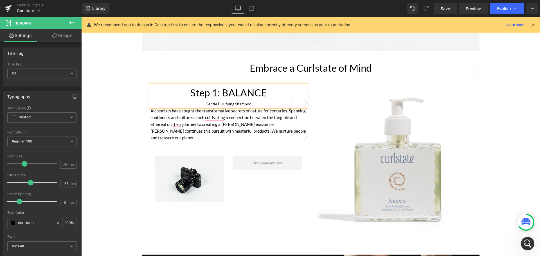
click at [279, 202] on div "Step 1: BALANCE Gentle Purifying Shampoo Heading Alchemists have sought the tra…" at bounding box center [310, 159] width 329 height 167
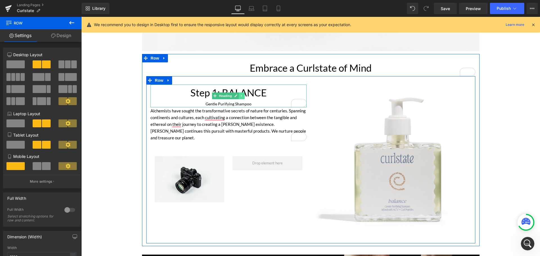
click at [239, 93] on link at bounding box center [242, 96] width 6 height 7
click at [237, 93] on link at bounding box center [239, 96] width 6 height 7
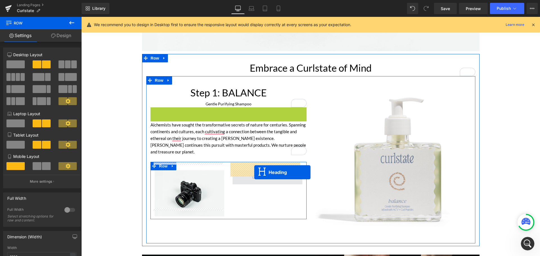
drag, startPoint x: 213, startPoint y: 116, endPoint x: 254, endPoint y: 172, distance: 68.8
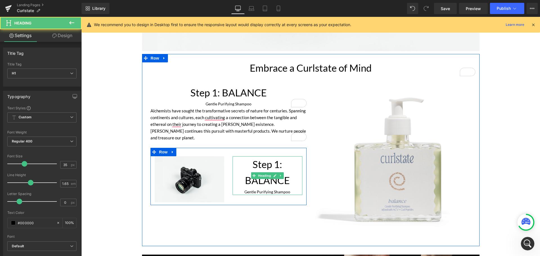
click at [288, 171] on h1 "Step 1: BALANCE" at bounding box center [268, 172] width 70 height 33
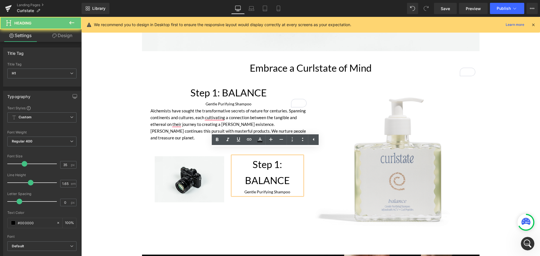
click at [289, 174] on h1 "Step 1: BALANCE" at bounding box center [268, 172] width 70 height 33
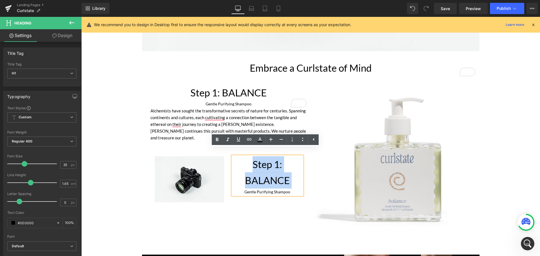
drag, startPoint x: 289, startPoint y: 174, endPoint x: 257, endPoint y: 162, distance: 34.4
click at [257, 162] on h1 "Step 1: BALANCE" at bounding box center [268, 172] width 70 height 33
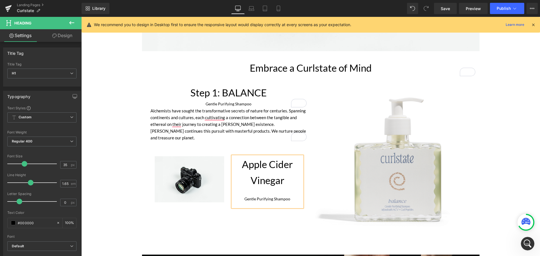
click at [284, 216] on div "Step 1: BALANCE Gentle Purifying Shampoo Heading Alchemists have sought the tra…" at bounding box center [310, 159] width 329 height 167
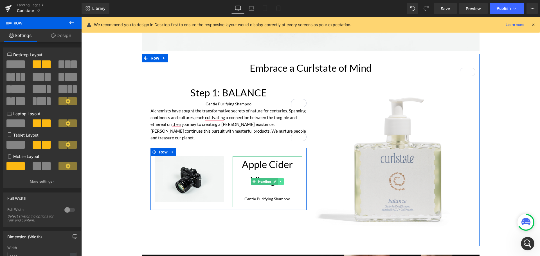
click at [280, 178] on link at bounding box center [281, 181] width 6 height 7
click at [278, 178] on link at bounding box center [278, 181] width 6 height 7
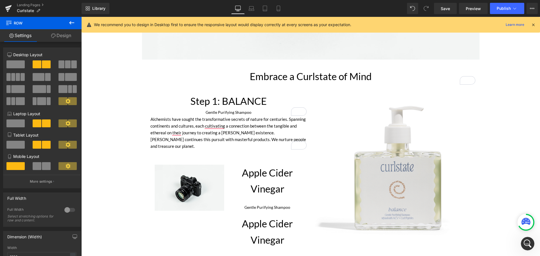
scroll to position [543, 0]
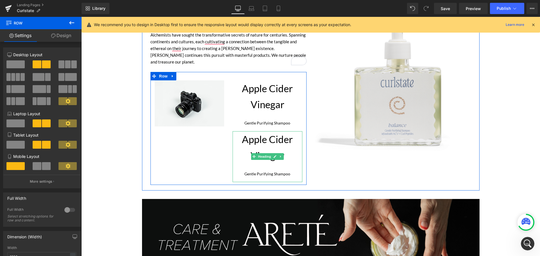
drag, startPoint x: 279, startPoint y: 144, endPoint x: 273, endPoint y: 149, distance: 8.0
click at [279, 144] on h1 "Apple Cider Vinegar" at bounding box center [268, 147] width 70 height 33
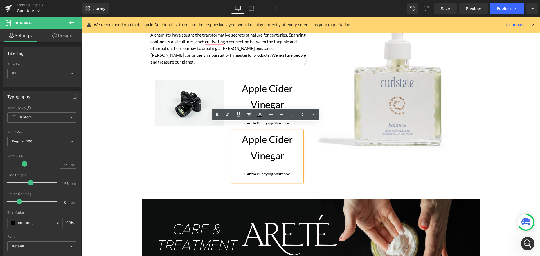
click at [255, 164] on h1 "Gentle Purifying Shampoo" at bounding box center [268, 173] width 70 height 19
click at [210, 151] on div "Image Apple Cider Vinegar Gentle Purifying Shampoo Heading Apple Cider Vinegar …" at bounding box center [228, 128] width 156 height 113
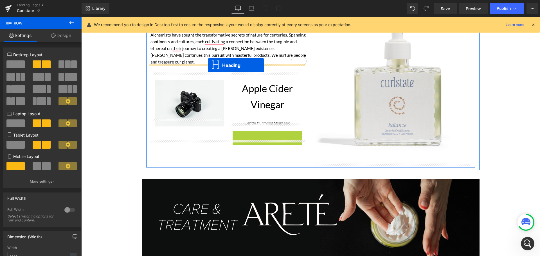
drag, startPoint x: 249, startPoint y: 148, endPoint x: 208, endPoint y: 65, distance: 92.8
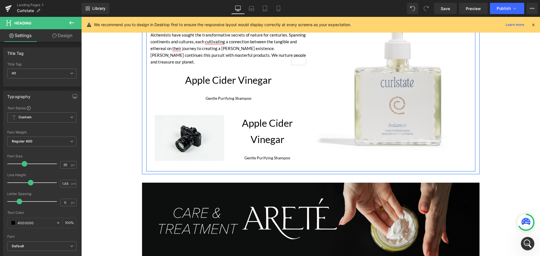
click at [265, 77] on h1 "Apple Cider Vinegar" at bounding box center [228, 80] width 156 height 16
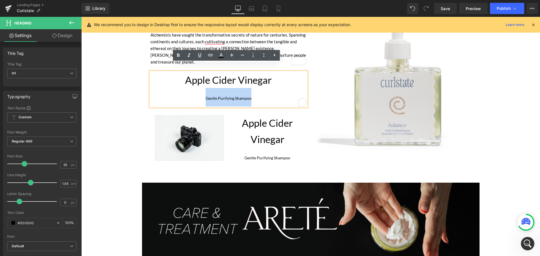
drag, startPoint x: 255, startPoint y: 89, endPoint x: 201, endPoint y: 83, distance: 53.8
click at [201, 88] on h1 "Gentle Purifying Shampoo" at bounding box center [228, 97] width 156 height 19
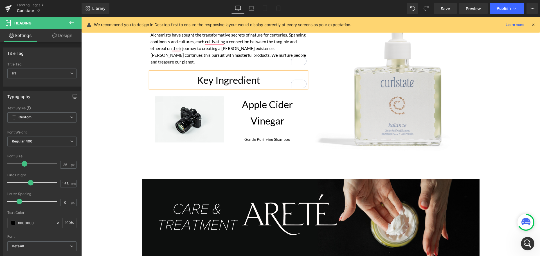
click at [290, 155] on div "Step 1: BALANCE Gentle Purifying Shampoo Heading Alchemists have sought the tra…" at bounding box center [310, 83] width 329 height 167
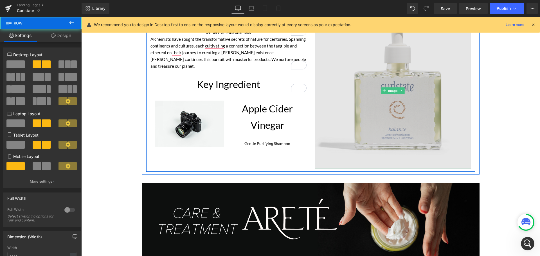
scroll to position [458, 0]
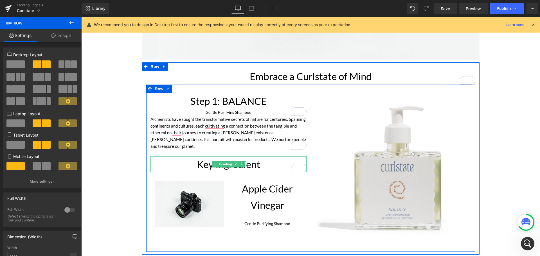
click at [259, 159] on h1 "Key Ingredient" at bounding box center [228, 164] width 156 height 16
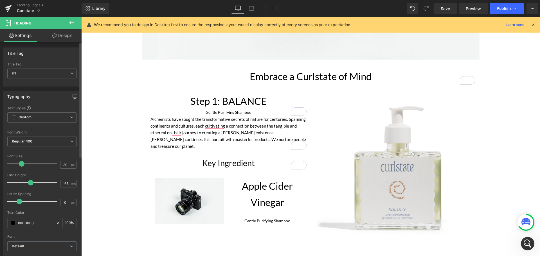
type input "31"
click at [22, 165] on span at bounding box center [23, 164] width 6 height 6
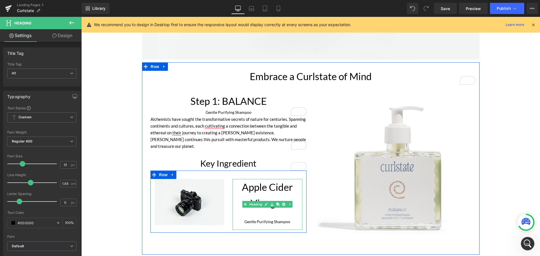
click at [279, 186] on h1 "Apple Cider Vinegar" at bounding box center [268, 195] width 70 height 33
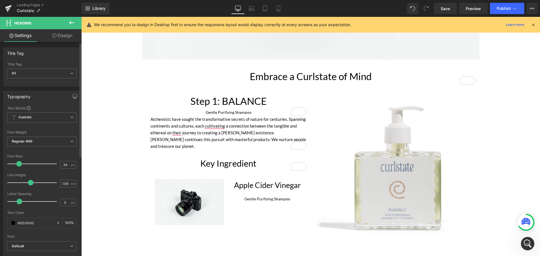
type input "23"
drag, startPoint x: 22, startPoint y: 164, endPoint x: 17, endPoint y: 164, distance: 5.3
click at [17, 164] on span at bounding box center [19, 164] width 6 height 6
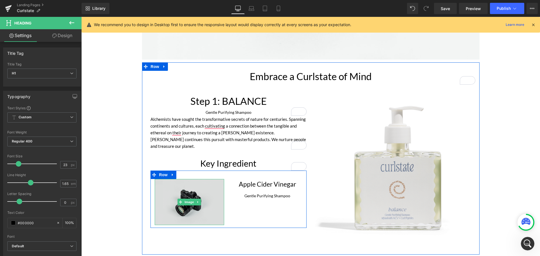
click at [179, 187] on img at bounding box center [190, 202] width 70 height 46
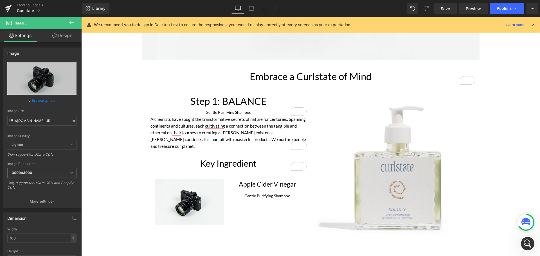
scroll to position [458, 0]
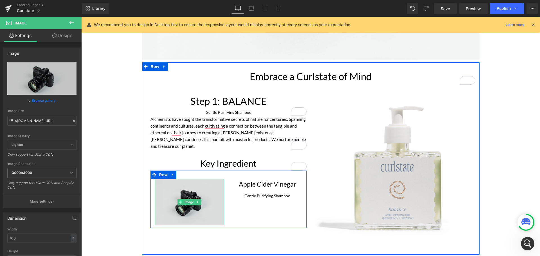
click at [195, 199] on link at bounding box center [198, 202] width 6 height 7
click at [191, 208] on img at bounding box center [190, 202] width 70 height 46
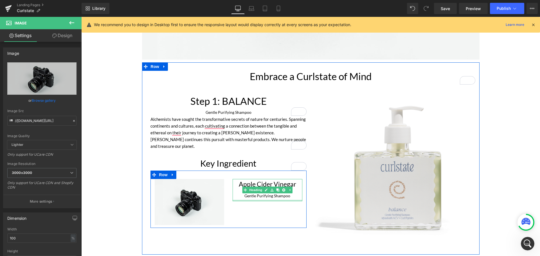
drag, startPoint x: 285, startPoint y: 190, endPoint x: 246, endPoint y: 188, distance: 39.1
click at [285, 194] on span "Gentle Purifying Shampoo" at bounding box center [267, 196] width 46 height 5
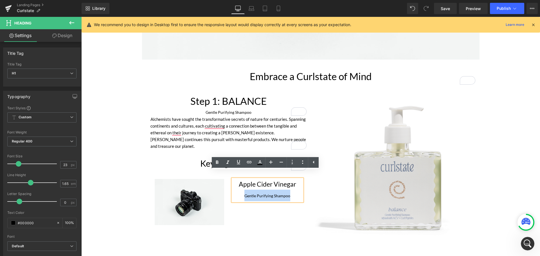
drag, startPoint x: 246, startPoint y: 188, endPoint x: 240, endPoint y: 188, distance: 5.4
click at [240, 190] on h1 "Gentle Purifying Shampoo" at bounding box center [268, 196] width 70 height 12
paste div "To enrich screen reader interactions, please activate Accessibility in Grammarl…"
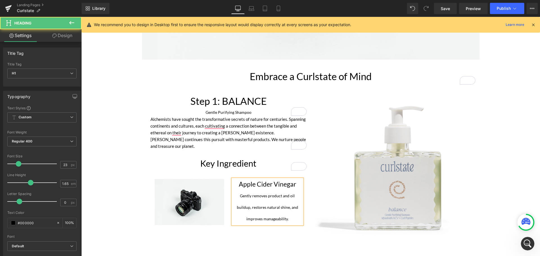
drag, startPoint x: 288, startPoint y: 209, endPoint x: 227, endPoint y: 189, distance: 64.5
click at [228, 189] on div "Apple Cider Vinegar Gently removes product and oil buildup, restores natural sh…" at bounding box center [267, 201] width 78 height 45
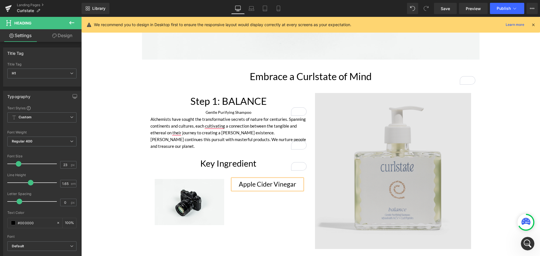
click at [315, 177] on div "Image" at bounding box center [393, 171] width 156 height 156
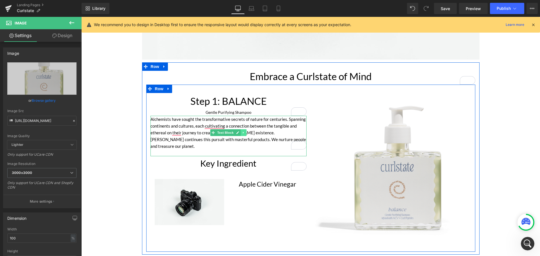
click at [241, 134] on link at bounding box center [244, 132] width 6 height 7
click at [240, 133] on icon at bounding box center [240, 132] width 3 height 3
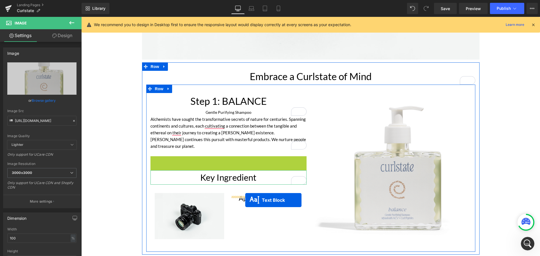
drag, startPoint x: 212, startPoint y: 166, endPoint x: 245, endPoint y: 200, distance: 47.9
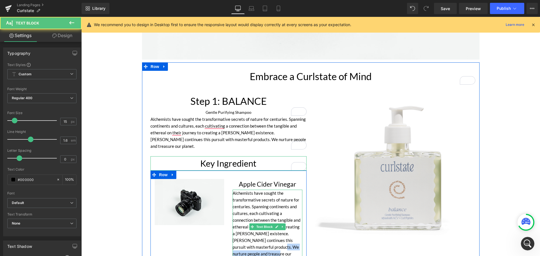
drag, startPoint x: 251, startPoint y: 247, endPoint x: 245, endPoint y: 242, distance: 8.0
click at [245, 242] on div "Alchemists have sought the transformative secrets of nature for centuries. Span…" at bounding box center [268, 230] width 70 height 81
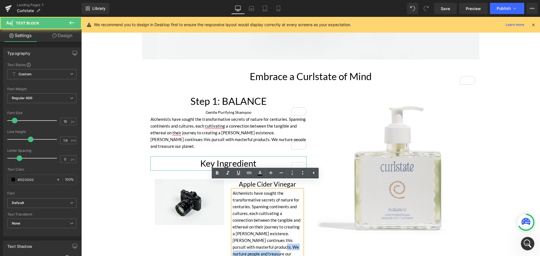
click at [245, 247] on div "Alchemists have sought the transformative secrets of nature for centuries. Span…" at bounding box center [268, 230] width 70 height 81
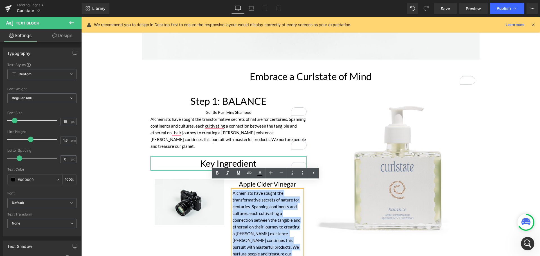
drag, startPoint x: 245, startPoint y: 247, endPoint x: 227, endPoint y: 185, distance: 63.9
click at [228, 185] on div "Apple Cider Vinegar Heading Alchemists have sought the transformative secrets o…" at bounding box center [267, 225] width 78 height 92
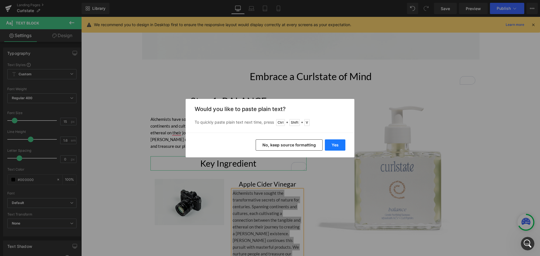
drag, startPoint x: 343, startPoint y: 145, endPoint x: 277, endPoint y: 171, distance: 71.6
click at [343, 145] on button "Yes" at bounding box center [335, 145] width 21 height 11
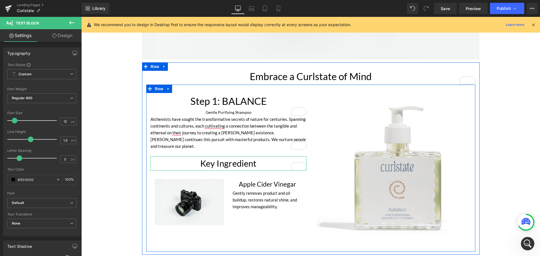
click at [283, 229] on div "Step 1: BALANCE Gentle Purifying Shampoo Heading Alchemists have sought the tra…" at bounding box center [310, 168] width 329 height 167
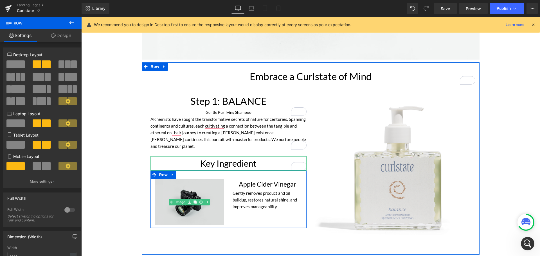
click at [190, 200] on img at bounding box center [190, 202] width 70 height 46
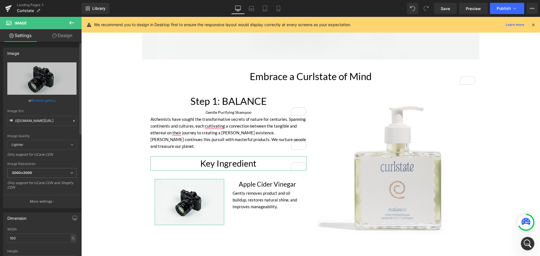
click at [72, 122] on icon at bounding box center [74, 121] width 4 height 4
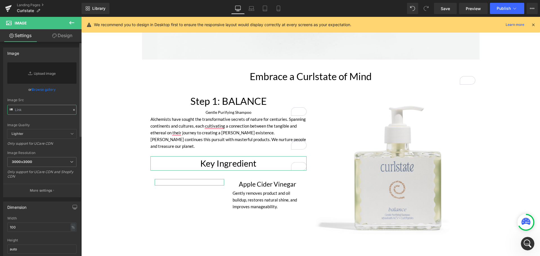
click at [48, 113] on input "text" at bounding box center [41, 110] width 69 height 10
paste input "https://cdn.shopify.com/s/files/1/0148/9272/8420/files/towfiqu-barbhuiya-IvJjr-…"
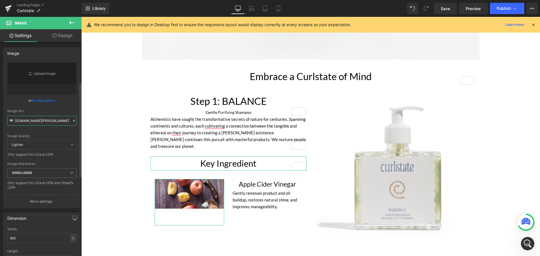
scroll to position [113, 0]
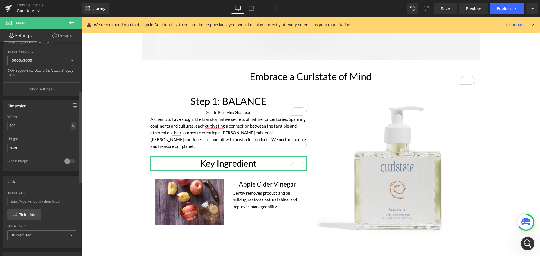
click at [68, 160] on div at bounding box center [70, 161] width 14 height 9
type input "https://cdn.shopify.com/s/files/1/0148/9272/8420/files/towfiqu-barbhuiya-IvJjr-…"
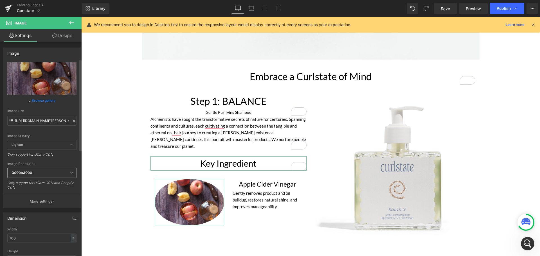
scroll to position [113, 0]
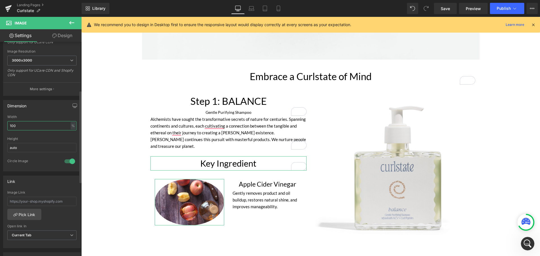
drag, startPoint x: 44, startPoint y: 122, endPoint x: 10, endPoint y: 123, distance: 34.3
click at [10, 123] on input "100" at bounding box center [41, 125] width 69 height 9
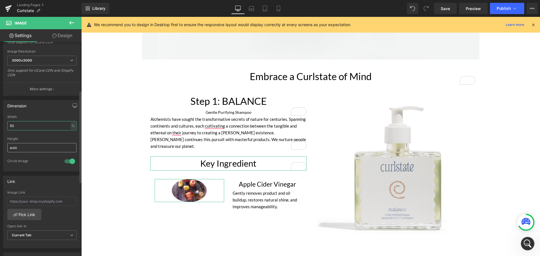
type input "50"
click at [27, 147] on input "auto" at bounding box center [41, 147] width 69 height 9
drag, startPoint x: 22, startPoint y: 146, endPoint x: 7, endPoint y: 148, distance: 15.3
click at [7, 148] on div "50% Width 50 % % px auto Height auto 1 Circle Image" at bounding box center [41, 143] width 77 height 56
drag, startPoint x: 16, startPoint y: 147, endPoint x: 9, endPoint y: 147, distance: 6.8
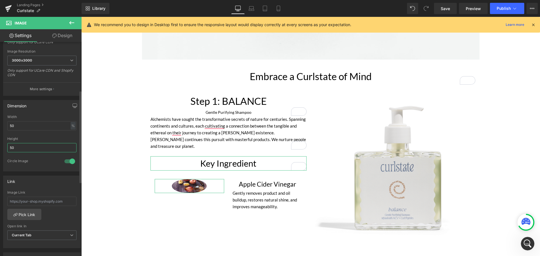
click at [9, 147] on input "50" at bounding box center [41, 147] width 69 height 9
click at [16, 129] on input "50" at bounding box center [41, 125] width 69 height 9
click at [19, 149] on input "100" at bounding box center [41, 147] width 69 height 9
type input "125"
click at [25, 121] on input "50" at bounding box center [41, 125] width 69 height 9
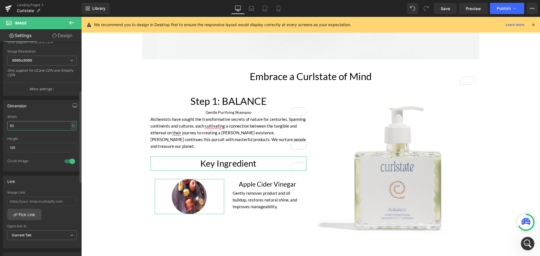
type input "5"
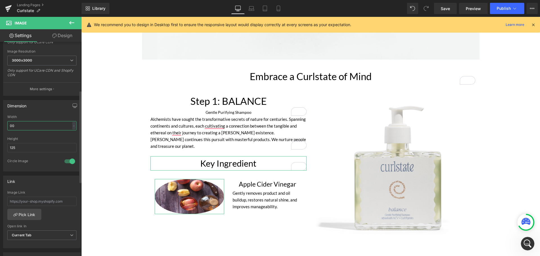
type input "0"
type input "1"
type input "7"
type input "60"
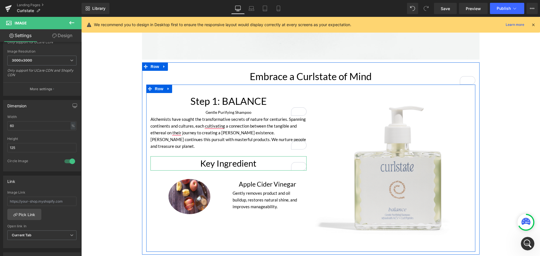
click at [180, 225] on div "Step 1: BALANCE Gentle Purifying Shampoo Heading Alchemists have sought the tra…" at bounding box center [310, 168] width 329 height 167
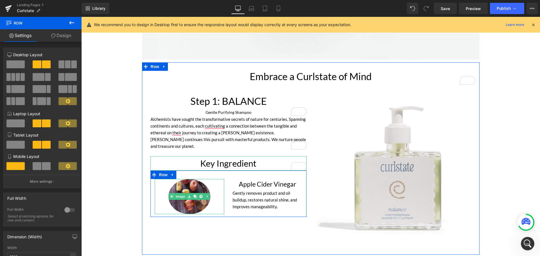
click at [190, 195] on img at bounding box center [189, 196] width 42 height 35
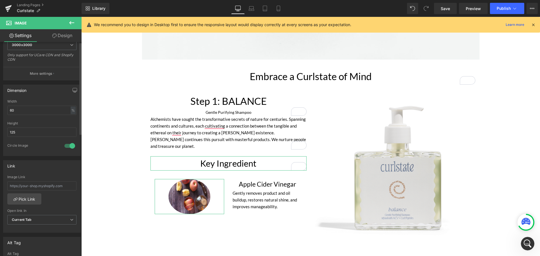
scroll to position [169, 0]
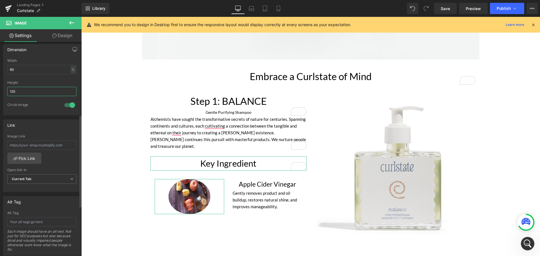
click at [25, 90] on input "125" at bounding box center [41, 91] width 69 height 9
type input "115"
click at [32, 70] on input "60" at bounding box center [41, 69] width 69 height 9
type input "6"
type input "50"
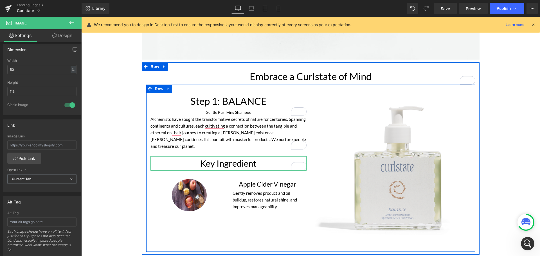
click at [196, 220] on div "Step 1: BALANCE Gentle Purifying Shampoo Heading Alchemists have sought the tra…" at bounding box center [310, 168] width 329 height 167
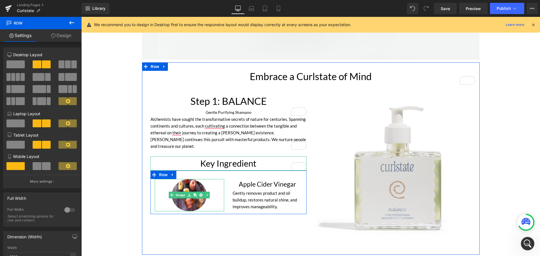
click at [206, 179] on div at bounding box center [190, 195] width 70 height 32
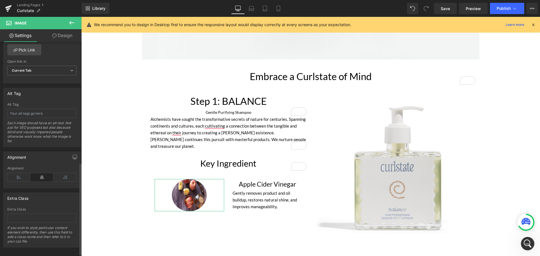
scroll to position [285, 0]
drag, startPoint x: 64, startPoint y: 169, endPoint x: 17, endPoint y: 154, distance: 49.5
click at [64, 170] on icon at bounding box center [64, 174] width 23 height 8
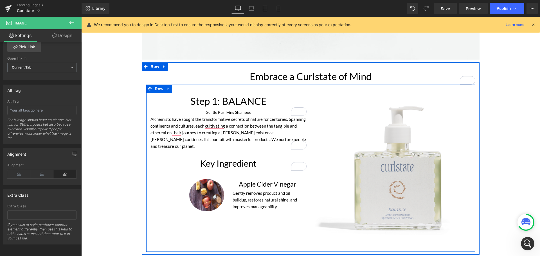
click at [211, 216] on div "Step 1: BALANCE Gentle Purifying Shampoo Heading Alchemists have sought the tra…" at bounding box center [310, 168] width 329 height 167
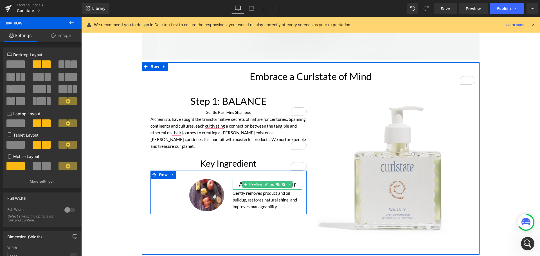
click at [236, 180] on h1 "Apple Cider Vinegar" at bounding box center [268, 184] width 70 height 11
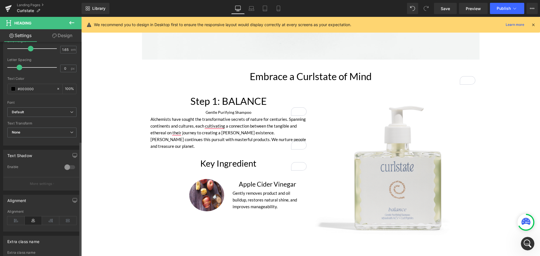
scroll to position [185, 0]
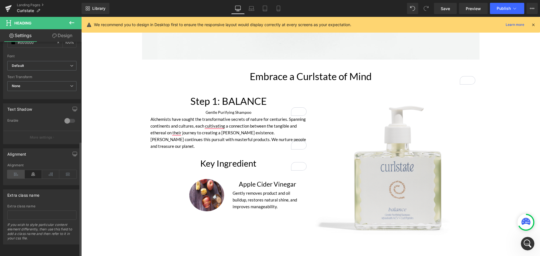
click at [17, 171] on icon at bounding box center [15, 174] width 17 height 8
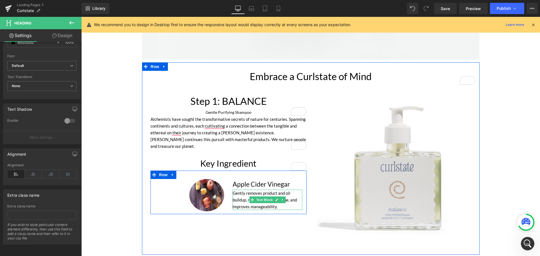
click at [251, 197] on div "Gently removes product and oil buildup, restores natural shine, and improves ma…" at bounding box center [268, 200] width 70 height 20
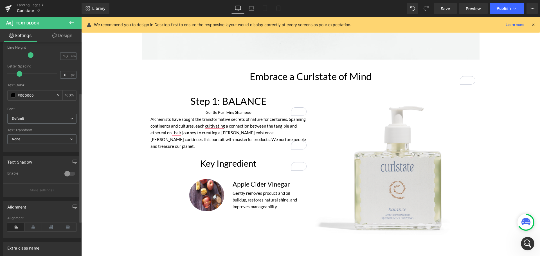
scroll to position [141, 0]
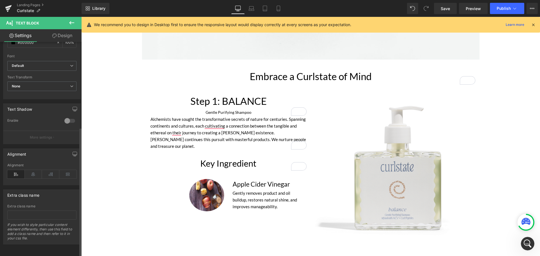
click at [39, 185] on div "Extra class name Extra class name If you wish to style particular content eleme…" at bounding box center [42, 214] width 84 height 59
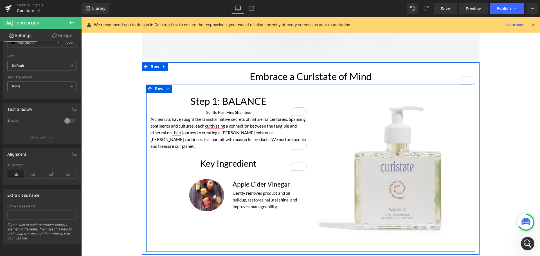
click at [241, 217] on div "Step 1: BALANCE Gentle Purifying Shampoo Heading Alchemists have sought the tra…" at bounding box center [310, 168] width 329 height 167
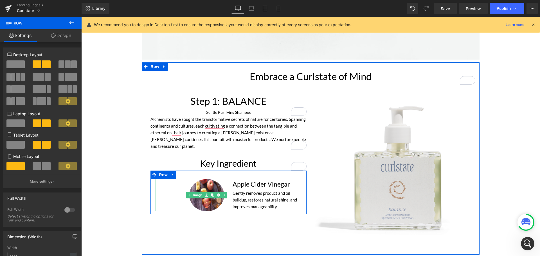
click at [155, 183] on div "Image" at bounding box center [190, 195] width 70 height 32
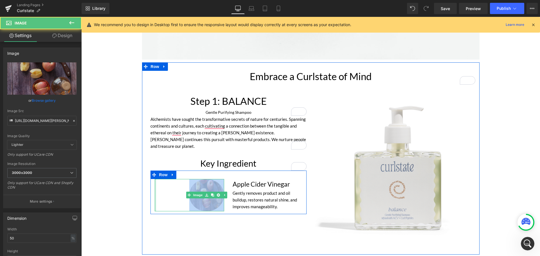
drag, startPoint x: 154, startPoint y: 183, endPoint x: 172, endPoint y: 210, distance: 32.6
click at [146, 184] on div "Step 1: BALANCE Gentle Purifying Shampoo Heading Alchemists have sought the tra…" at bounding box center [228, 153] width 165 height 121
click at [172, 210] on div "Step 1: BALANCE Gentle Purifying Shampoo Heading Alchemists have sought the tra…" at bounding box center [310, 168] width 329 height 167
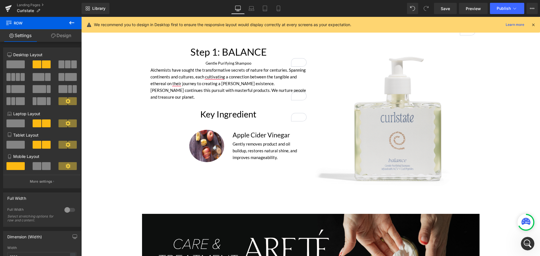
scroll to position [487, 0]
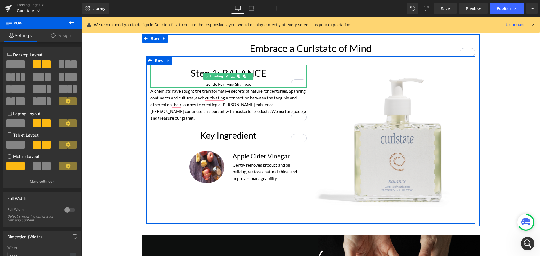
click at [254, 84] on div "Gentle Purifying Shampoo" at bounding box center [228, 84] width 156 height 6
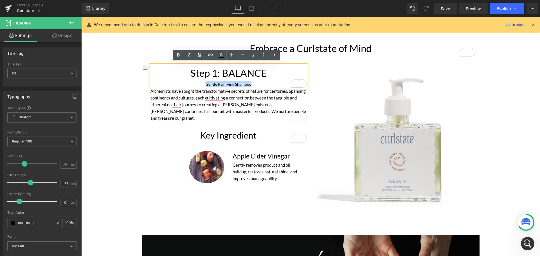
drag, startPoint x: 219, startPoint y: 82, endPoint x: 203, endPoint y: 82, distance: 16.3
click at [203, 82] on div "Gentle Purifying Shampoo" at bounding box center [228, 84] width 156 height 6
copy div "Gentle Purifying Shampoo"
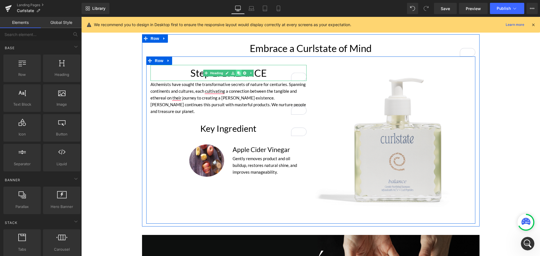
click at [237, 70] on link at bounding box center [239, 73] width 6 height 7
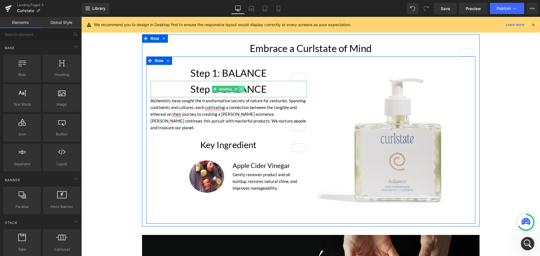
click at [240, 90] on icon at bounding box center [241, 88] width 3 height 3
click at [260, 86] on h1 "Step 1: BALANCE" at bounding box center [228, 89] width 156 height 16
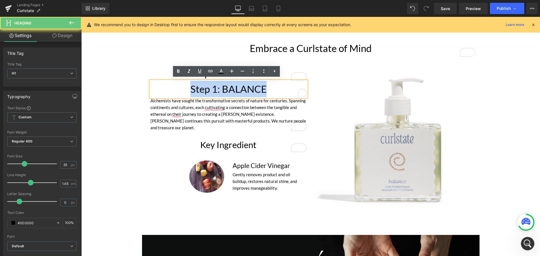
drag, startPoint x: 271, startPoint y: 87, endPoint x: 174, endPoint y: 87, distance: 97.0
click at [169, 87] on h1 "Step 1: BALANCE" at bounding box center [228, 89] width 156 height 16
paste div "To enrich screen reader interactions, please activate Accessibility in Grammarl…"
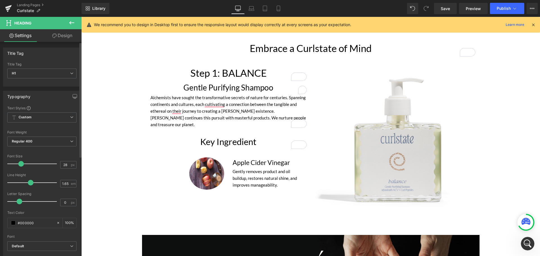
drag, startPoint x: 23, startPoint y: 165, endPoint x: 20, endPoint y: 163, distance: 3.8
click at [20, 163] on span at bounding box center [21, 164] width 6 height 6
click at [48, 134] on div "Font Weight" at bounding box center [41, 133] width 69 height 4
click at [49, 141] on span "Regular 400" at bounding box center [41, 142] width 69 height 10
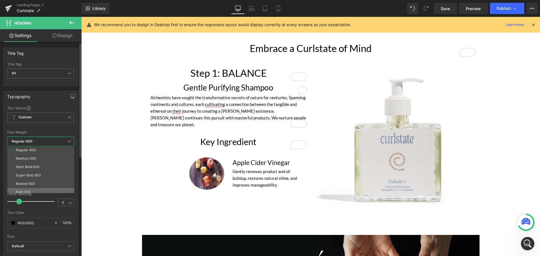
scroll to position [47, 0]
click at [46, 106] on div "Text Styles" at bounding box center [40, 108] width 67 height 5
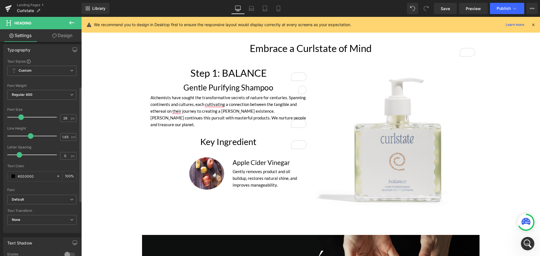
scroll to position [28, 0]
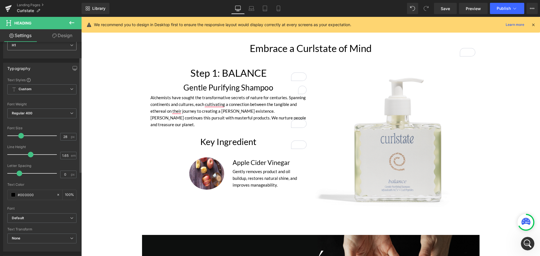
click at [44, 46] on span "H1" at bounding box center [41, 46] width 69 height 10
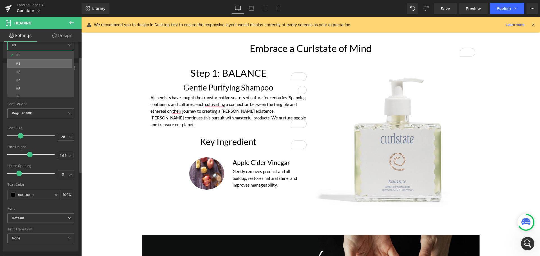
click at [38, 61] on li "H2" at bounding box center [41, 63] width 69 height 8
type input "14"
type input "100"
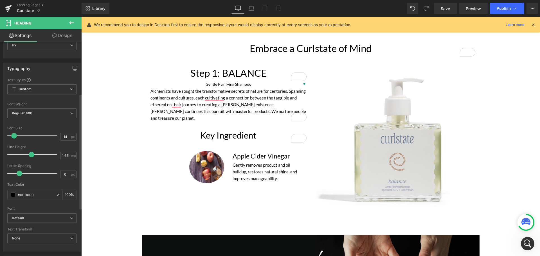
scroll to position [141, 0]
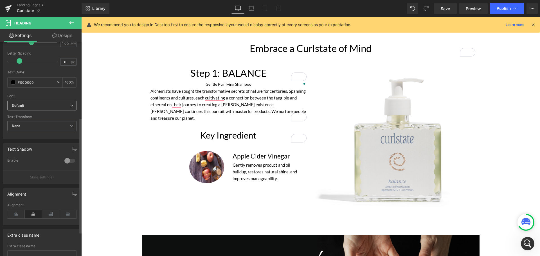
click at [46, 103] on span "Default" at bounding box center [41, 106] width 69 height 10
click at [48, 92] on div at bounding box center [41, 93] width 69 height 4
click at [52, 127] on span "None" at bounding box center [41, 126] width 69 height 10
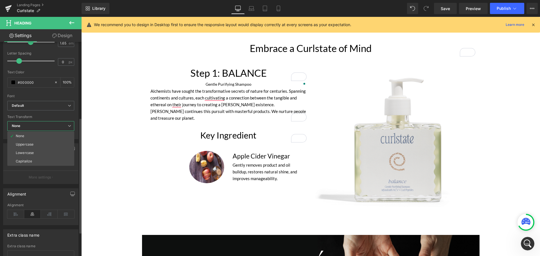
click at [52, 127] on span "None" at bounding box center [40, 126] width 67 height 10
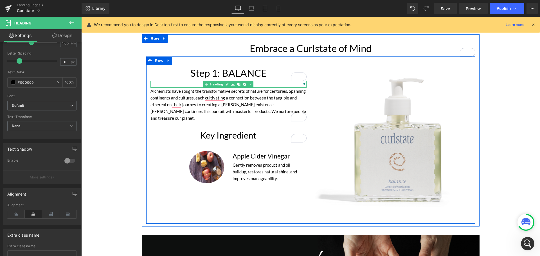
click at [263, 83] on h2 "Gentle Purifying Shampoo" at bounding box center [228, 84] width 156 height 6
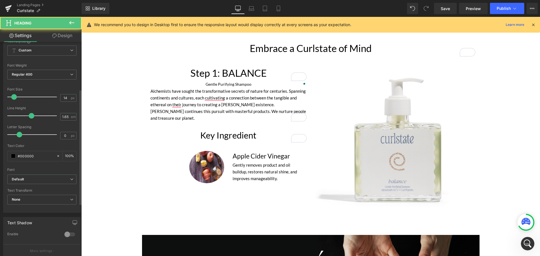
scroll to position [28, 0]
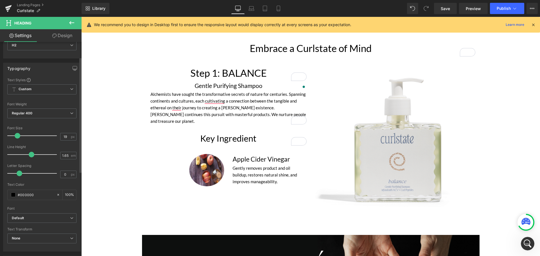
type input "21"
drag, startPoint x: 12, startPoint y: 135, endPoint x: 15, endPoint y: 136, distance: 3.4
click at [15, 136] on span at bounding box center [18, 136] width 6 height 6
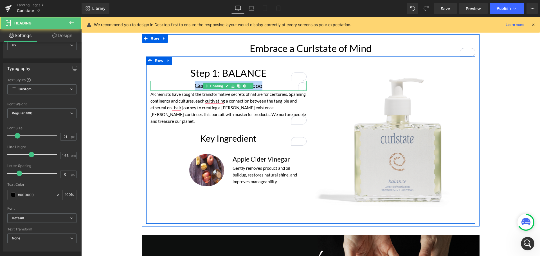
drag, startPoint x: 269, startPoint y: 87, endPoint x: 183, endPoint y: 83, distance: 86.4
click at [183, 83] on h2 "Gentle Purifying Shampoo" at bounding box center [228, 86] width 156 height 10
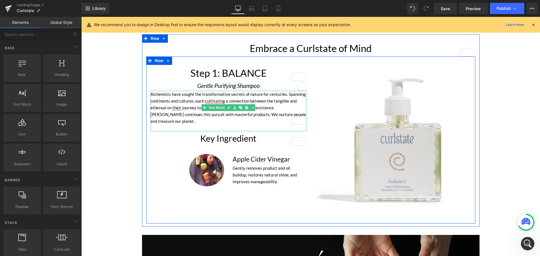
click at [232, 98] on div "Alchemists have sought the transformative secrets of nature for centuries. Span…" at bounding box center [228, 111] width 156 height 41
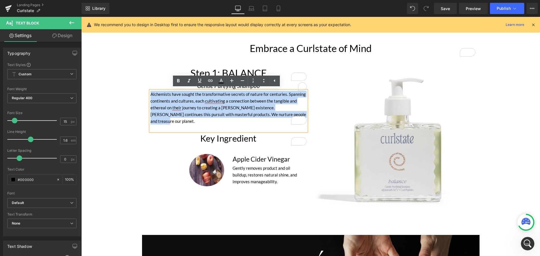
drag, startPoint x: 277, startPoint y: 113, endPoint x: 139, endPoint y: 94, distance: 139.5
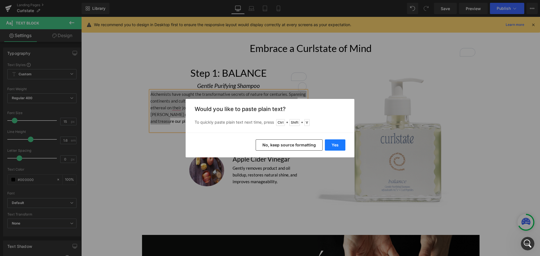
drag, startPoint x: 258, startPoint y: 128, endPoint x: 339, endPoint y: 145, distance: 83.0
click at [339, 145] on button "Yes" at bounding box center [335, 145] width 21 height 11
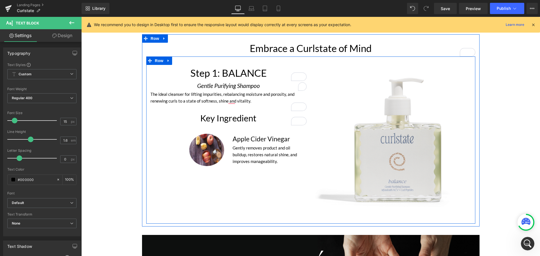
click at [225, 200] on div "Step 1: BALANCE Heading Gentle Purifying Shampoo Heading The ideal cleanser for…" at bounding box center [310, 140] width 329 height 167
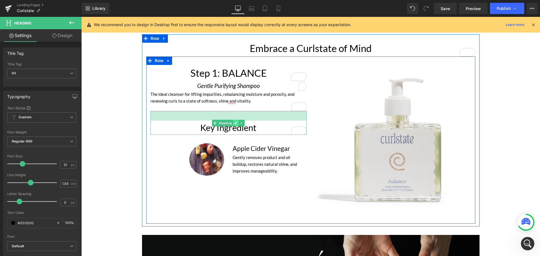
drag, startPoint x: 233, startPoint y: 111, endPoint x: 233, endPoint y: 120, distance: 9.6
click at [233, 120] on div "Key Ingredient Heading 34px" at bounding box center [228, 123] width 156 height 24
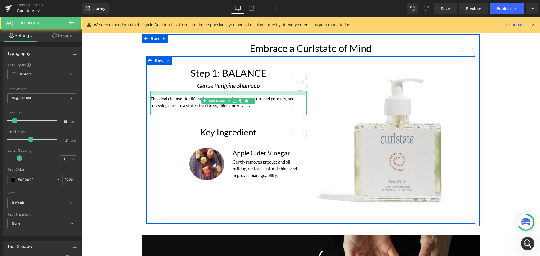
drag, startPoint x: 228, startPoint y: 91, endPoint x: 508, endPoint y: 99, distance: 279.7
click at [227, 97] on div "The ideal cleanser for lifting impurities, rebalancing moisture and porosity, a…" at bounding box center [228, 103] width 156 height 25
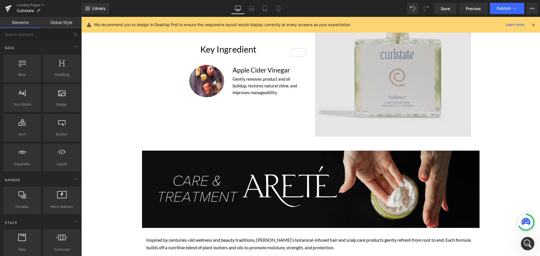
scroll to position [487, 0]
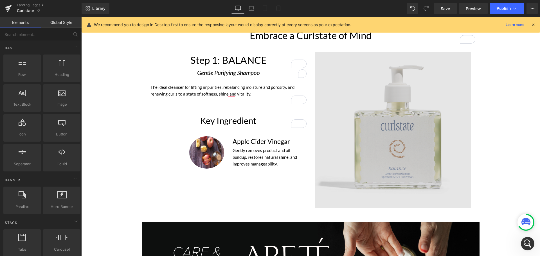
scroll to position [458, 0]
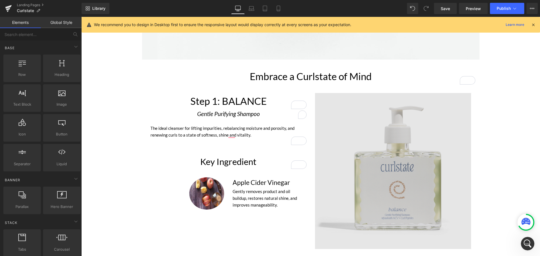
click at [462, 235] on img at bounding box center [393, 171] width 156 height 156
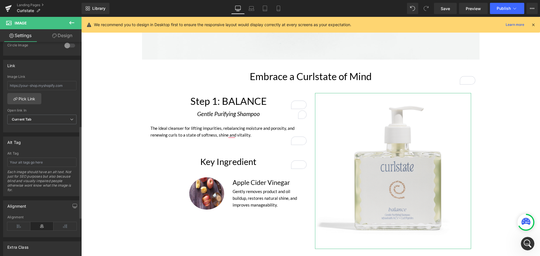
scroll to position [116, 0]
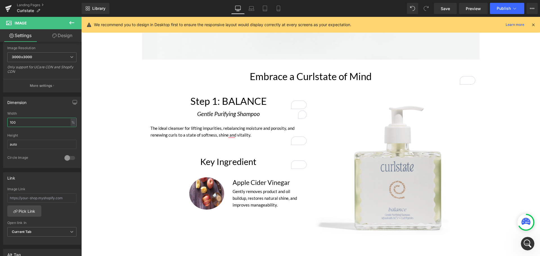
drag, startPoint x: 41, startPoint y: 121, endPoint x: -11, endPoint y: 121, distance: 51.2
click at [0, 121] on html "Text Block You are previewing how the will restyle your page. You can not edit …" at bounding box center [270, 128] width 540 height 256
type input "75"
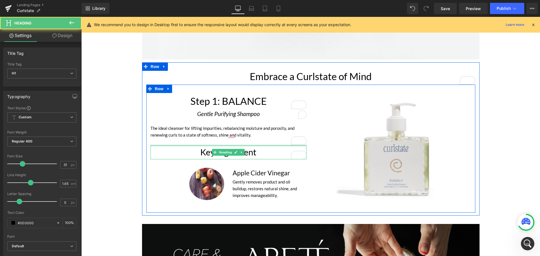
drag, startPoint x: 237, startPoint y: 148, endPoint x: 499, endPoint y: 132, distance: 261.8
click at [239, 121] on div "Step 1: BALANCE Heading Gentle Purifying Shampoo Heading The ideal cleanser for…" at bounding box center [228, 148] width 165 height 110
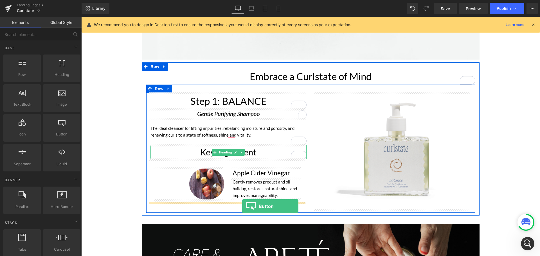
drag, startPoint x: 144, startPoint y: 145, endPoint x: 242, endPoint y: 206, distance: 115.4
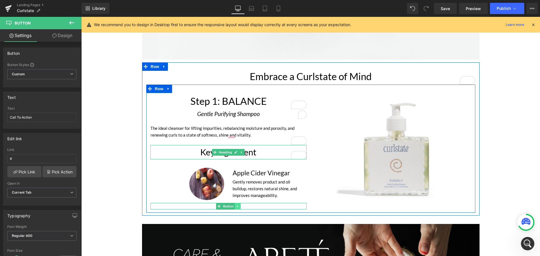
click at [237, 205] on icon at bounding box center [237, 206] width 1 height 2
click at [241, 205] on link at bounding box center [241, 206] width 6 height 7
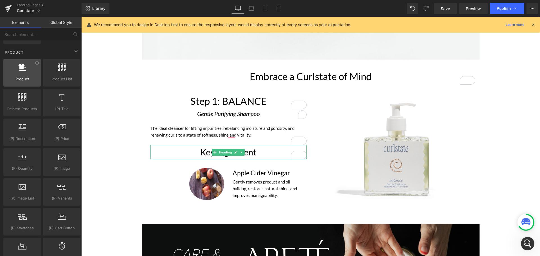
scroll to position [422, 0]
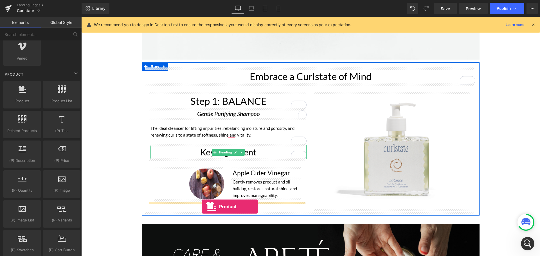
drag, startPoint x: 103, startPoint y: 119, endPoint x: 202, endPoint y: 207, distance: 132.5
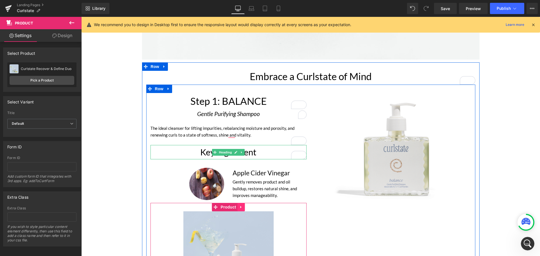
drag, startPoint x: 264, startPoint y: 219, endPoint x: 240, endPoint y: 208, distance: 25.8
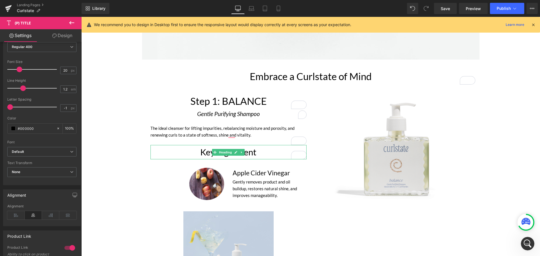
scroll to position [113, 0]
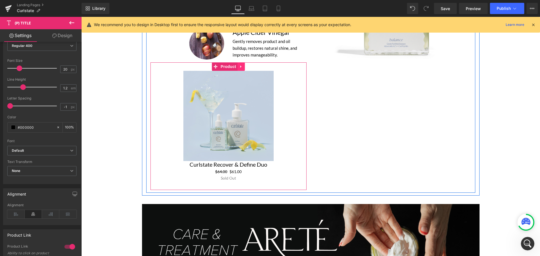
click at [239, 65] on icon at bounding box center [241, 67] width 4 height 4
click at [248, 117] on img at bounding box center [228, 116] width 90 height 90
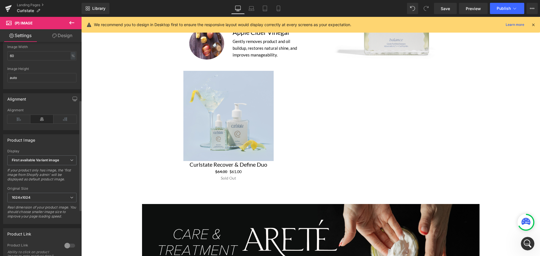
scroll to position [197, 0]
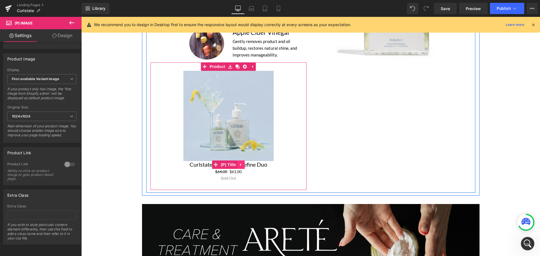
click at [240, 163] on icon at bounding box center [241, 165] width 4 height 4
click at [245, 164] on link at bounding box center [244, 165] width 7 height 8
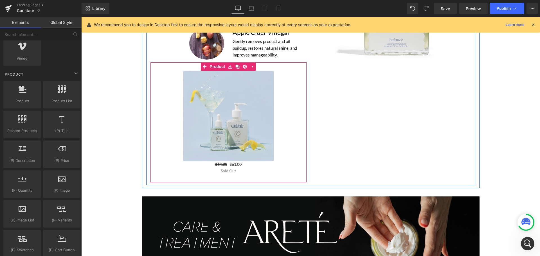
click at [242, 91] on img at bounding box center [228, 116] width 90 height 90
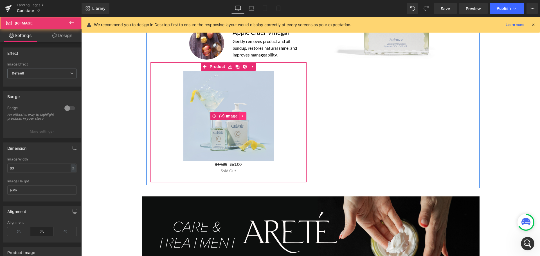
click at [240, 118] on link at bounding box center [242, 116] width 7 height 8
click at [244, 115] on icon at bounding box center [246, 116] width 4 height 4
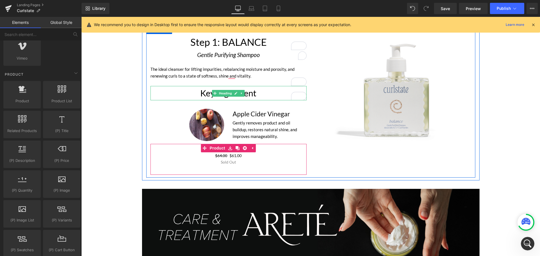
scroll to position [515, 0]
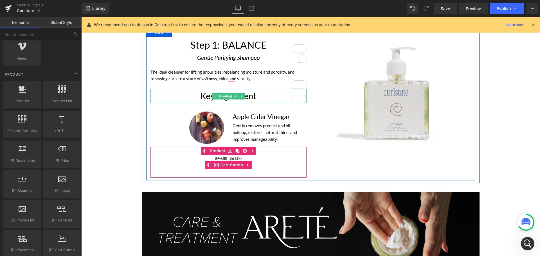
click at [257, 164] on div "Sold Out" at bounding box center [228, 165] width 150 height 6
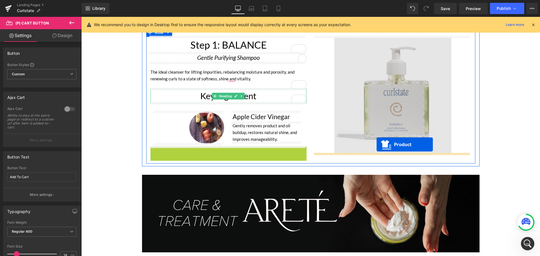
drag, startPoint x: 200, startPoint y: 151, endPoint x: 377, endPoint y: 145, distance: 176.5
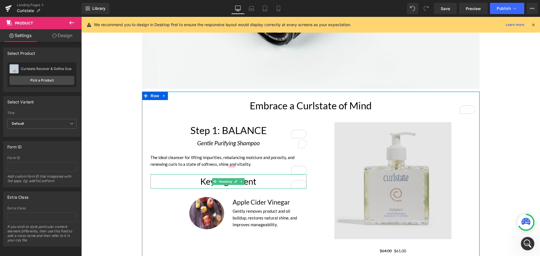
scroll to position [458, 0]
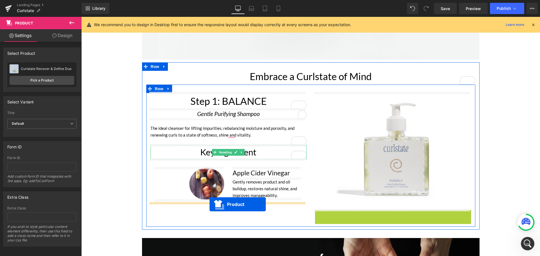
drag, startPoint x: 378, startPoint y: 212, endPoint x: 210, endPoint y: 204, distance: 168.6
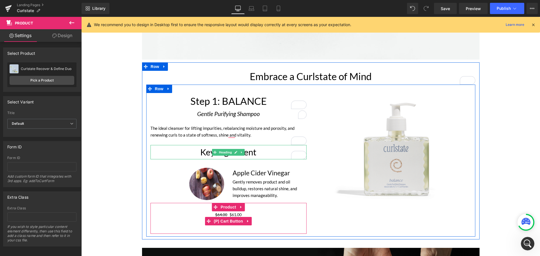
click at [267, 224] on div "Sold Out" at bounding box center [228, 221] width 150 height 6
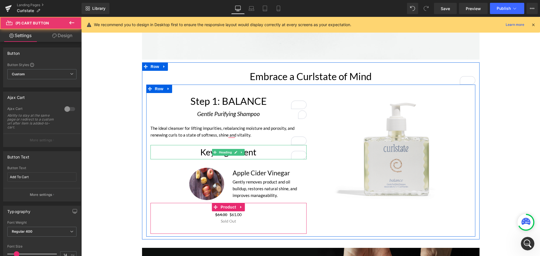
click at [228, 207] on span "Product" at bounding box center [228, 207] width 18 height 8
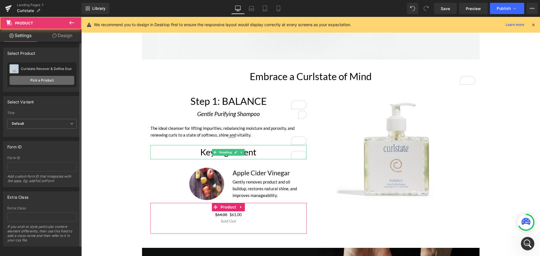
click at [35, 78] on link "Pick a Product" at bounding box center [42, 80] width 65 height 9
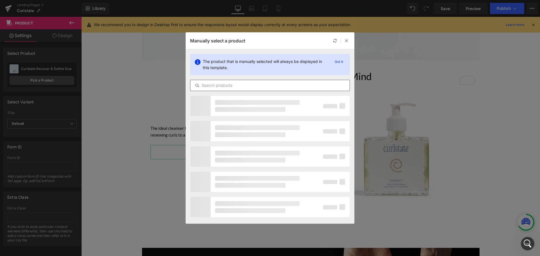
click at [244, 86] on input "text" at bounding box center [269, 85] width 159 height 7
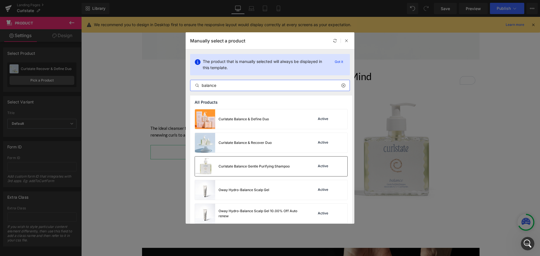
type input "balance"
click at [274, 166] on div "Curlstate Balance Gentle Purifying Shampoo" at bounding box center [254, 166] width 71 height 5
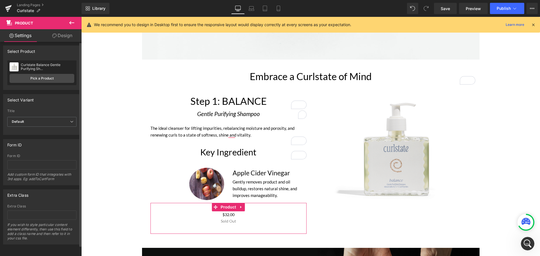
scroll to position [6, 0]
click at [59, 111] on div "Title Default Default Title Default Default Default Title" at bounding box center [41, 113] width 69 height 8
click at [59, 117] on span "Default" at bounding box center [41, 122] width 69 height 10
click at [46, 136] on li "Default Title" at bounding box center [40, 140] width 67 height 8
click at [61, 120] on span "Default Title" at bounding box center [41, 122] width 69 height 10
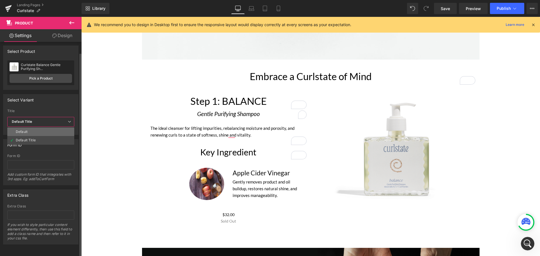
click at [52, 129] on li "Default" at bounding box center [40, 132] width 67 height 8
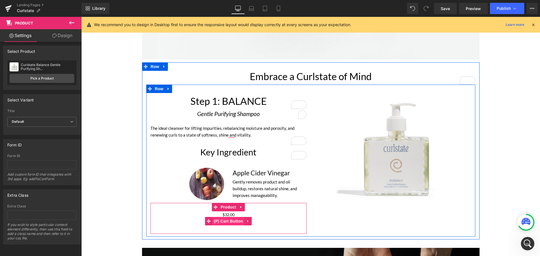
click at [234, 218] on span "(P) Cart Button" at bounding box center [228, 221] width 32 height 8
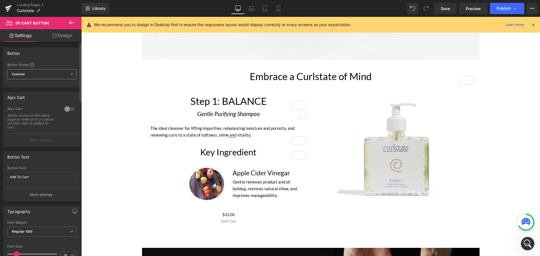
click at [43, 75] on span "Custom Setup Global Style" at bounding box center [41, 74] width 69 height 10
click at [56, 54] on div "Button" at bounding box center [40, 53] width 75 height 11
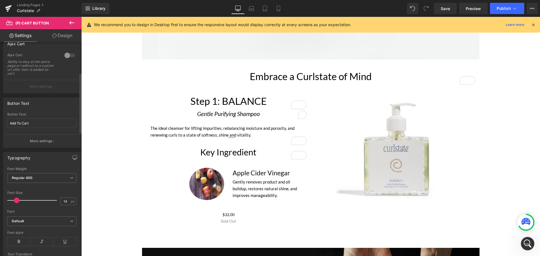
scroll to position [113, 0]
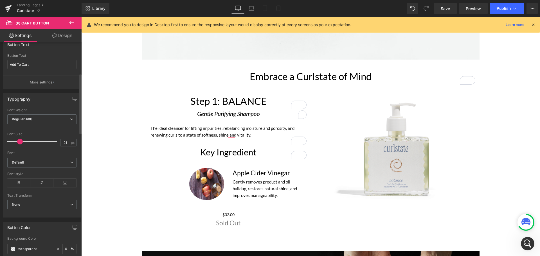
type input "20"
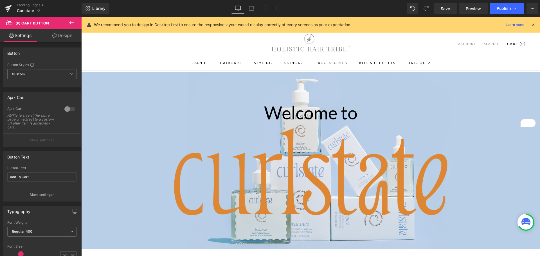
click at [20, 249] on div at bounding box center [33, 254] width 47 height 11
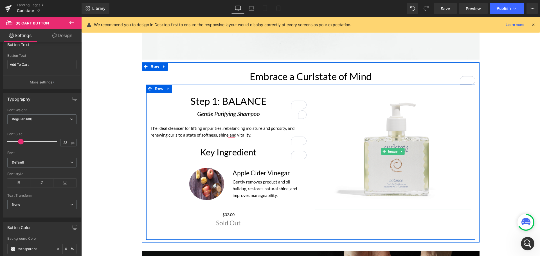
scroll to position [458, 0]
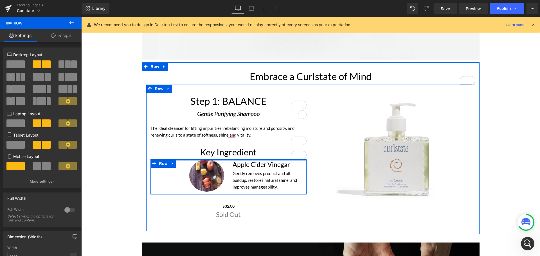
drag, startPoint x: 229, startPoint y: 164, endPoint x: 229, endPoint y: 154, distance: 10.1
click at [229, 154] on div "Step 1: BALANCE Heading Gentle Purifying Shampoo Heading The ideal cleanser for…" at bounding box center [228, 161] width 165 height 136
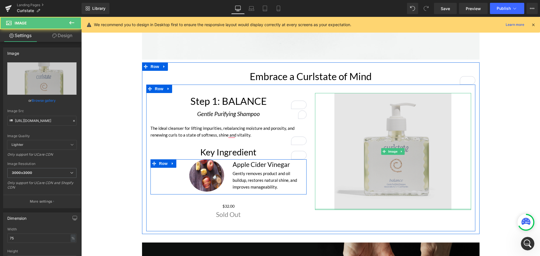
drag, startPoint x: 390, startPoint y: 209, endPoint x: 425, endPoint y: 190, distance: 39.6
click at [390, 202] on div "Image" at bounding box center [393, 151] width 156 height 117
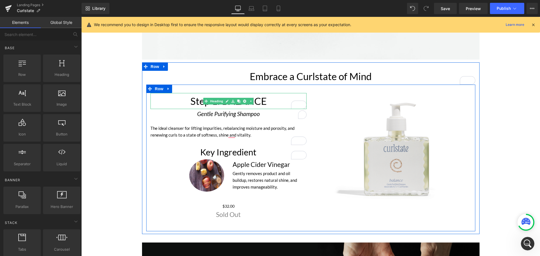
click at [274, 105] on h1 "Step 1: BALANCE" at bounding box center [228, 101] width 156 height 16
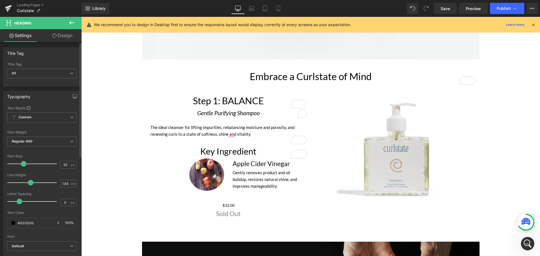
type input "34"
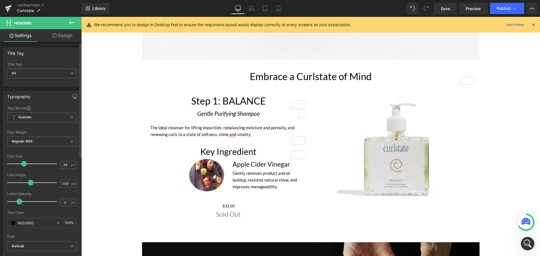
click at [22, 164] on span at bounding box center [24, 164] width 6 height 6
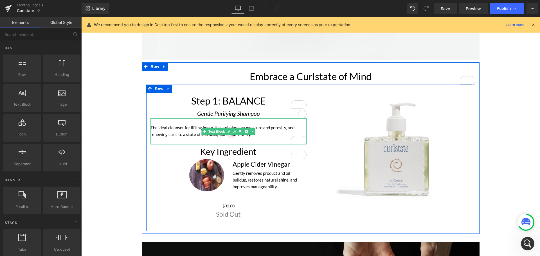
click at [267, 132] on div "The ideal cleanser for lifting impurities, rebalancing moisture and porosity, a…" at bounding box center [228, 131] width 156 height 26
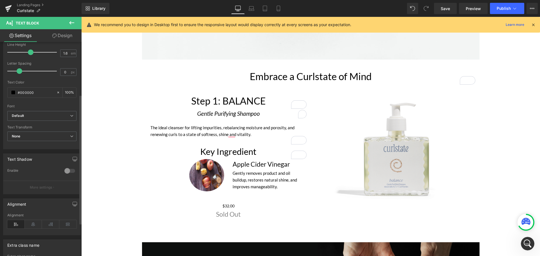
scroll to position [141, 0]
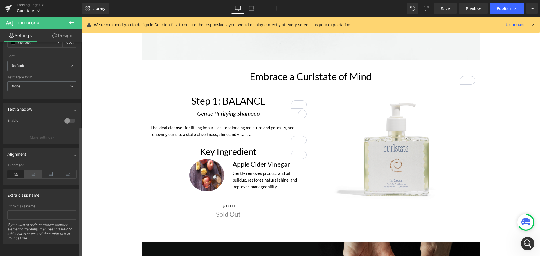
drag, startPoint x: 32, startPoint y: 175, endPoint x: 34, endPoint y: 172, distance: 3.2
click at [32, 175] on icon at bounding box center [33, 174] width 17 height 8
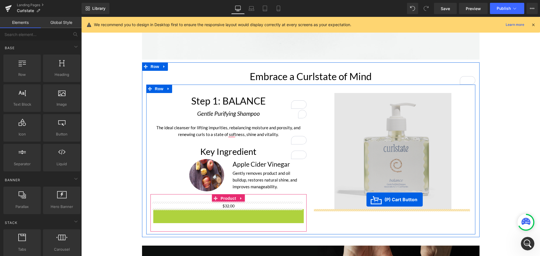
drag, startPoint x: 205, startPoint y: 214, endPoint x: 366, endPoint y: 200, distance: 161.8
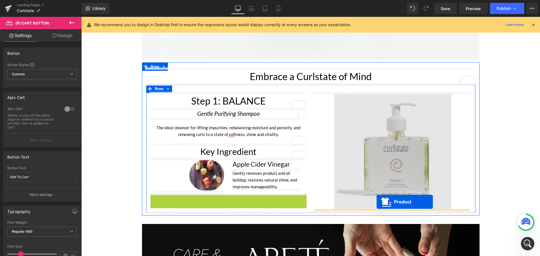
drag, startPoint x: 215, startPoint y: 199, endPoint x: 377, endPoint y: 202, distance: 162.0
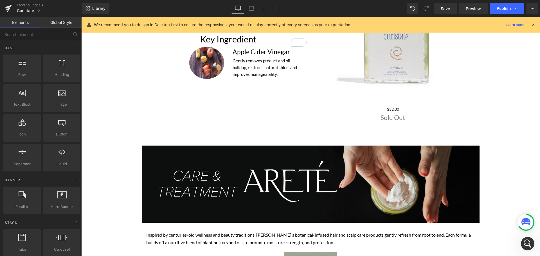
scroll to position [458, 0]
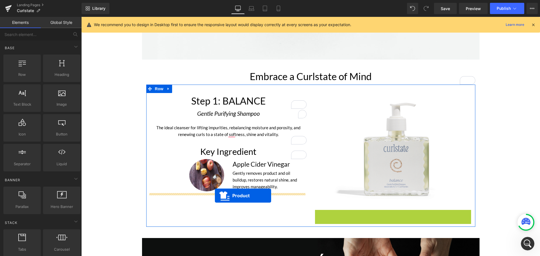
drag, startPoint x: 377, startPoint y: 213, endPoint x: 215, endPoint y: 197, distance: 162.7
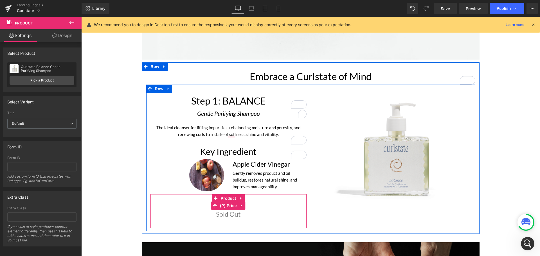
click at [259, 205] on div "$0 $32.00" at bounding box center [228, 206] width 150 height 6
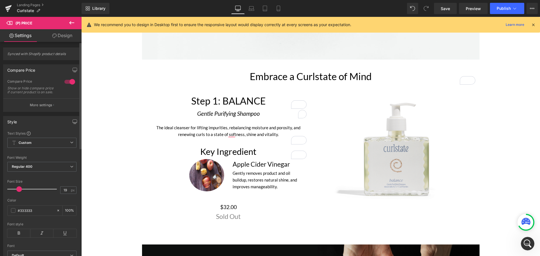
type input "20"
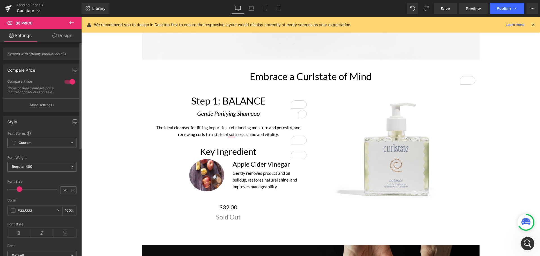
click at [19, 192] on span at bounding box center [20, 189] width 6 height 6
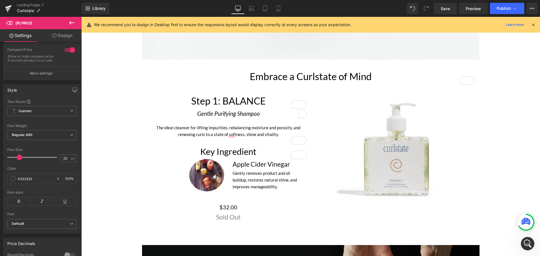
scroll to position [84, 0]
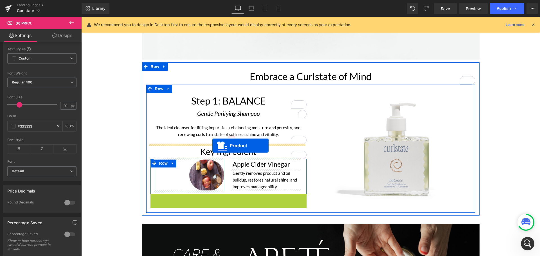
drag, startPoint x: 212, startPoint y: 199, endPoint x: 213, endPoint y: 145, distance: 53.7
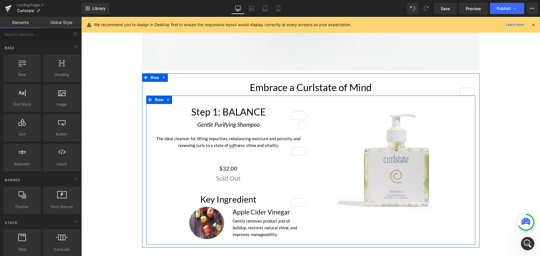
scroll to position [430, 0]
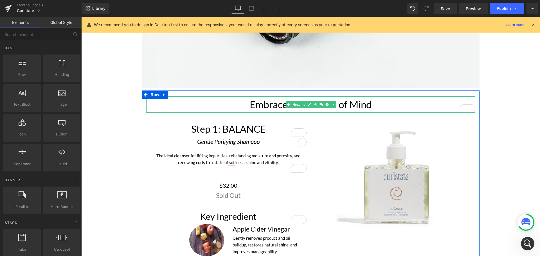
click at [372, 104] on h1 "Embrace a Curlstate of Mind" at bounding box center [310, 104] width 329 height 16
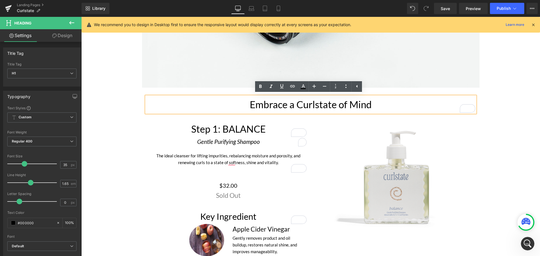
click at [81, 17] on div at bounding box center [81, 17] width 0 height 0
click at [388, 106] on h1 "Embrace a Curlstate of Mind" at bounding box center [310, 104] width 329 height 16
click at [382, 102] on h1 "Embrace a Curlstate of Mind" at bounding box center [310, 104] width 329 height 16
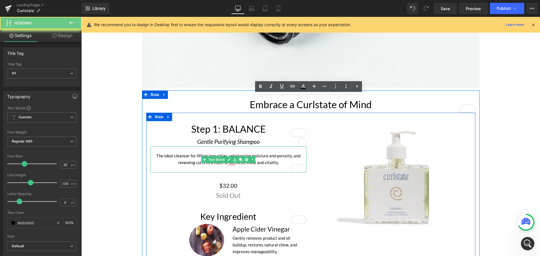
click at [261, 157] on div "The ideal cleanser for lifting impurities, rebalancing moisture and porosity, a…" at bounding box center [228, 160] width 156 height 26
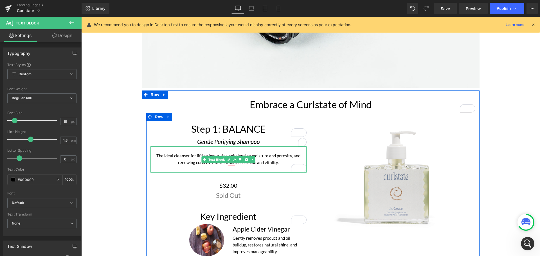
drag, startPoint x: 239, startPoint y: 158, endPoint x: 255, endPoint y: 167, distance: 18.1
click at [239, 158] on icon at bounding box center [240, 159] width 3 height 3
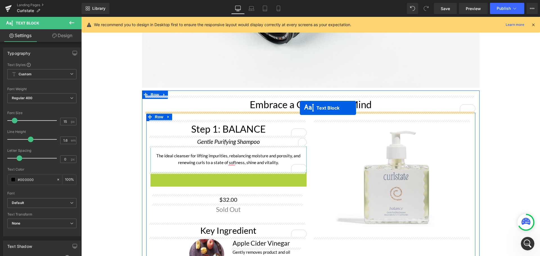
drag, startPoint x: 211, startPoint y: 184, endPoint x: 300, endPoint y: 108, distance: 117.1
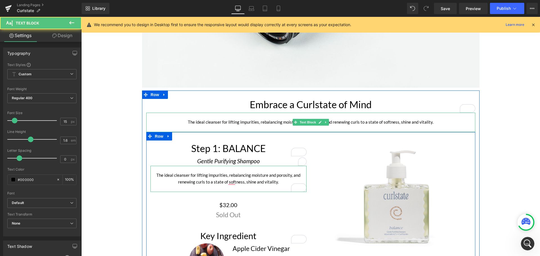
click at [442, 121] on div "The ideal cleanser for lifting impurities, rebalancing moisture and porosity, a…" at bounding box center [310, 122] width 329 height 19
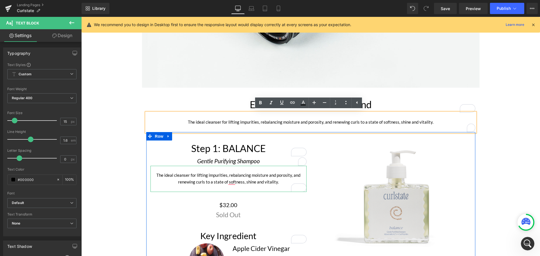
drag, startPoint x: 437, startPoint y: 122, endPoint x: 168, endPoint y: 122, distance: 269.2
click at [168, 122] on div "The ideal cleanser for lifting impurities, rebalancing moisture and porosity, a…" at bounding box center [310, 122] width 329 height 19
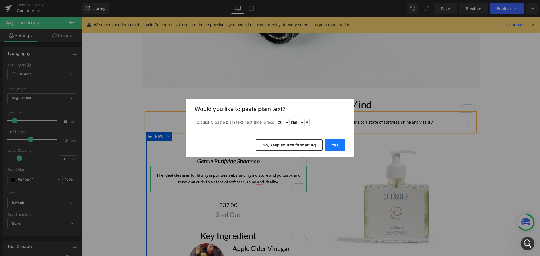
click at [331, 143] on button "Yes" at bounding box center [335, 145] width 21 height 11
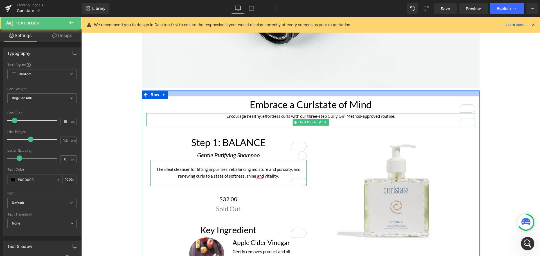
drag, startPoint x: 318, startPoint y: 113, endPoint x: 320, endPoint y: 95, distance: 18.6
click at [320, 95] on div "Embrace a Curlstate of Mind Heading Encourage healthy, effortless curls with ou…" at bounding box center [311, 185] width 338 height 188
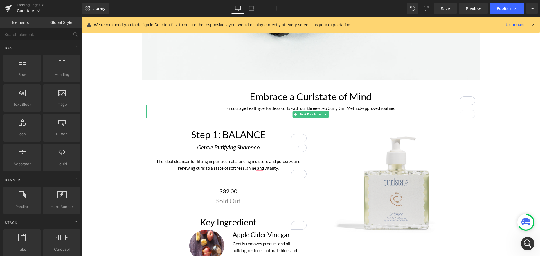
scroll to position [458, 0]
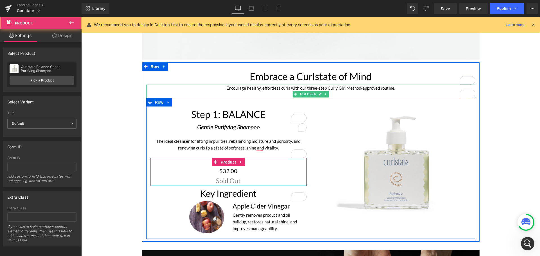
drag, startPoint x: 250, startPoint y: 190, endPoint x: 250, endPoint y: 179, distance: 10.1
click at [250, 179] on div "$0 $32.00 (P) Price Sold Out (P) Cart Button Product" at bounding box center [228, 172] width 156 height 28
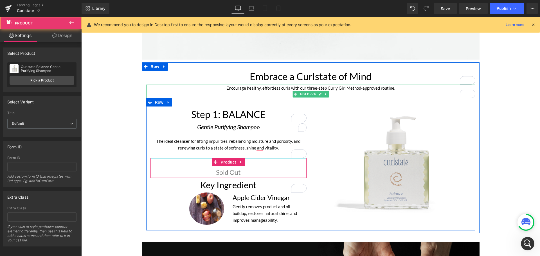
drag, startPoint x: 264, startPoint y: 163, endPoint x: 208, endPoint y: 170, distance: 55.8
click at [263, 151] on div "Step 1: BALANCE Heading Gentle Purifying Shampoo Heading The ideal cleanser for…" at bounding box center [228, 167] width 165 height 121
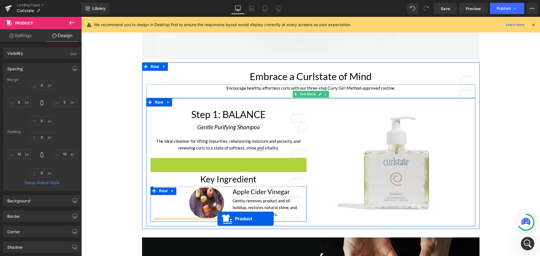
drag, startPoint x: 212, startPoint y: 161, endPoint x: 217, endPoint y: 219, distance: 57.9
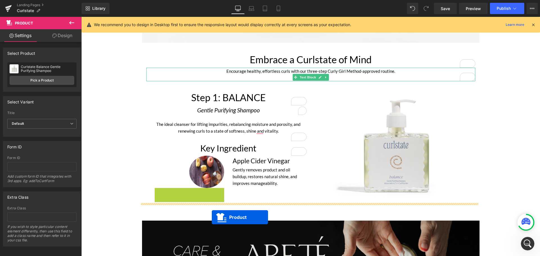
scroll to position [492, 0]
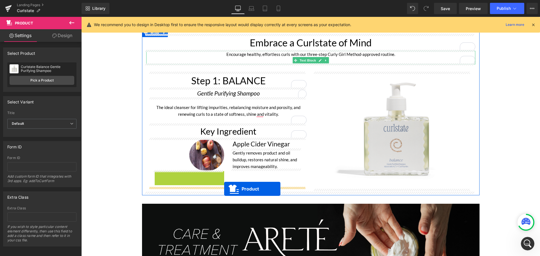
drag, startPoint x: 204, startPoint y: 233, endPoint x: 224, endPoint y: 189, distance: 49.0
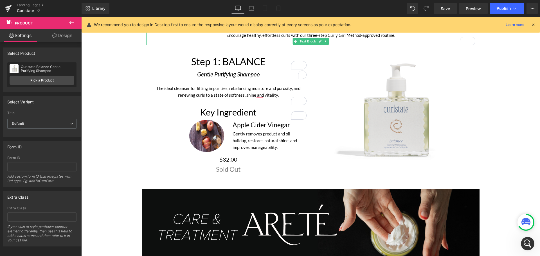
scroll to position [520, 0]
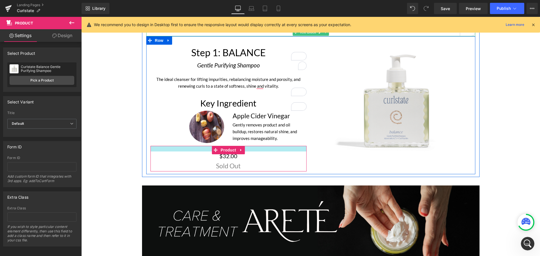
drag, startPoint x: 252, startPoint y: 146, endPoint x: 252, endPoint y: 152, distance: 5.6
click at [252, 152] on div "$0 $32.00 (P) Price Sold Out (P) Cart Button Product" at bounding box center [228, 159] width 156 height 26
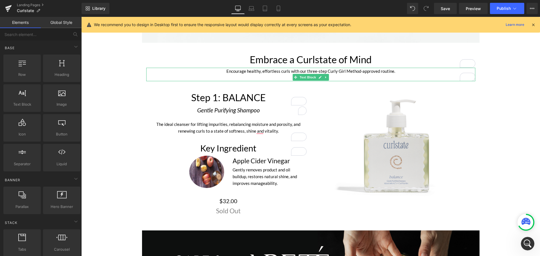
scroll to position [464, 0]
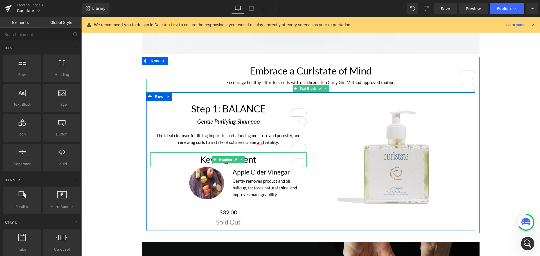
click at [263, 155] on h1 "Key Ingredient" at bounding box center [228, 159] width 156 height 14
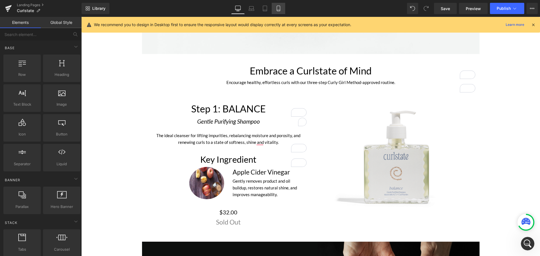
click at [283, 9] on link "Mobile" at bounding box center [279, 8] width 14 height 11
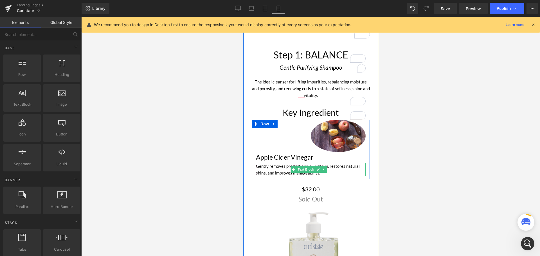
scroll to position [364, 0]
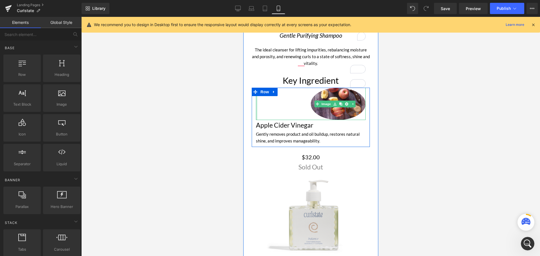
click at [255, 99] on div "Image" at bounding box center [310, 104] width 118 height 32
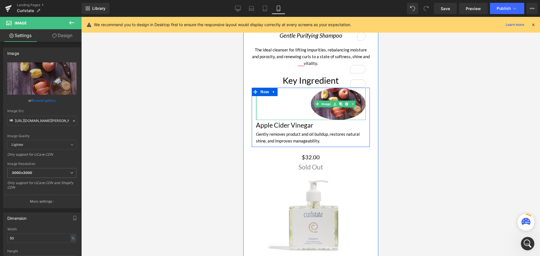
drag, startPoint x: 256, startPoint y: 97, endPoint x: 215, endPoint y: 101, distance: 41.8
click at [251, 100] on div at bounding box center [251, 117] width 1 height 59
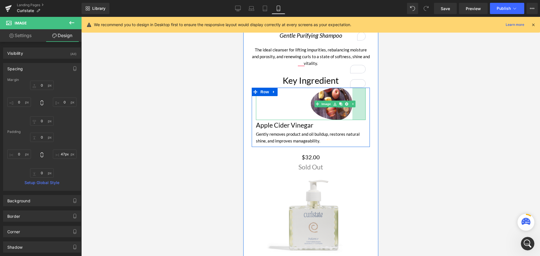
type input "0px"
drag, startPoint x: 361, startPoint y: 94, endPoint x: 369, endPoint y: 94, distance: 8.2
click at [369, 94] on div "Step 1: BALANCE Heading Gentle Purifying Shampoo Heading The ideal cleanser for…" at bounding box center [310, 94] width 127 height 158
click at [369, 94] on div "Step 1: BALANCE Heading Gentle Purifying Shampoo Heading The ideal cleanser for…" at bounding box center [310, 135] width 127 height 258
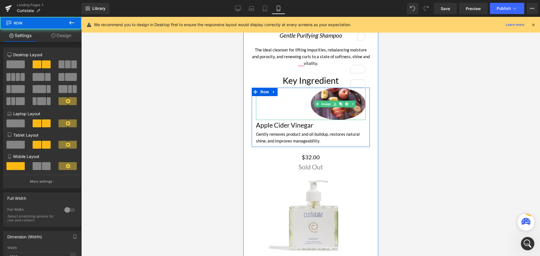
click at [314, 131] on div "Gently removes product and oil buildup, restores natural shine, and improves ma…" at bounding box center [311, 138] width 110 height 14
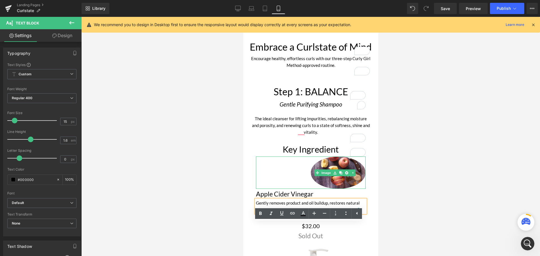
scroll to position [308, 0]
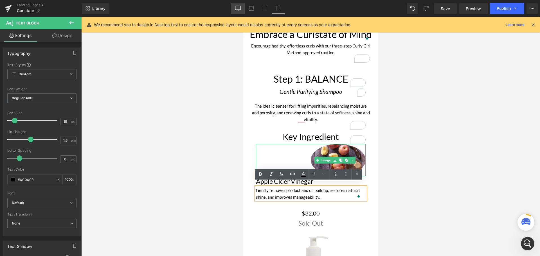
click at [235, 7] on link "Desktop" at bounding box center [238, 8] width 14 height 11
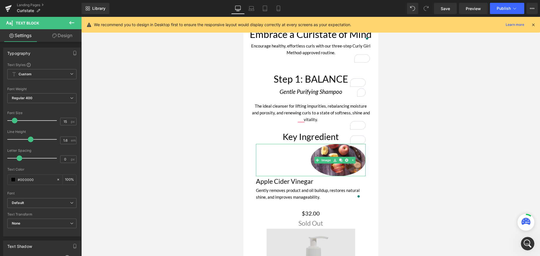
type input "100"
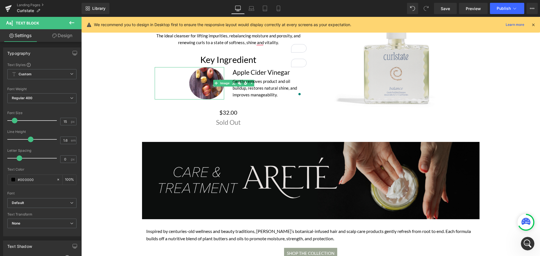
scroll to position [514, 0]
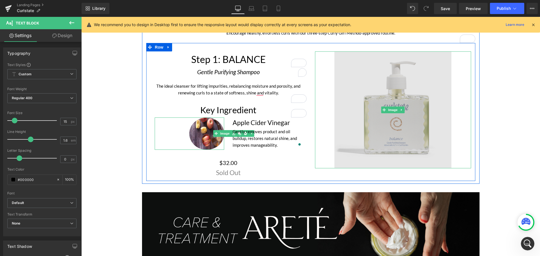
drag, startPoint x: 420, startPoint y: 103, endPoint x: 400, endPoint y: 103, distance: 20.8
click at [420, 103] on img at bounding box center [392, 109] width 117 height 117
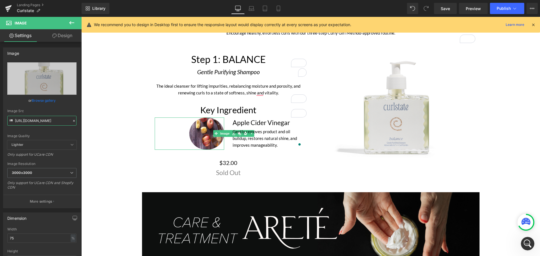
drag, startPoint x: 96, startPoint y: 138, endPoint x: 127, endPoint y: 122, distance: 35.2
paste input "0A8A8826-Edit.jpg?v=1758744450"
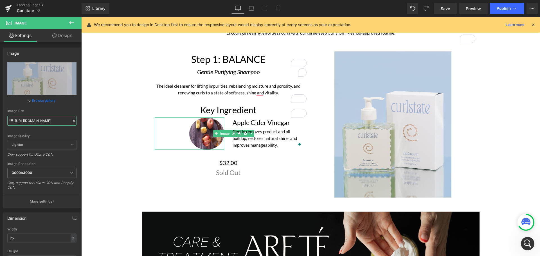
type input "https://cdn.shopify.com/s/files/1/0148/9272/8420/files/0A8A8826-Edit_3000x3000.…"
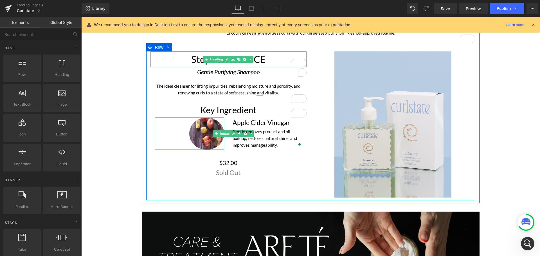
click at [269, 60] on h1 "Step 1: BALANCE" at bounding box center [228, 59] width 156 height 16
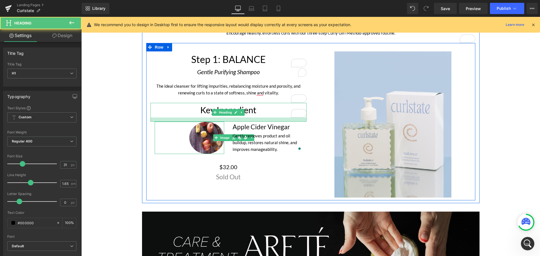
drag, startPoint x: 240, startPoint y: 115, endPoint x: 239, endPoint y: 120, distance: 4.3
click at [239, 120] on div at bounding box center [228, 120] width 156 height 4
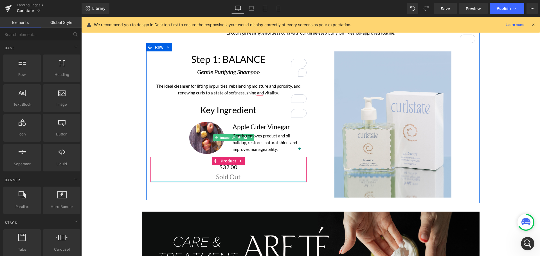
click at [272, 172] on div "Sold Out" at bounding box center [228, 177] width 150 height 11
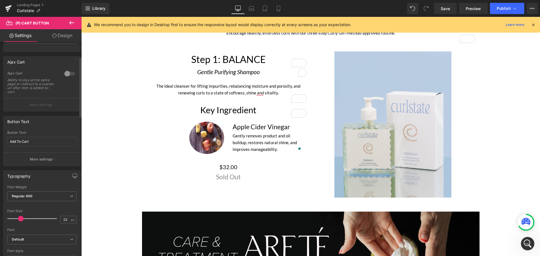
scroll to position [56, 0]
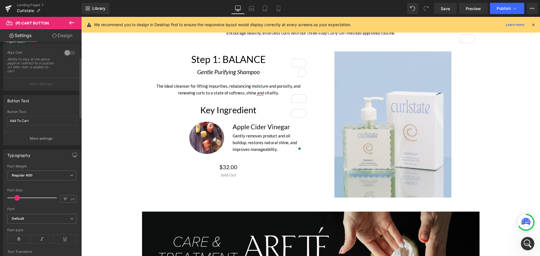
type input "19"
click at [20, 198] on span at bounding box center [19, 198] width 6 height 6
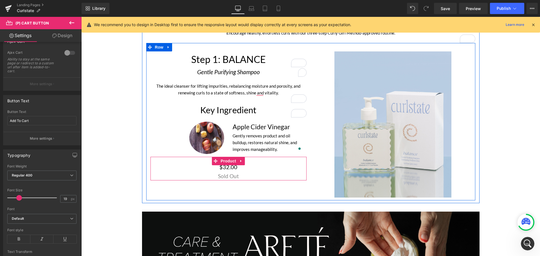
click at [266, 173] on div "Sold Out" at bounding box center [228, 176] width 150 height 9
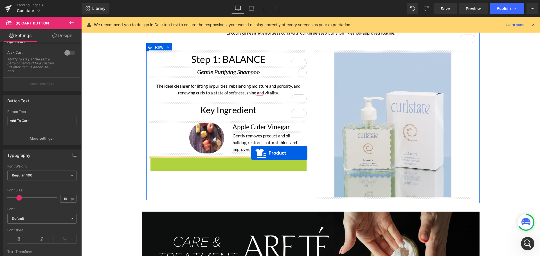
scroll to position [514, 0]
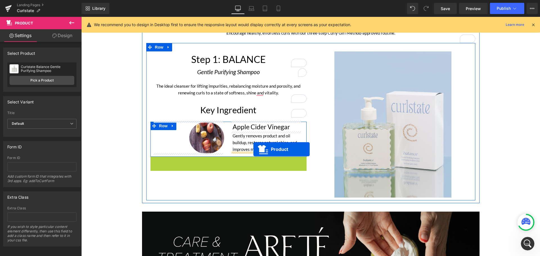
drag, startPoint x: 213, startPoint y: 158, endPoint x: 253, endPoint y: 149, distance: 40.9
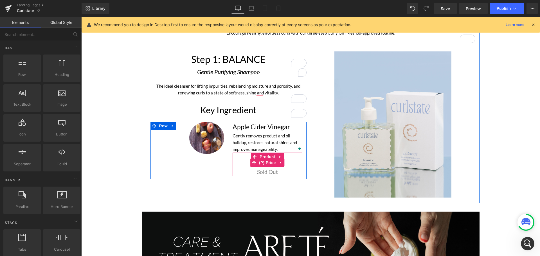
click at [294, 161] on div "$0 $32.00" at bounding box center [267, 162] width 64 height 9
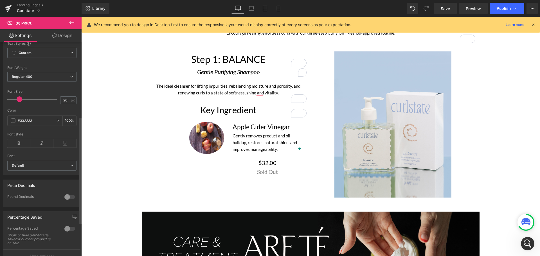
scroll to position [169, 0]
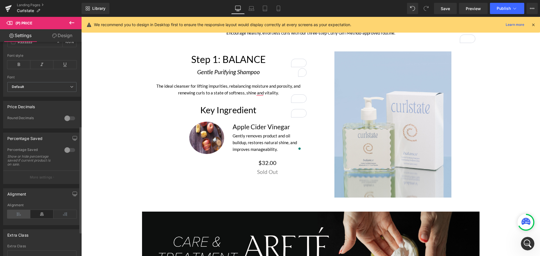
click at [21, 217] on icon at bounding box center [18, 214] width 23 height 8
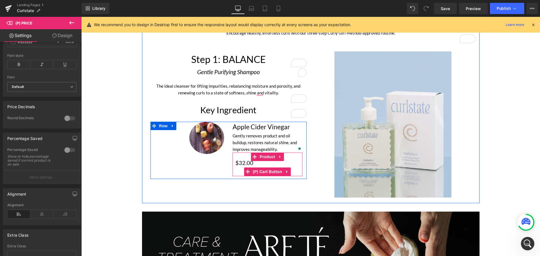
click at [294, 172] on div "Sold Out" at bounding box center [267, 172] width 64 height 9
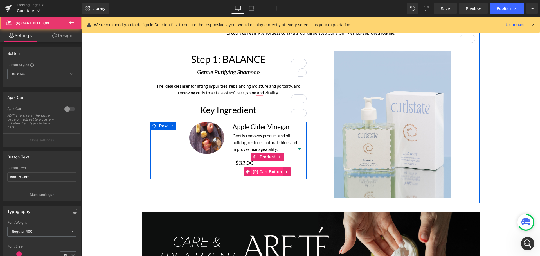
drag, startPoint x: 270, startPoint y: 172, endPoint x: 255, endPoint y: 172, distance: 14.3
click at [269, 172] on span "(P) Cart Button" at bounding box center [267, 172] width 32 height 8
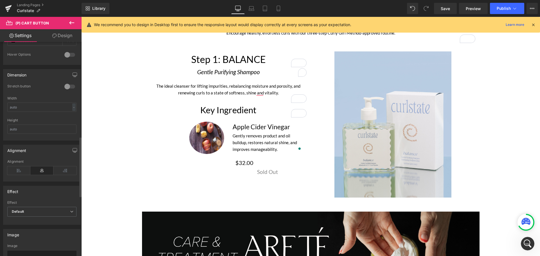
scroll to position [366, 0]
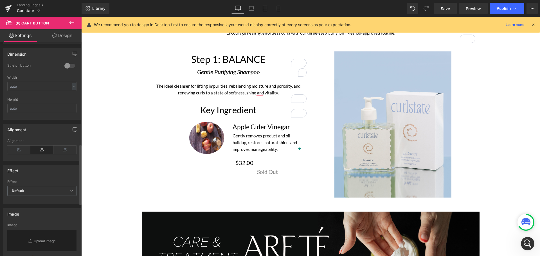
click at [26, 145] on div "Alignment" at bounding box center [41, 150] width 69 height 22
click at [26, 148] on icon at bounding box center [18, 150] width 23 height 8
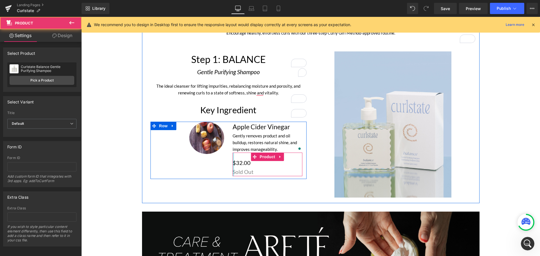
drag, startPoint x: 232, startPoint y: 167, endPoint x: 200, endPoint y: 176, distance: 33.7
click at [228, 167] on div "Apple Cider Vinegar Heading Gently removes product and oil buildup, restores na…" at bounding box center [267, 149] width 78 height 55
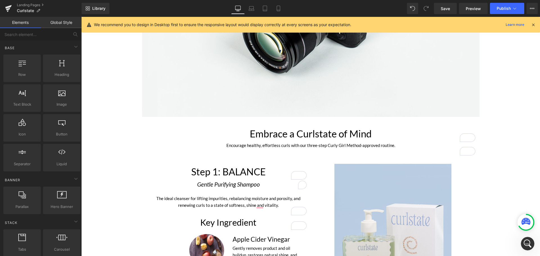
scroll to position [514, 0]
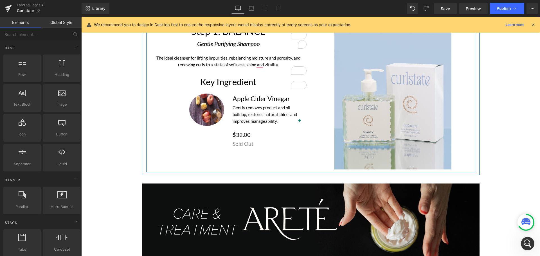
scroll to position [401, 0]
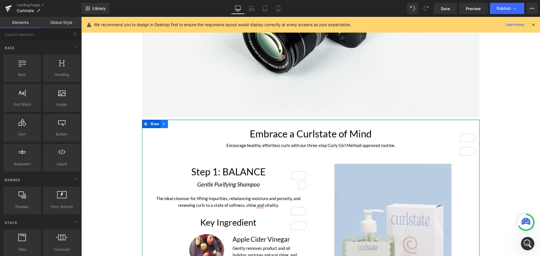
click at [162, 125] on icon at bounding box center [164, 124] width 4 height 4
click at [170, 122] on icon at bounding box center [172, 124] width 4 height 4
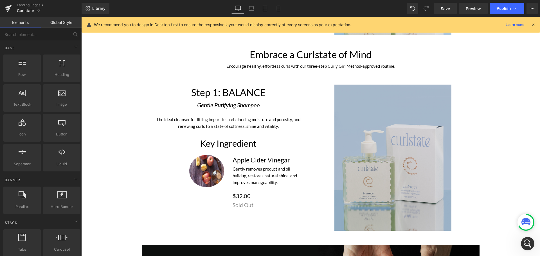
scroll to position [677, 0]
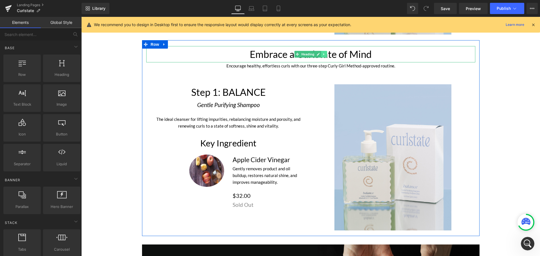
click at [321, 53] on link at bounding box center [324, 54] width 6 height 7
click at [326, 53] on icon at bounding box center [326, 54] width 3 height 3
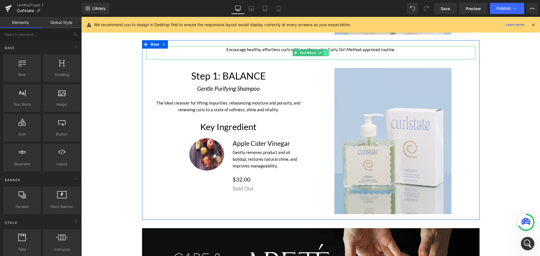
click at [325, 51] on icon at bounding box center [325, 52] width 3 height 3
click at [327, 53] on icon at bounding box center [328, 52] width 3 height 3
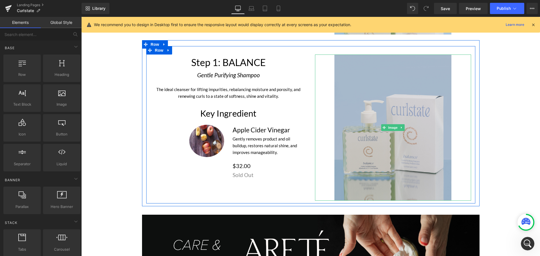
scroll to position [620, 0]
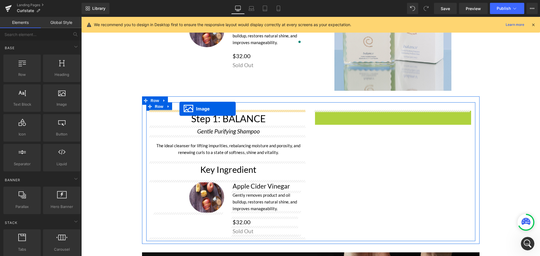
drag, startPoint x: 381, startPoint y: 182, endPoint x: 179, endPoint y: 109, distance: 214.4
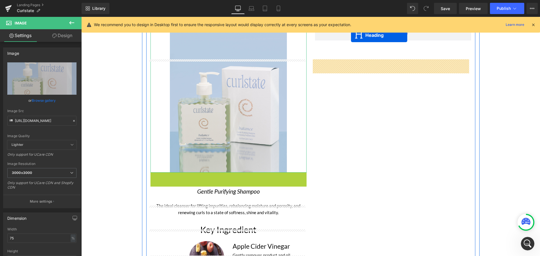
scroll to position [649, 0]
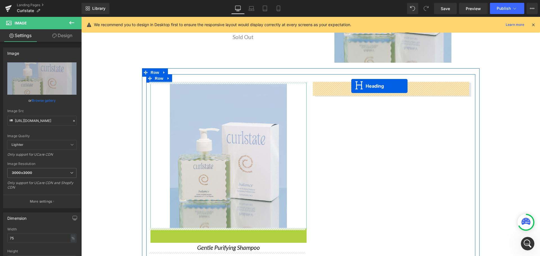
drag, startPoint x: 214, startPoint y: 179, endPoint x: 351, endPoint y: 89, distance: 164.4
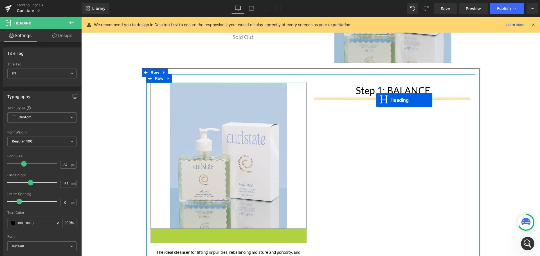
drag, startPoint x: 213, startPoint y: 233, endPoint x: 376, endPoint y: 100, distance: 210.5
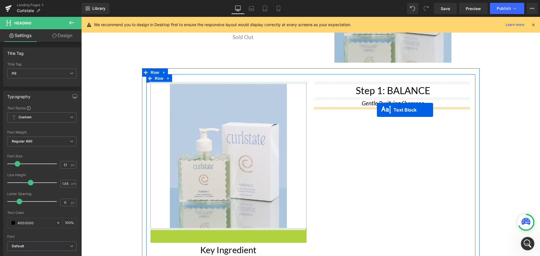
drag, startPoint x: 212, startPoint y: 241, endPoint x: 377, endPoint y: 110, distance: 211.0
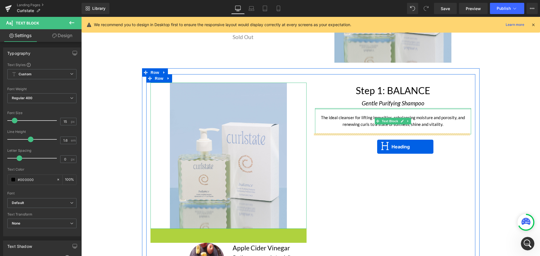
drag, startPoint x: 216, startPoint y: 235, endPoint x: 377, endPoint y: 147, distance: 183.6
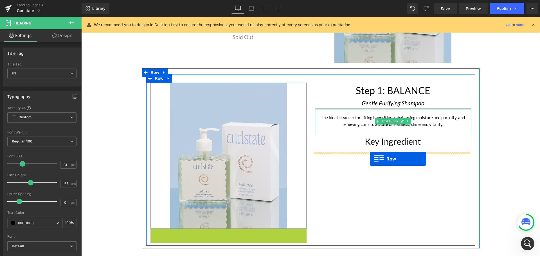
drag, startPoint x: 151, startPoint y: 233, endPoint x: 370, endPoint y: 159, distance: 230.9
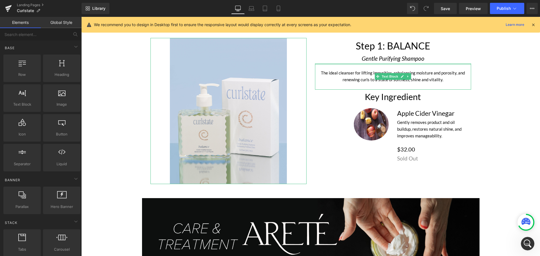
scroll to position [733, 0]
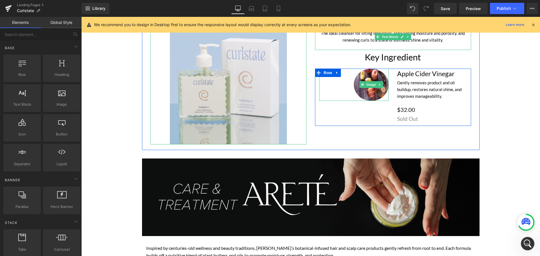
click at [343, 91] on div at bounding box center [354, 85] width 70 height 32
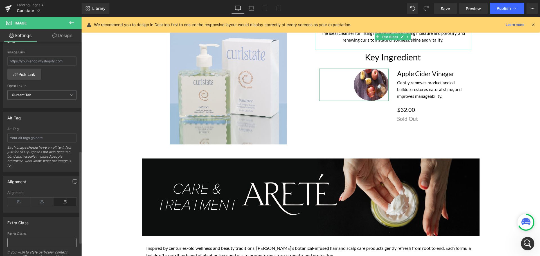
scroll to position [281, 0]
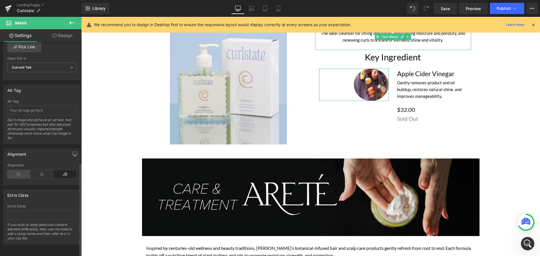
drag, startPoint x: 19, startPoint y: 176, endPoint x: 216, endPoint y: 121, distance: 204.8
click at [19, 176] on icon at bounding box center [18, 174] width 23 height 8
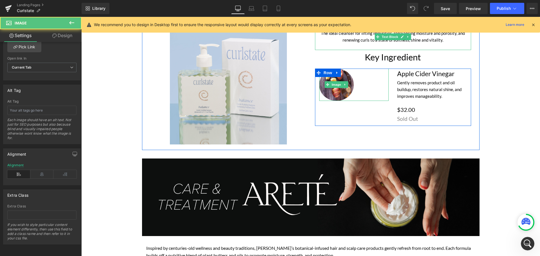
click at [383, 78] on div at bounding box center [354, 85] width 70 height 32
click at [398, 87] on div "Gently removes product and oil buildup, restores natural shine, and improves ma…" at bounding box center [432, 89] width 70 height 20
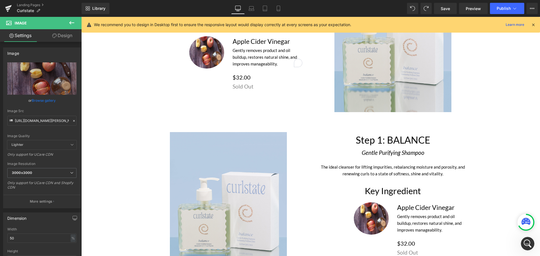
scroll to position [620, 0]
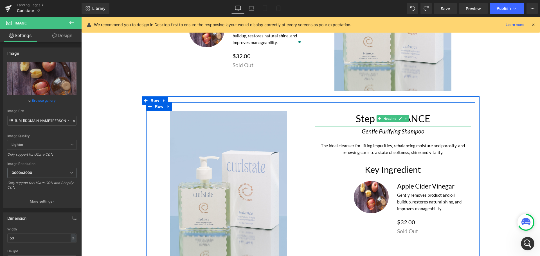
click at [370, 119] on h1 "Step 1: BALANCE" at bounding box center [393, 119] width 156 height 16
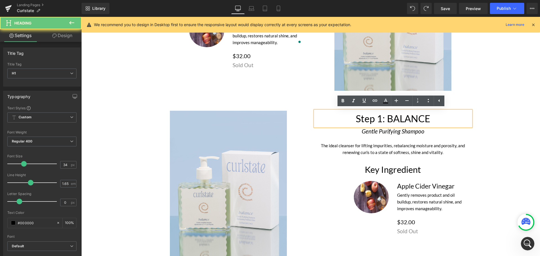
click at [376, 119] on h1 "Step 1: BALANCE" at bounding box center [393, 119] width 156 height 16
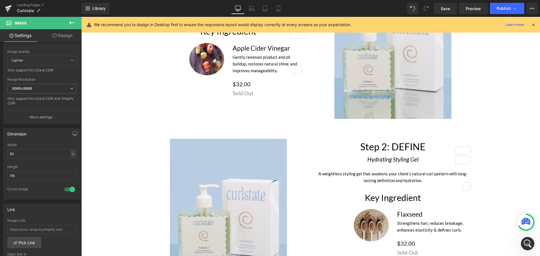
scroll to position [705, 0]
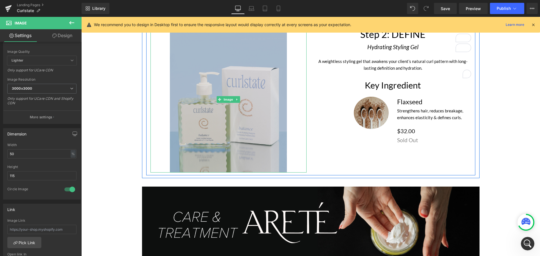
click at [224, 103] on img at bounding box center [228, 99] width 117 height 146
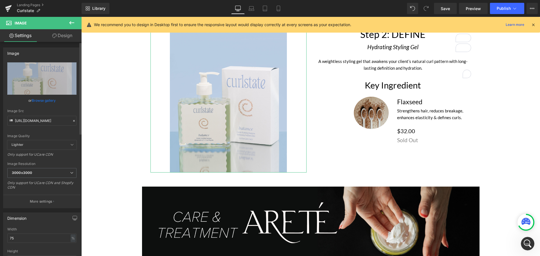
click at [72, 119] on icon at bounding box center [74, 121] width 4 height 4
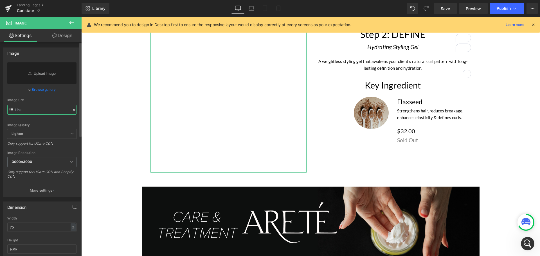
click at [48, 113] on input "text" at bounding box center [41, 110] width 69 height 10
paste input "[URL][DOMAIN_NAME]"
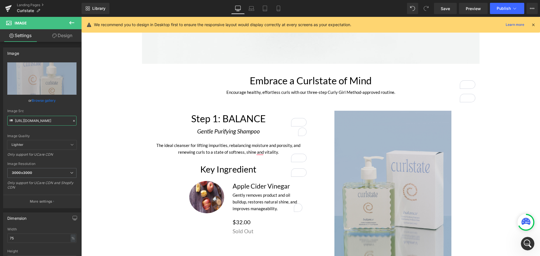
scroll to position [452, 0]
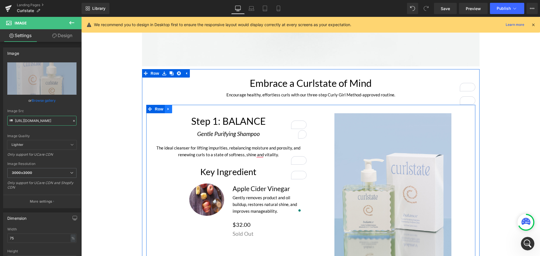
type input "[URL][DOMAIN_NAME]"
click at [167, 107] on icon at bounding box center [169, 109] width 4 height 4
click at [174, 108] on icon at bounding box center [176, 109] width 4 height 4
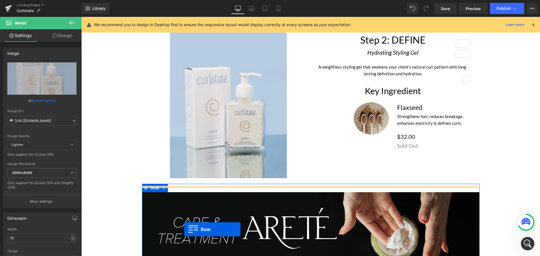
scroll to position [719, 0]
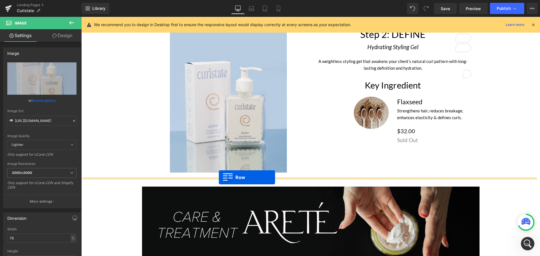
drag, startPoint x: 149, startPoint y: 42, endPoint x: 219, endPoint y: 177, distance: 152.5
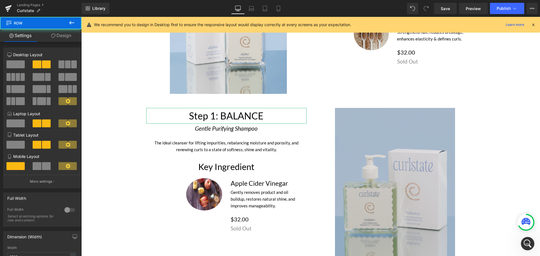
scroll to position [817, 0]
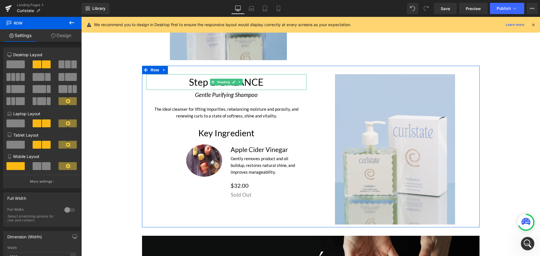
drag, startPoint x: 251, startPoint y: 79, endPoint x: 271, endPoint y: 82, distance: 20.2
click at [251, 79] on h1 "Step 1: BALANCE" at bounding box center [226, 82] width 160 height 16
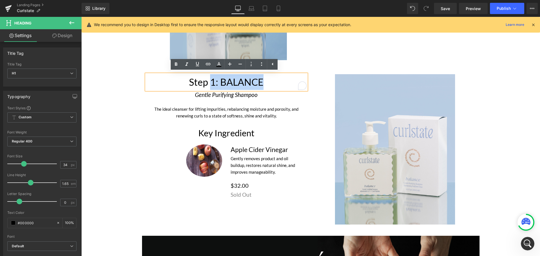
drag, startPoint x: 271, startPoint y: 82, endPoint x: 210, endPoint y: 82, distance: 61.6
click at [210, 82] on h1 "Step 1: BALANCE" at bounding box center [226, 82] width 160 height 16
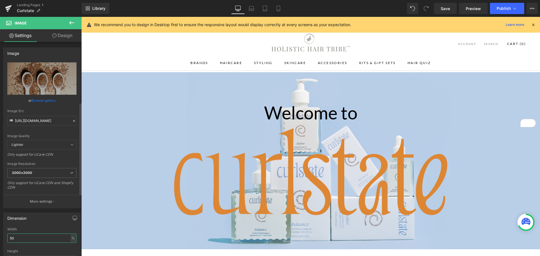
click at [0, 96] on html "Product You are previewing how the will restyle your page. You can not edit Ele…" at bounding box center [270, 128] width 540 height 256
click at [37, 234] on input "50" at bounding box center [41, 238] width 69 height 9
type input "5"
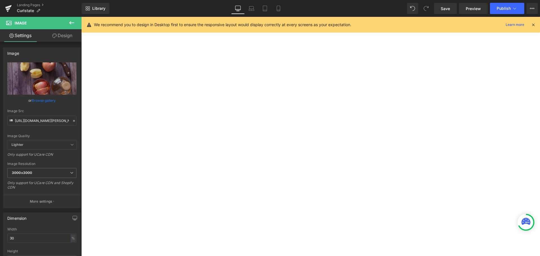
type input "7"
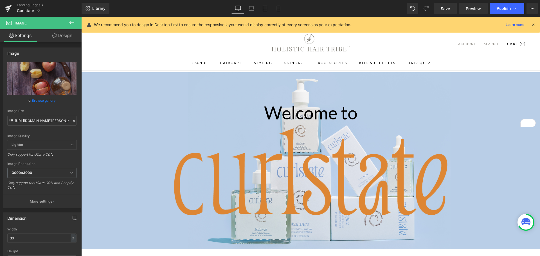
type input "80"
